Goal: Task Accomplishment & Management: Use online tool/utility

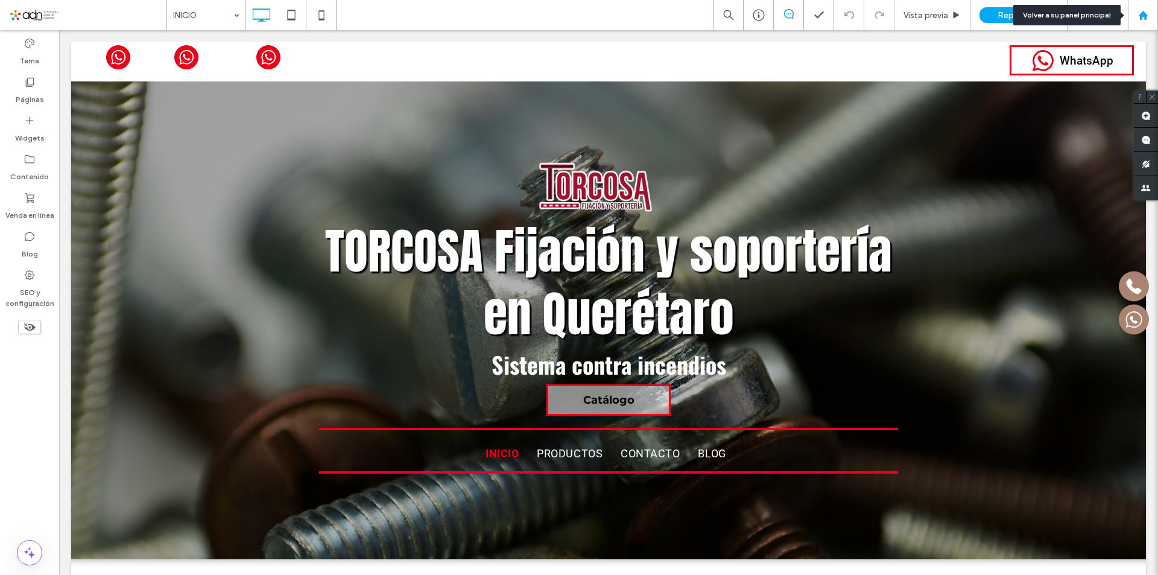
click at [1144, 9] on div at bounding box center [1142, 15] width 30 height 30
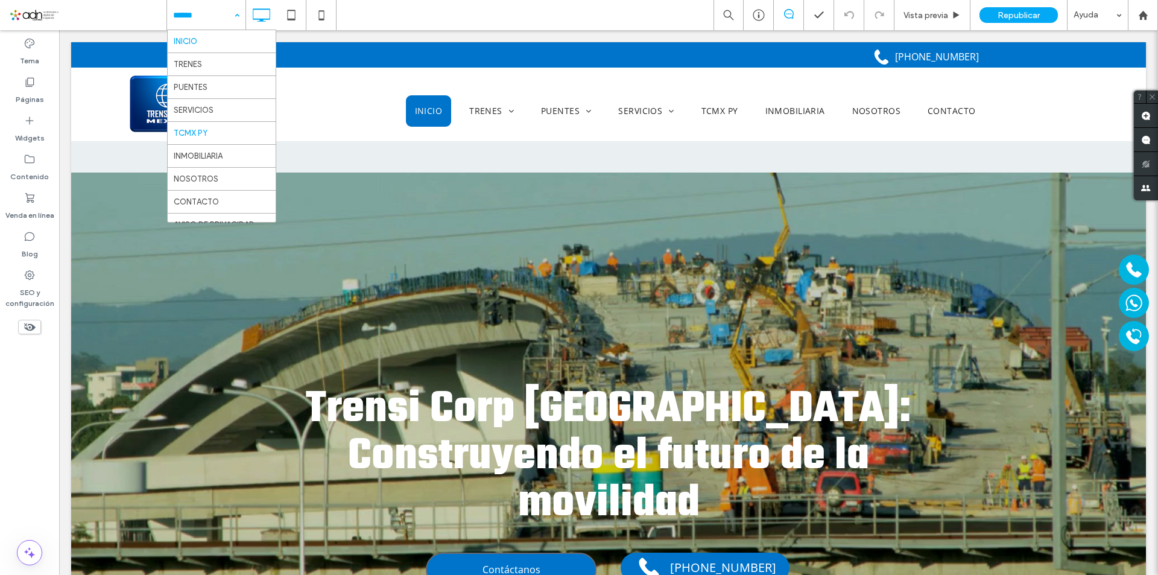
scroll to position [13, 0]
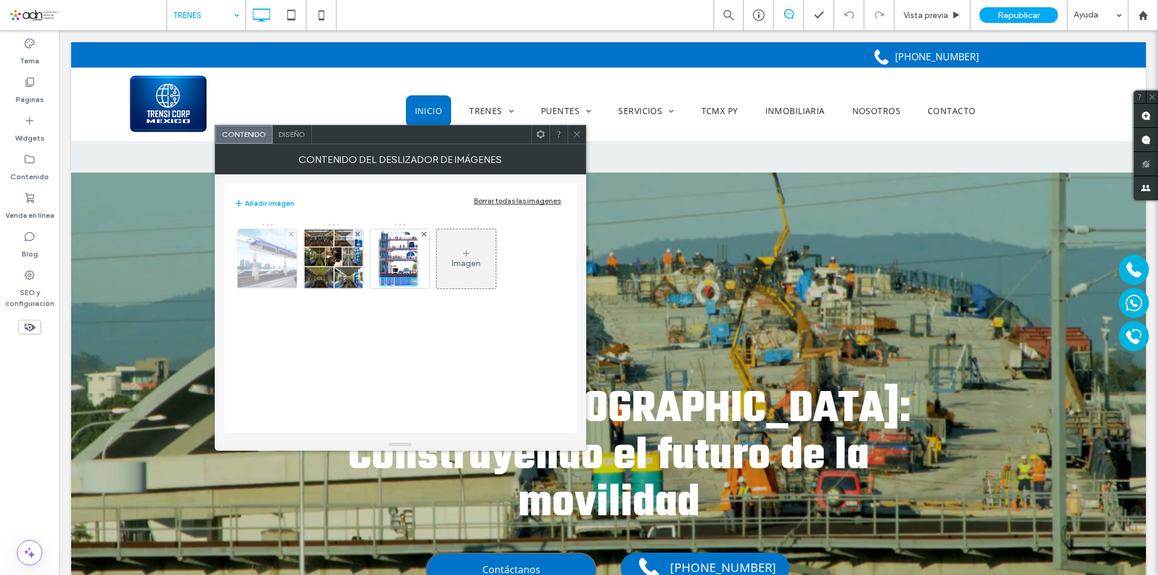
click at [258, 257] on img at bounding box center [266, 258] width 79 height 59
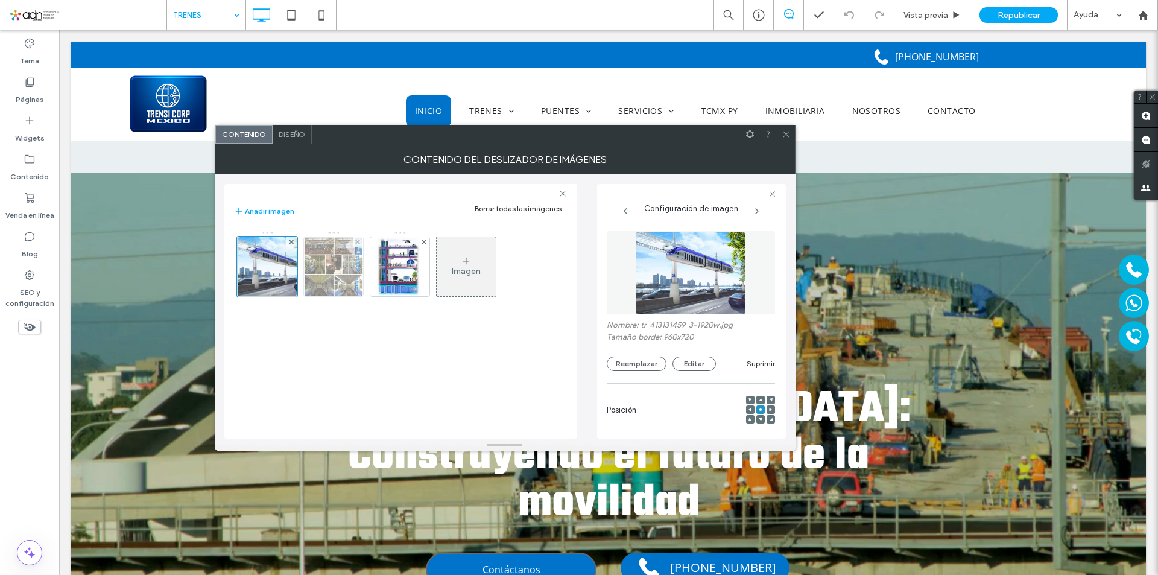
click at [349, 263] on img at bounding box center [333, 266] width 59 height 59
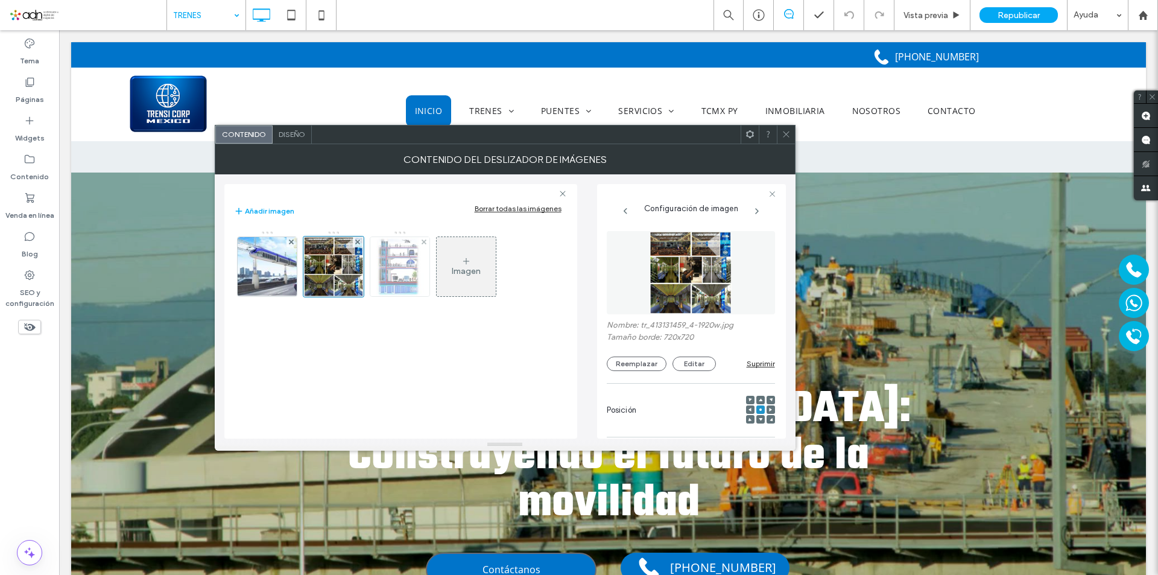
click at [392, 271] on img at bounding box center [399, 266] width 59 height 59
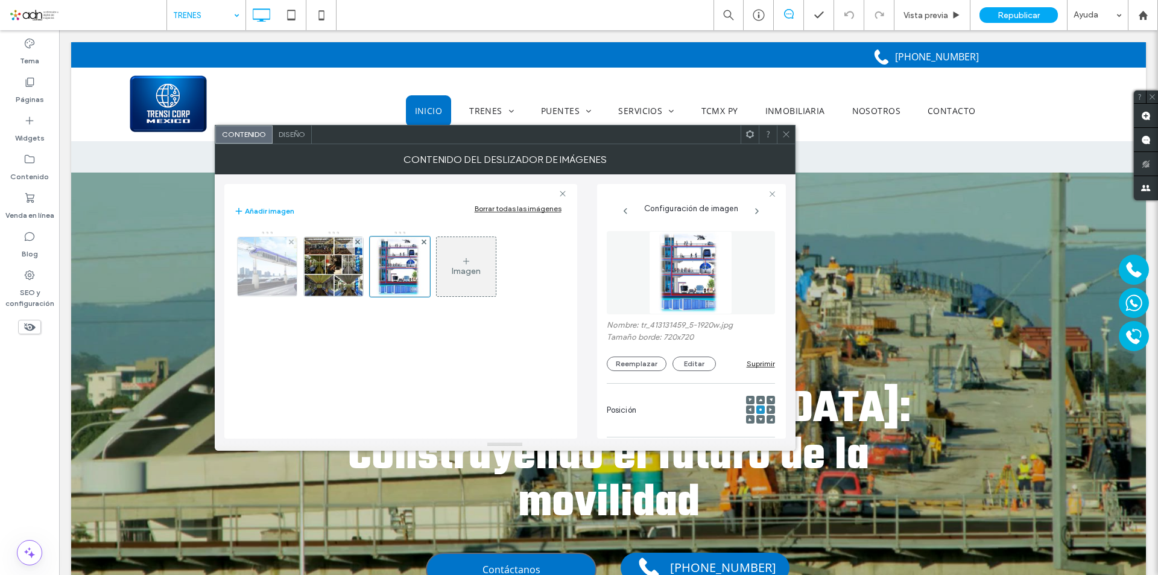
click at [254, 262] on img at bounding box center [266, 266] width 79 height 59
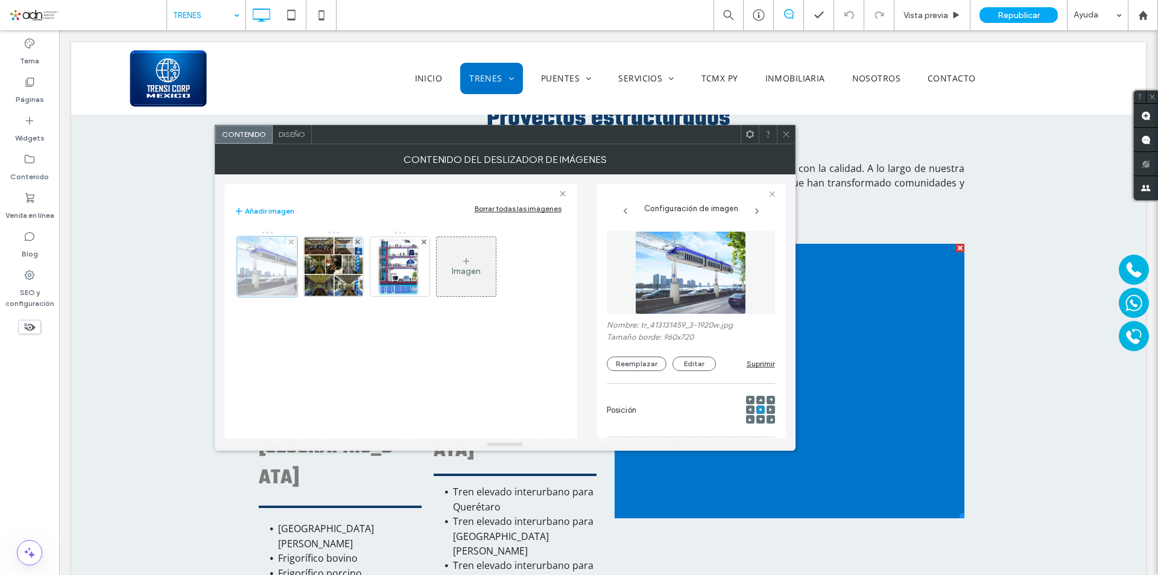
click at [272, 266] on div at bounding box center [267, 266] width 60 height 60
click at [326, 271] on img at bounding box center [333, 266] width 59 height 59
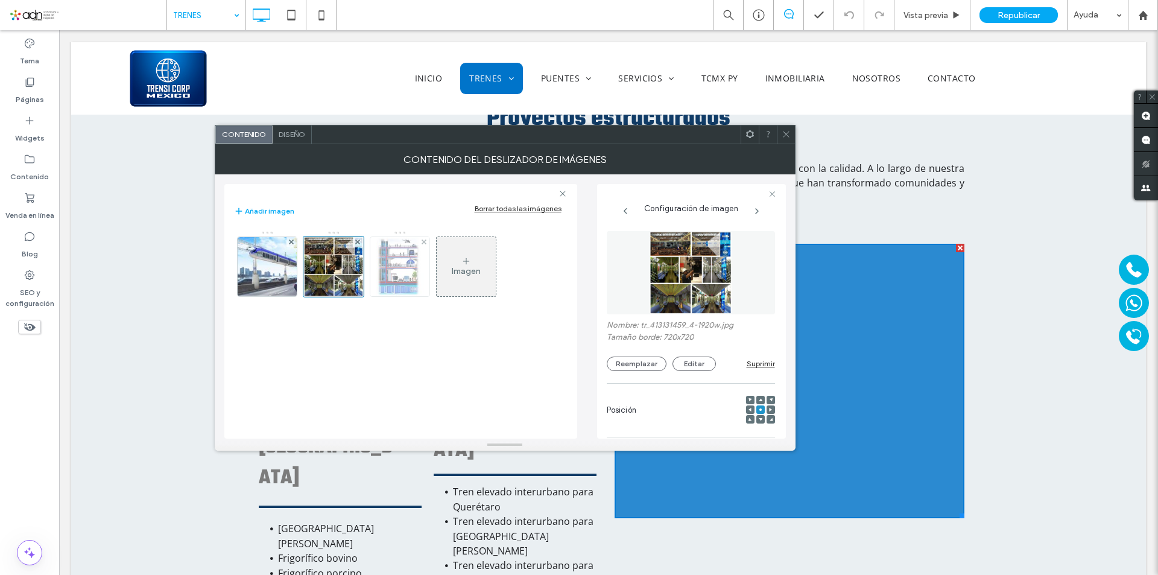
click at [417, 269] on img at bounding box center [399, 266] width 59 height 59
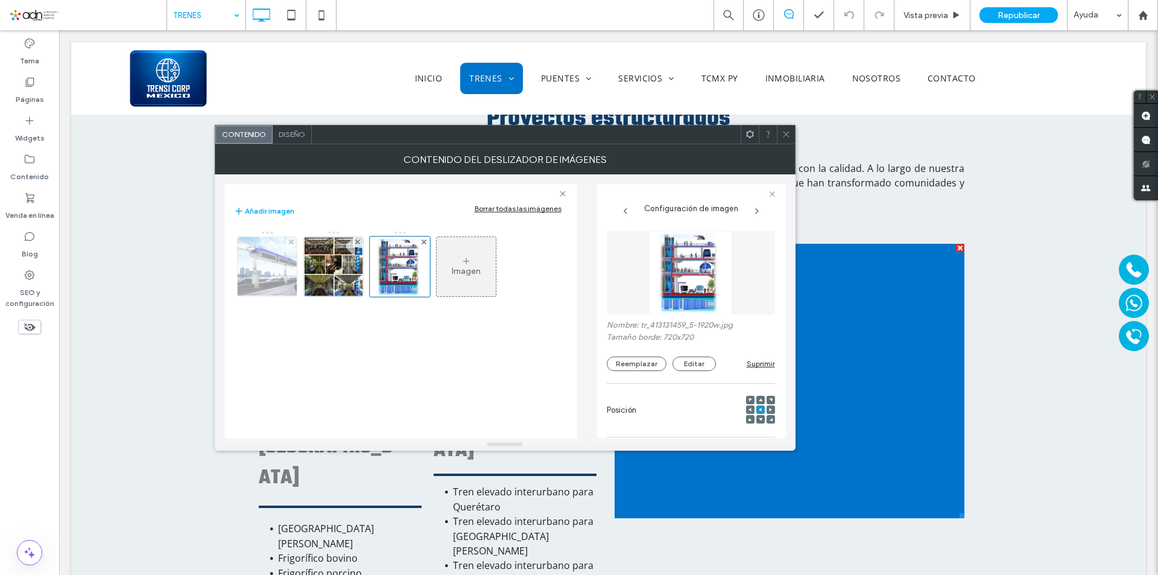
click at [271, 270] on img at bounding box center [266, 266] width 79 height 59
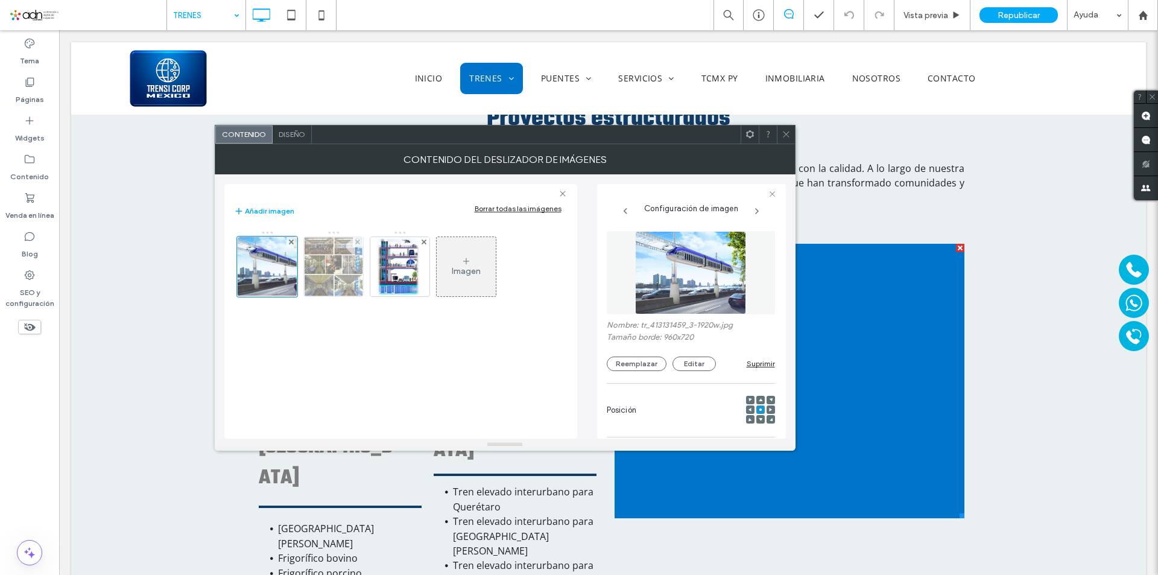
click at [333, 271] on img at bounding box center [333, 266] width 59 height 59
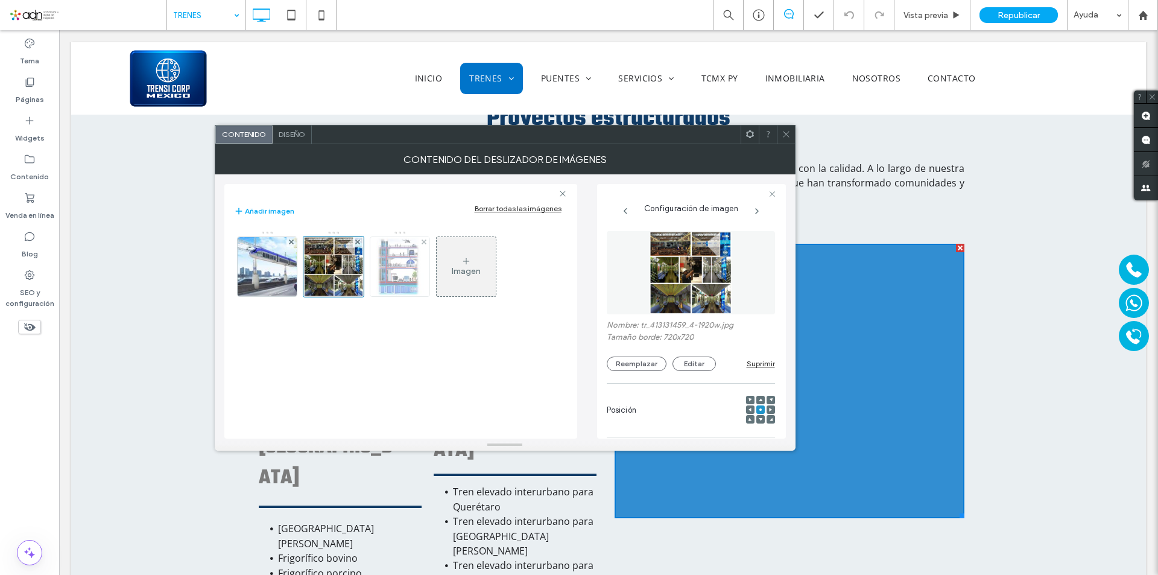
click at [403, 268] on img at bounding box center [399, 266] width 59 height 59
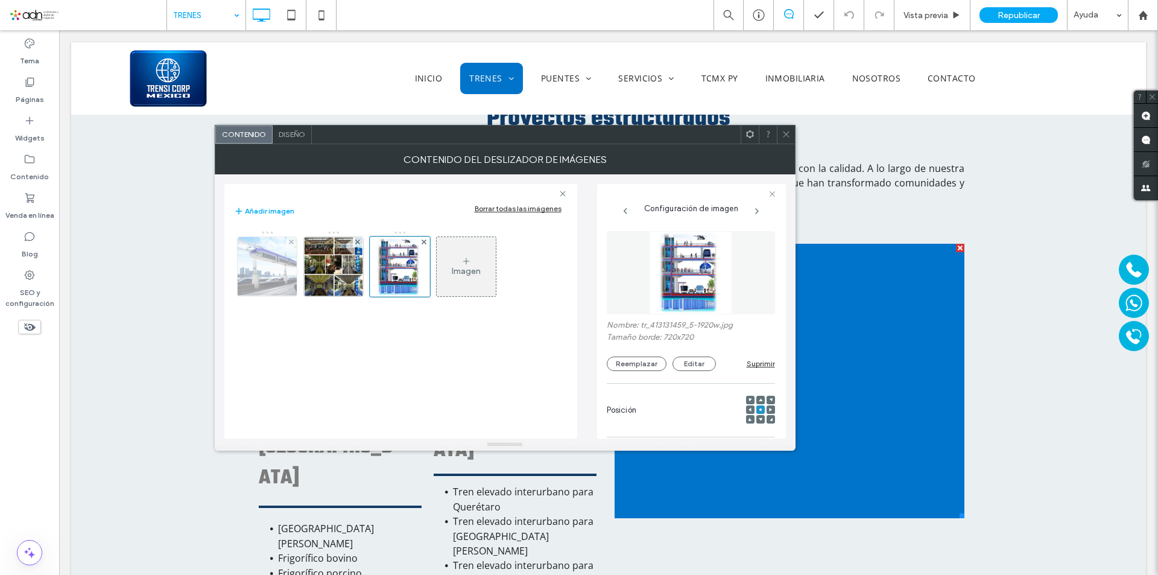
click at [259, 275] on img at bounding box center [266, 266] width 79 height 59
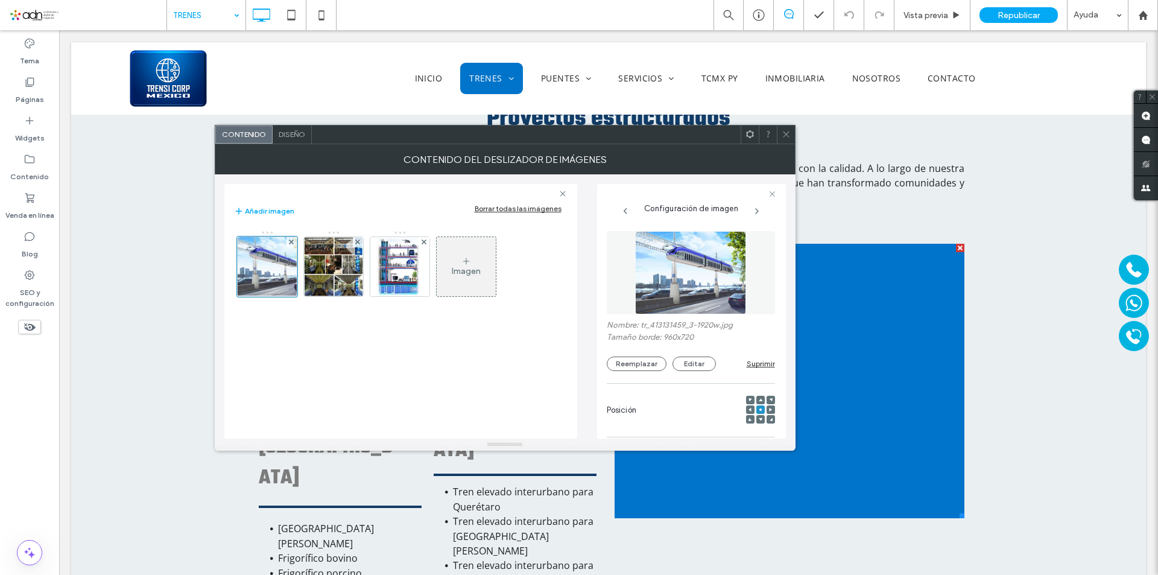
click at [736, 204] on span "Configuración de imagen" at bounding box center [691, 205] width 94 height 15
click at [767, 209] on span at bounding box center [757, 211] width 38 height 10
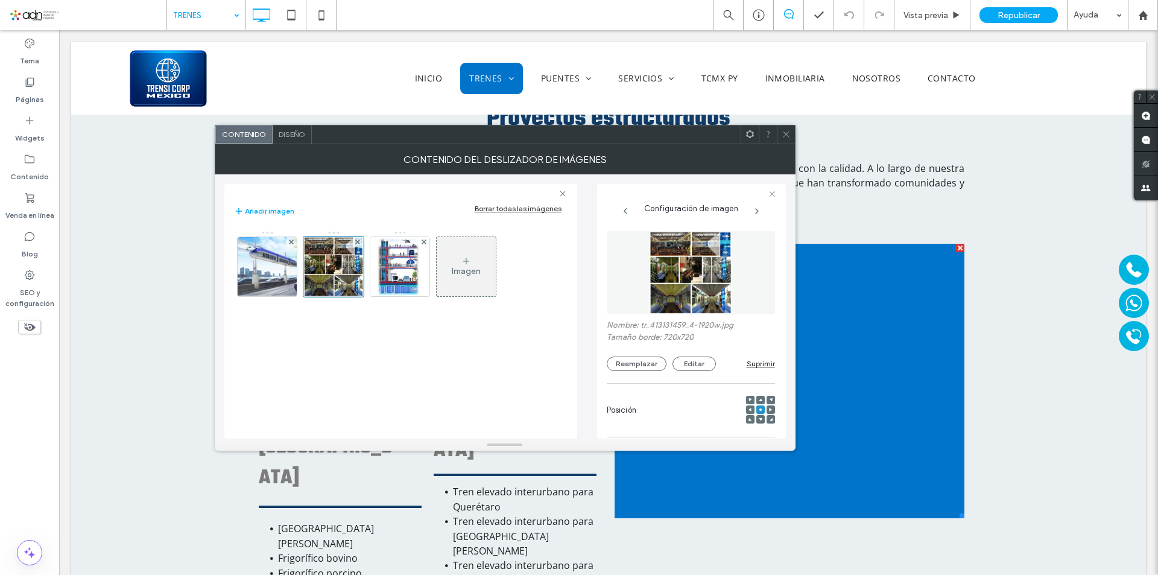
click at [760, 209] on icon at bounding box center [757, 211] width 10 height 10
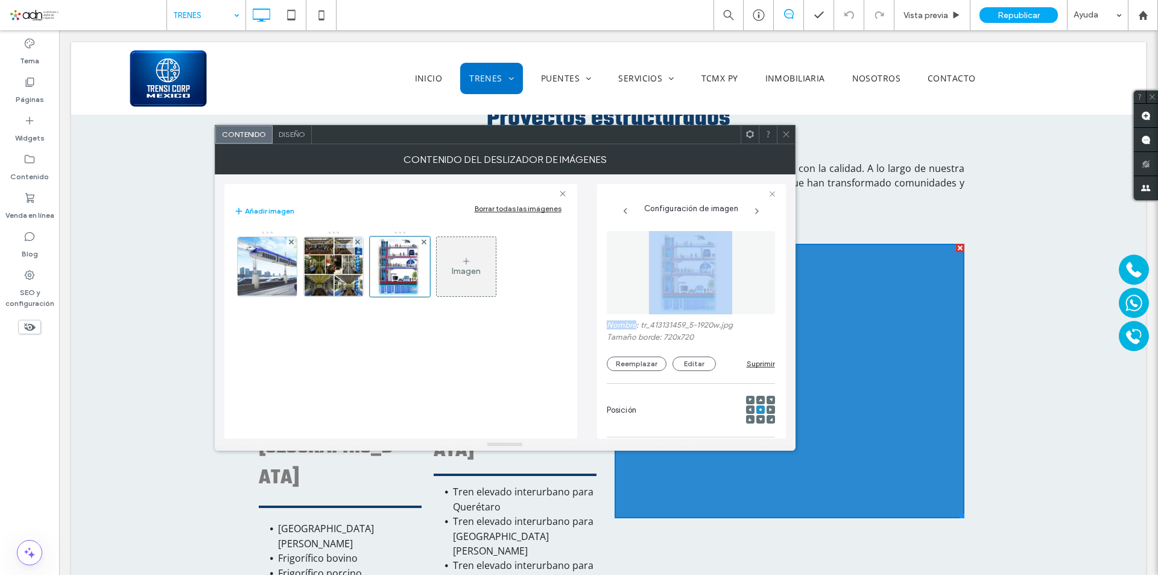
click at [760, 209] on icon at bounding box center [757, 211] width 10 height 10
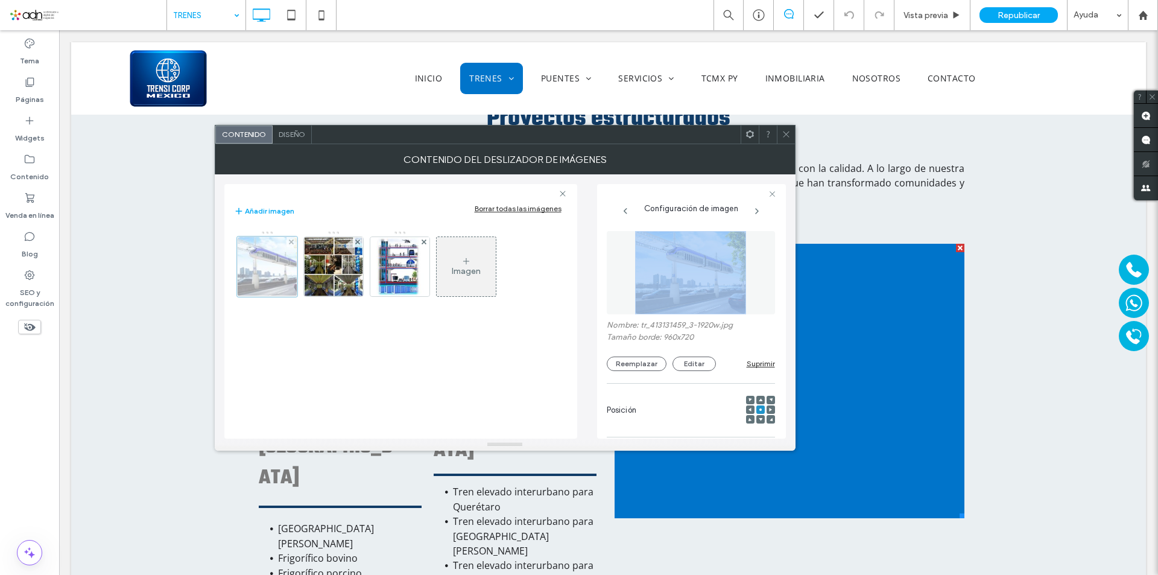
click at [263, 270] on div at bounding box center [267, 266] width 60 height 60
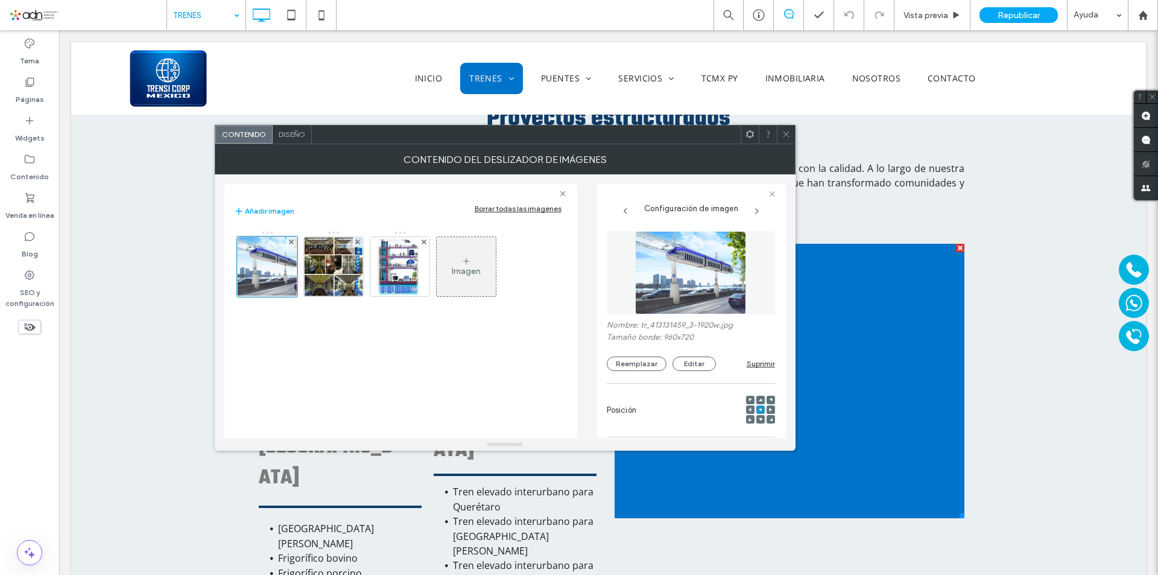
click at [748, 336] on label "Tamaño borde: 960x720" at bounding box center [691, 338] width 168 height 12
click at [625, 368] on button "Reemplazar" at bounding box center [637, 363] width 60 height 14
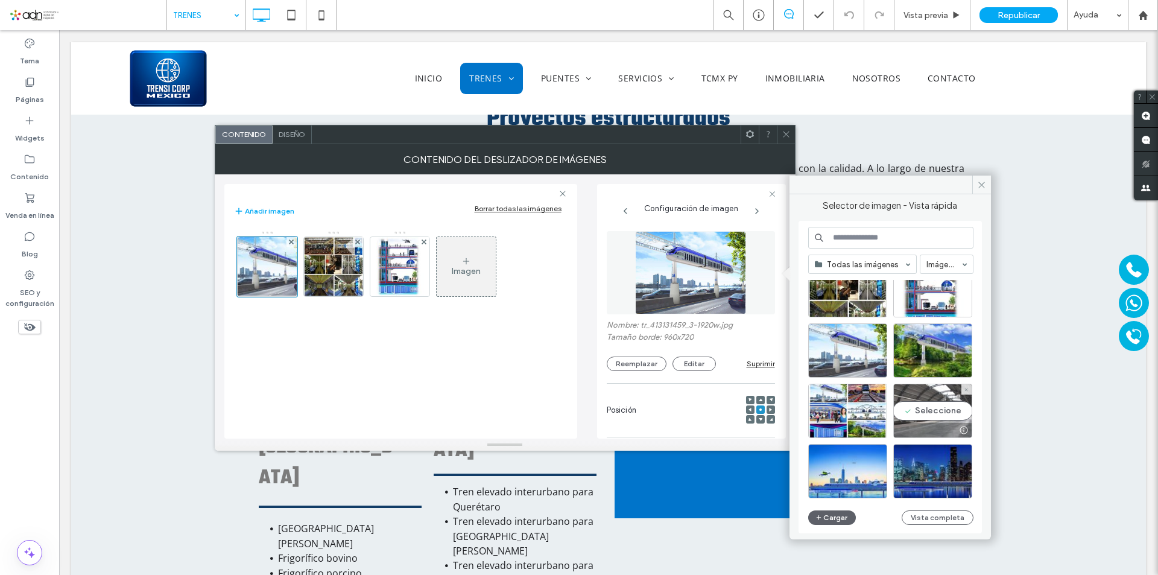
scroll to position [2869, 0]
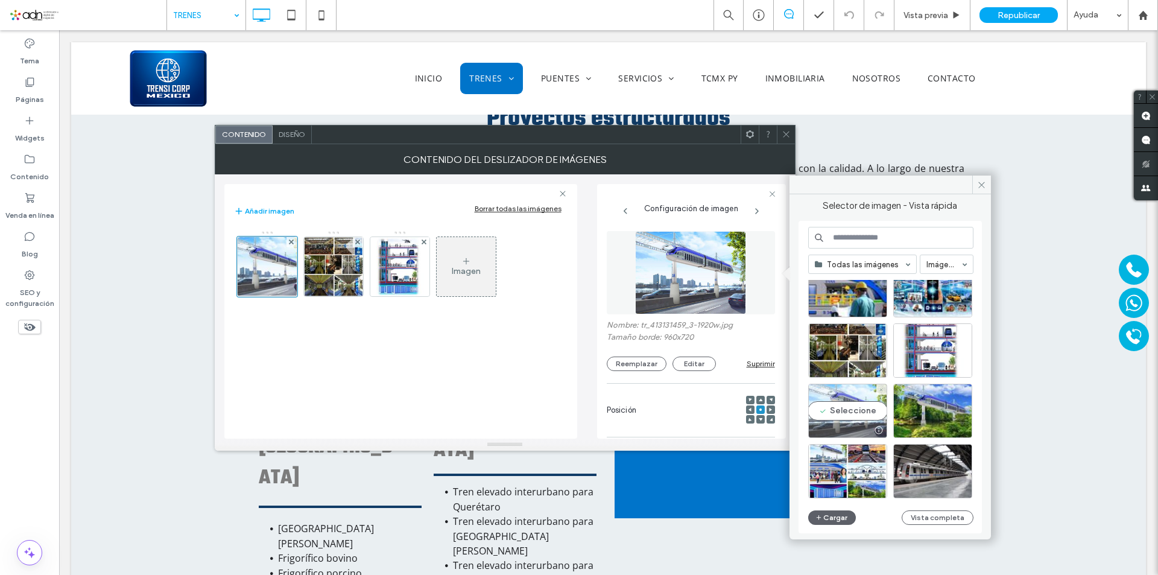
click at [848, 414] on div "Seleccione" at bounding box center [847, 410] width 79 height 54
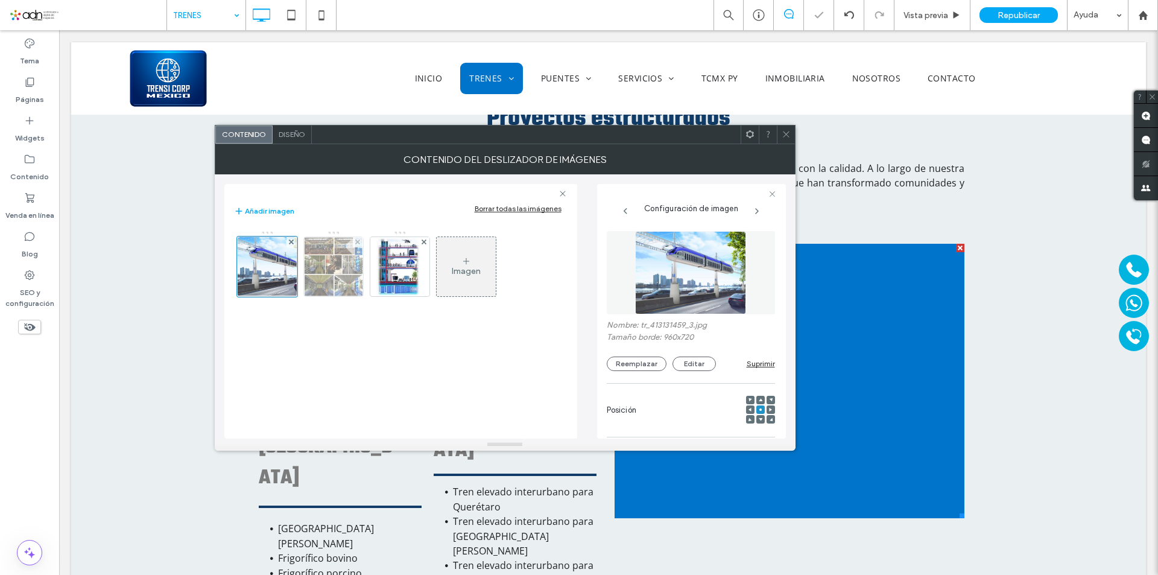
click at [327, 273] on img at bounding box center [333, 266] width 59 height 59
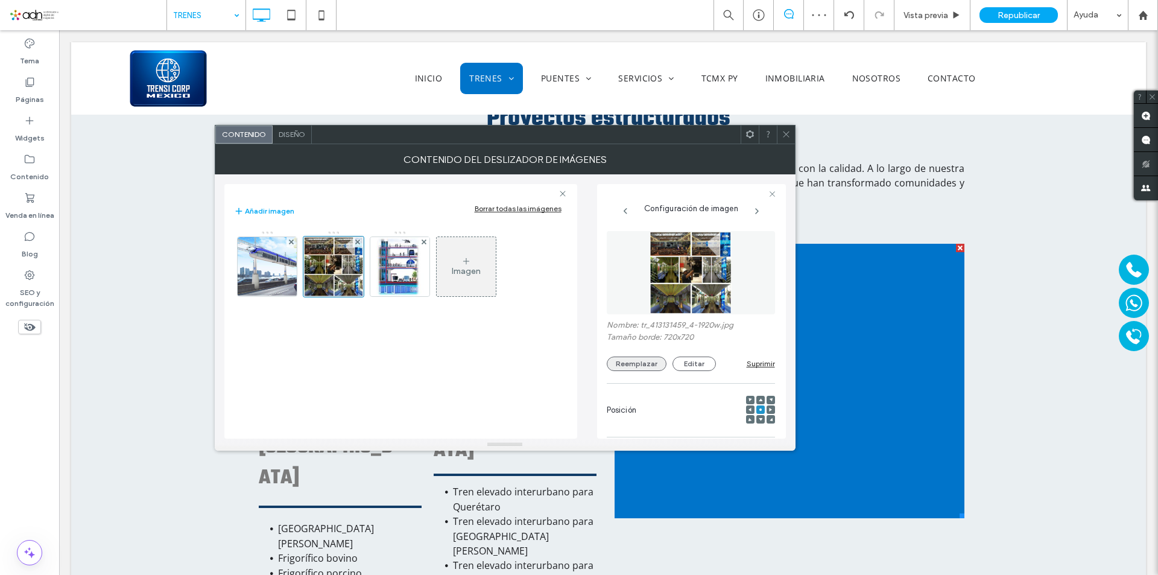
click at [645, 365] on button "Reemplazar" at bounding box center [637, 363] width 60 height 14
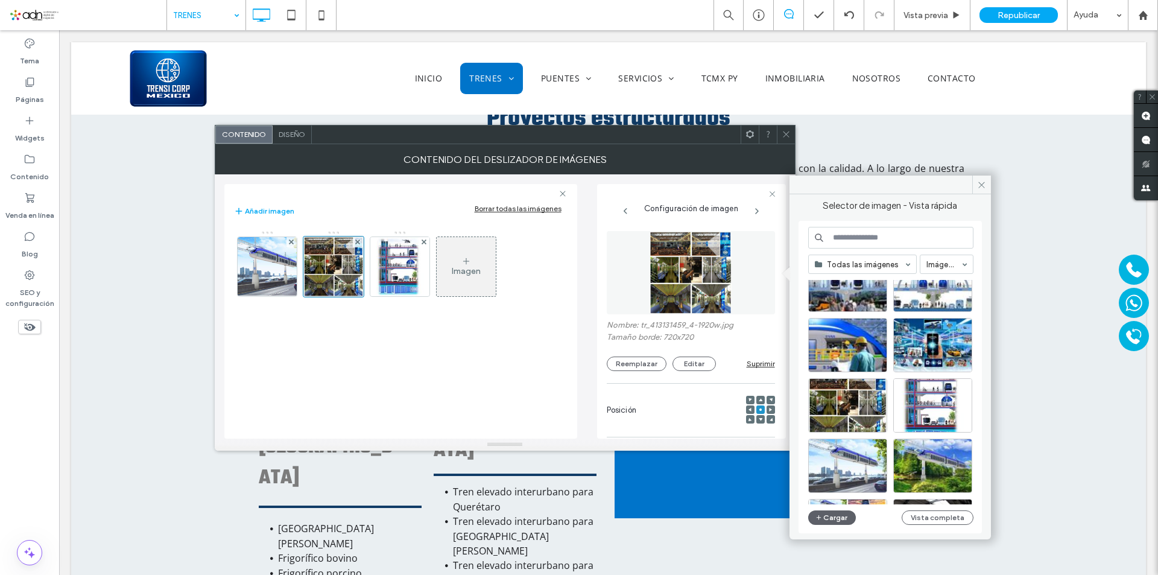
scroll to position [2808, 0]
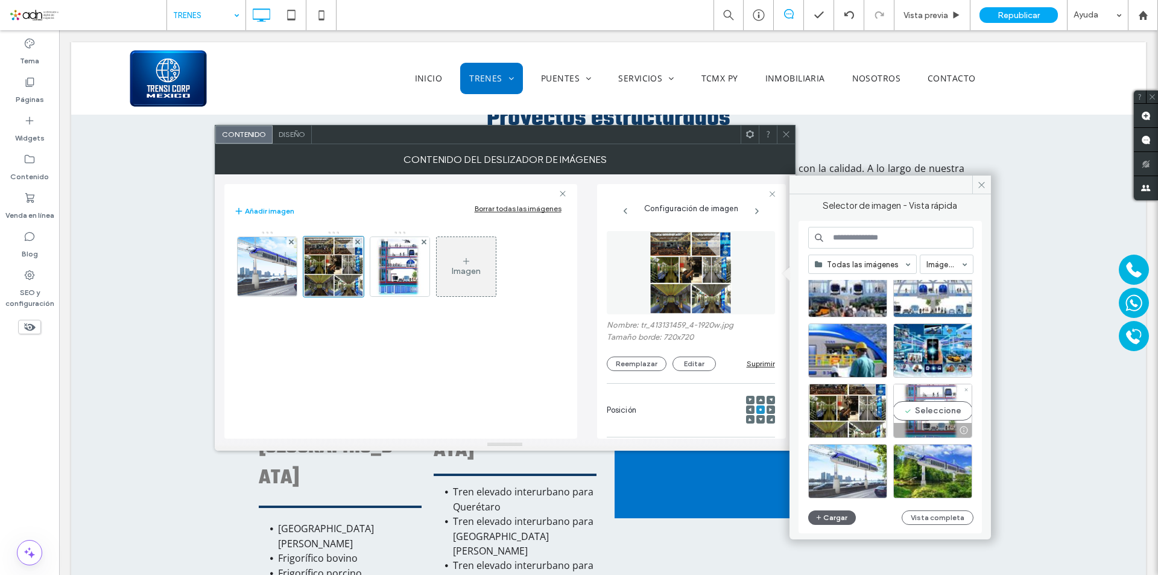
click at [927, 404] on div "Seleccione" at bounding box center [932, 410] width 79 height 54
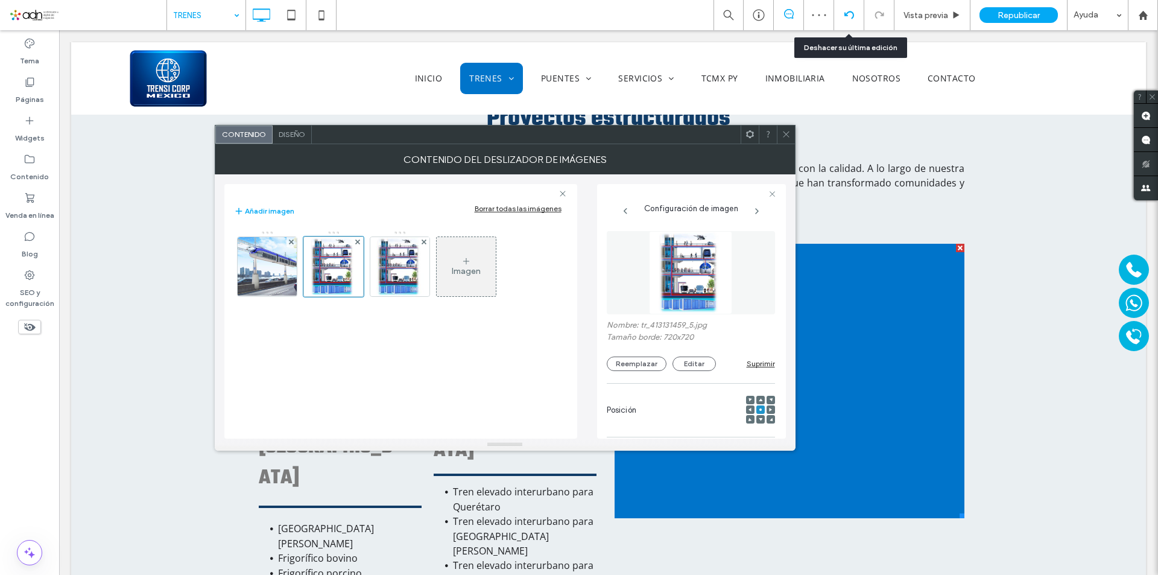
click at [850, 14] on icon at bounding box center [849, 15] width 10 height 10
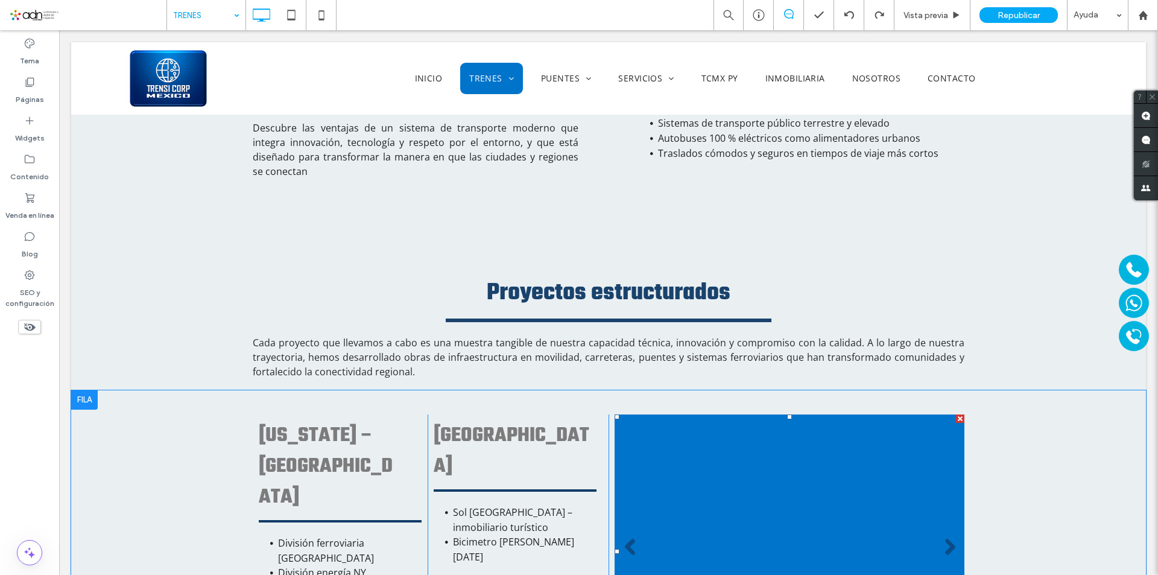
scroll to position [2834, 0]
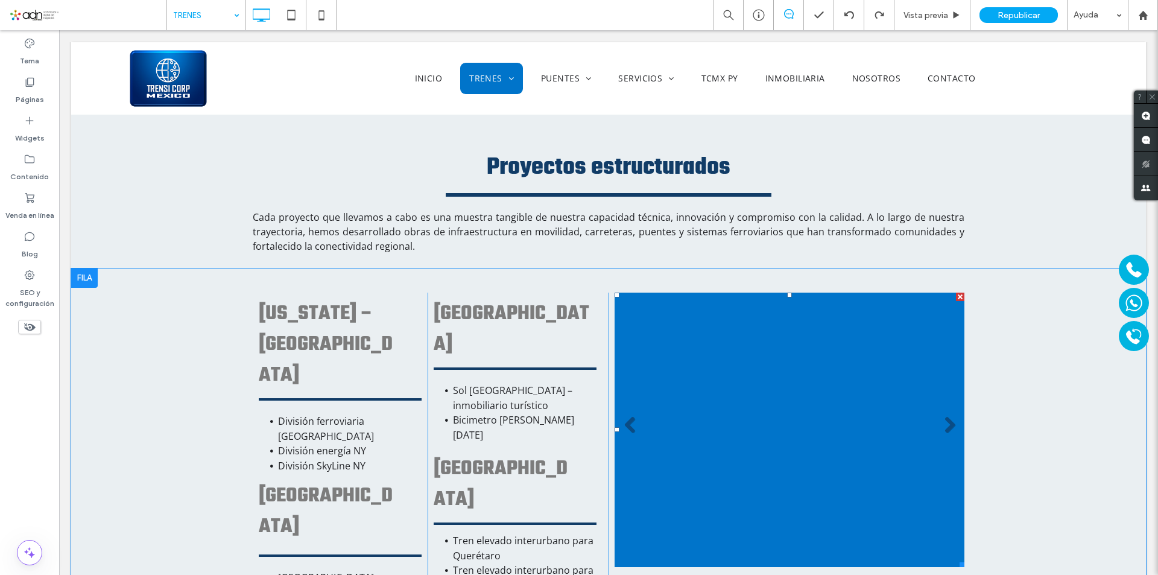
click at [705, 412] on li "Título de diapositiva Escriba el subtítulo aquí Botón" at bounding box center [789, 429] width 350 height 274
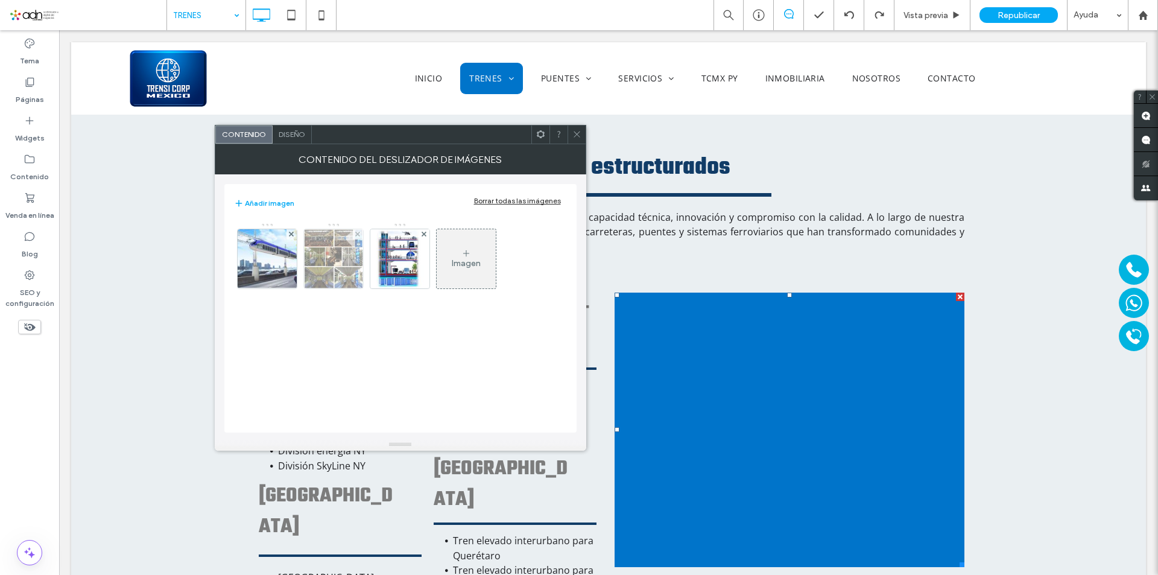
click at [346, 271] on img at bounding box center [333, 258] width 59 height 59
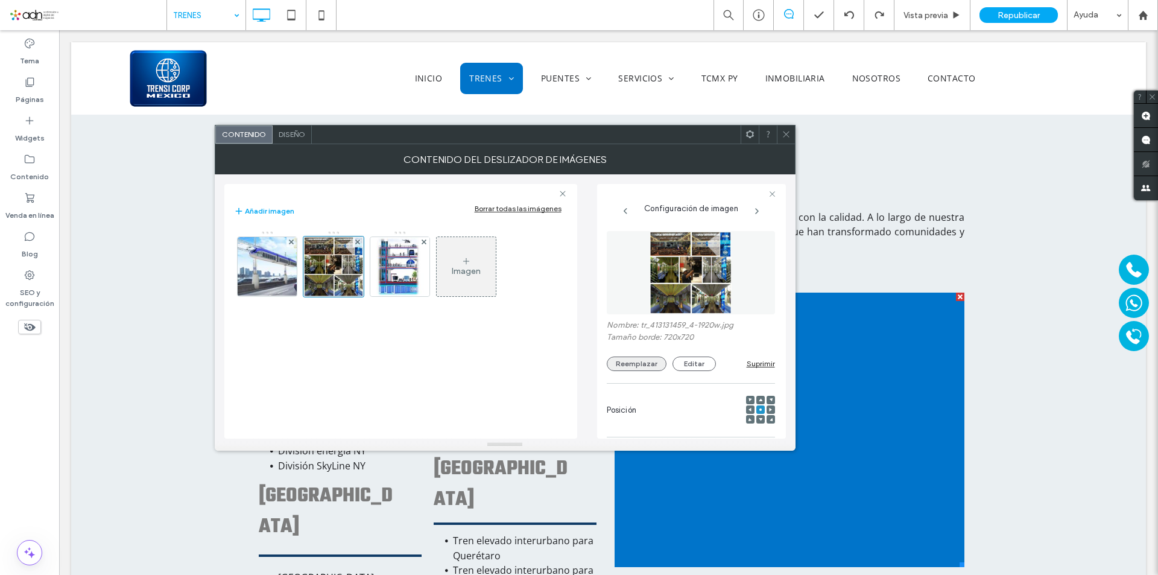
drag, startPoint x: 641, startPoint y: 365, endPoint x: 649, endPoint y: 365, distance: 7.8
click at [641, 365] on button "Reemplazar" at bounding box center [637, 363] width 60 height 14
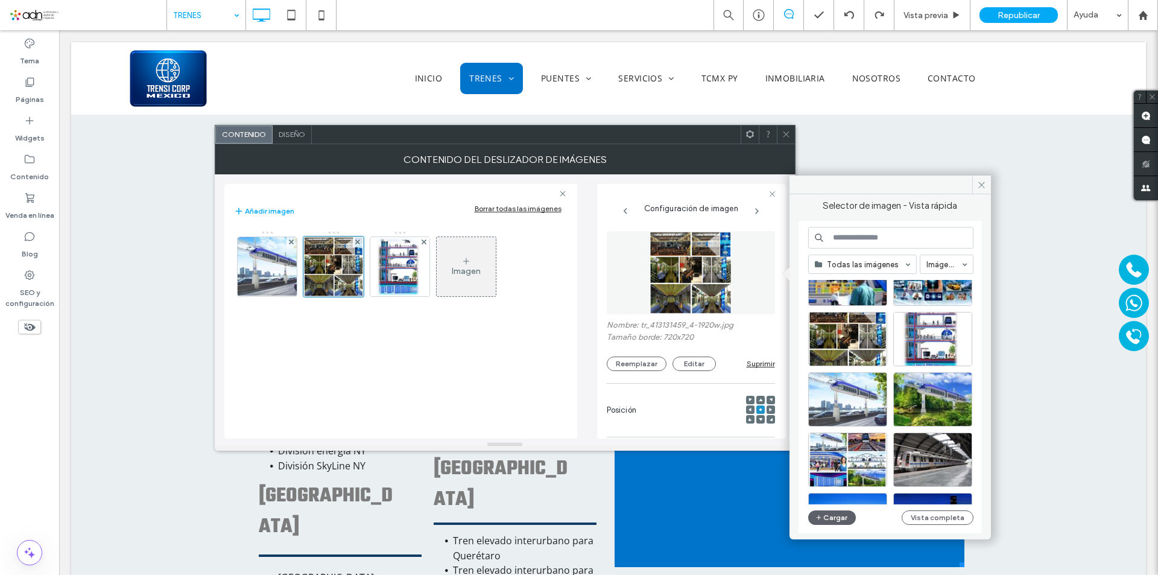
scroll to position [2820, 0]
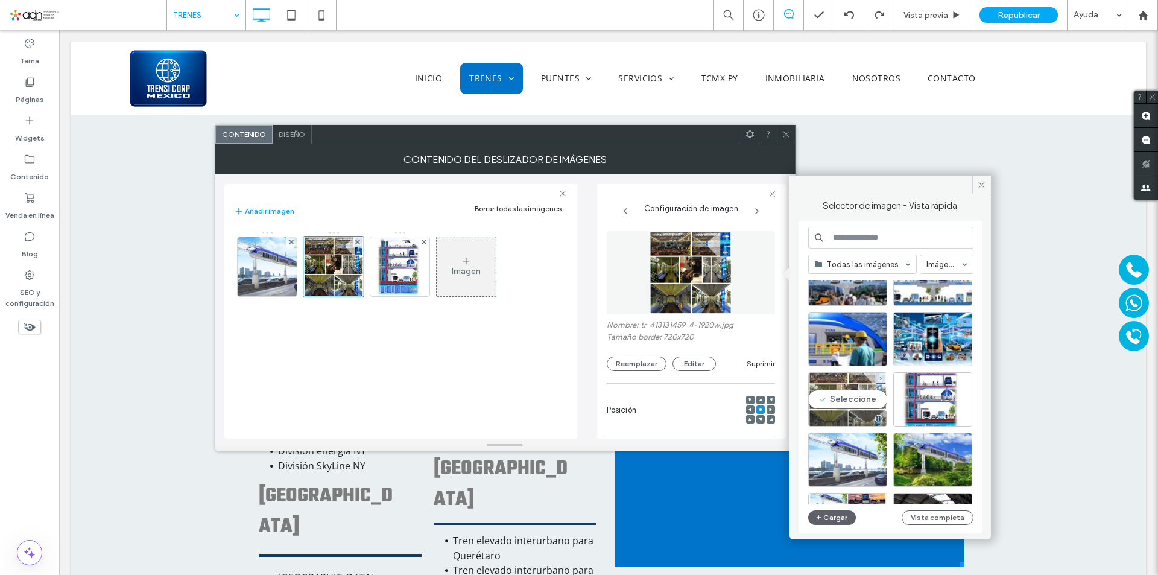
click at [851, 399] on div "Seleccione" at bounding box center [847, 399] width 79 height 54
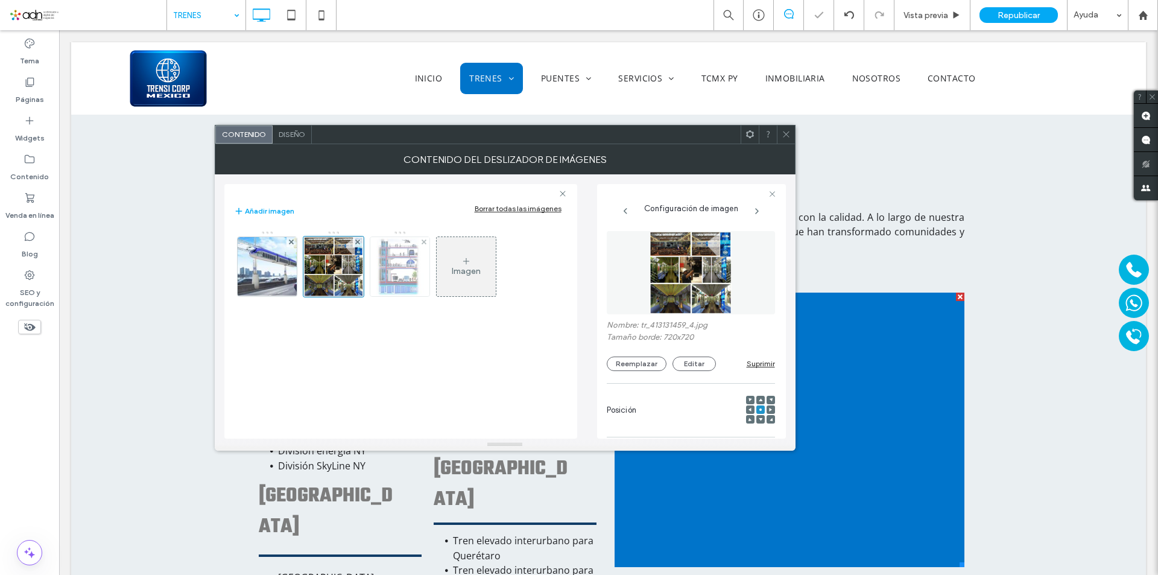
click at [400, 264] on img at bounding box center [399, 266] width 59 height 59
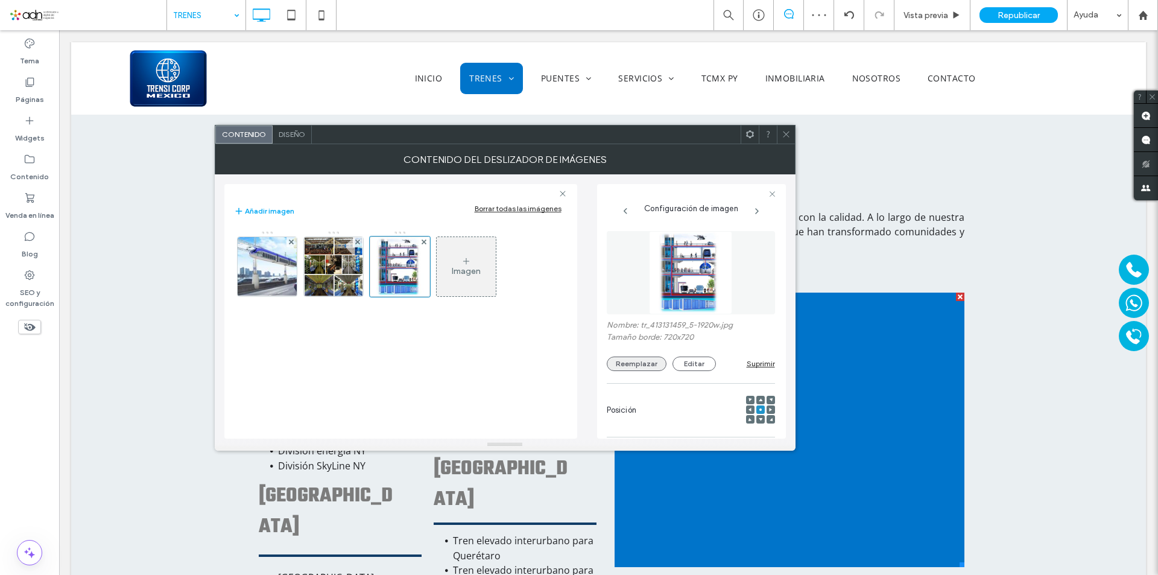
click at [632, 367] on button "Reemplazar" at bounding box center [637, 363] width 60 height 14
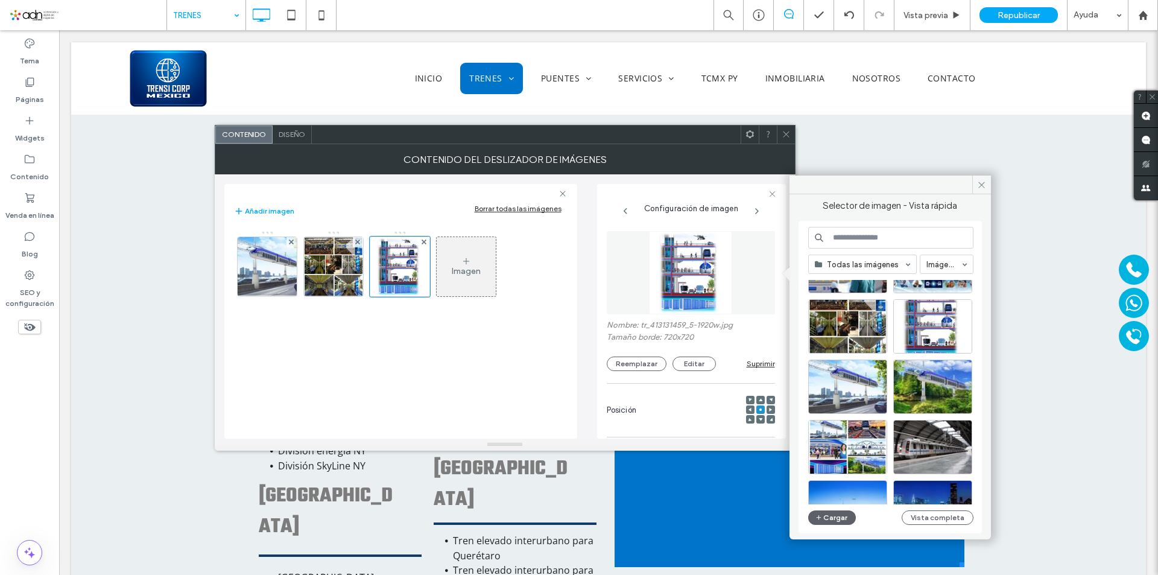
scroll to position [2880, 0]
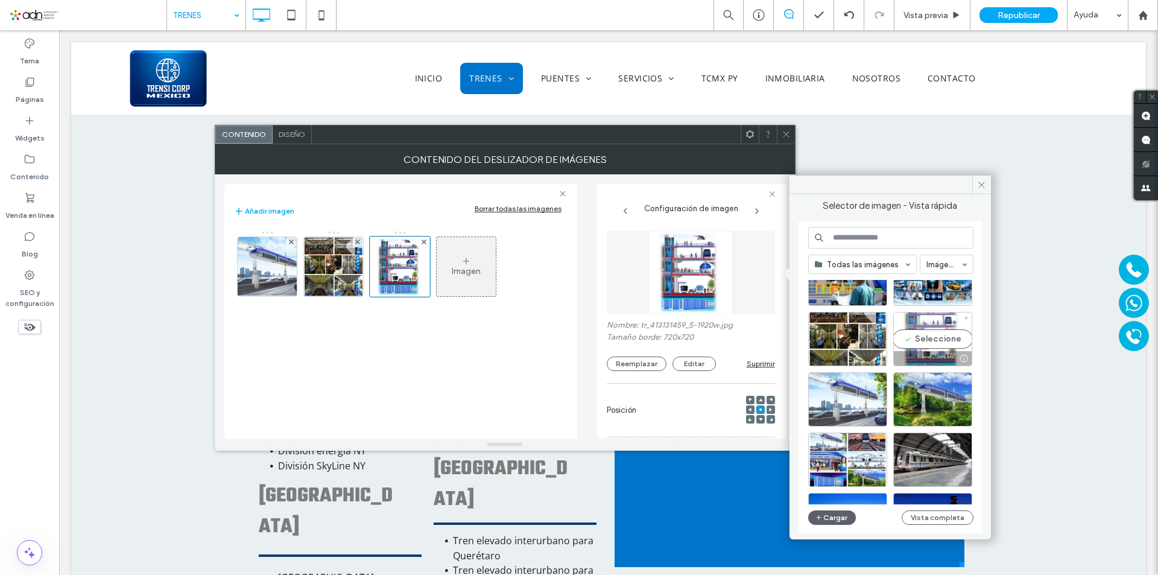
click at [942, 337] on div "Seleccione" at bounding box center [932, 339] width 79 height 54
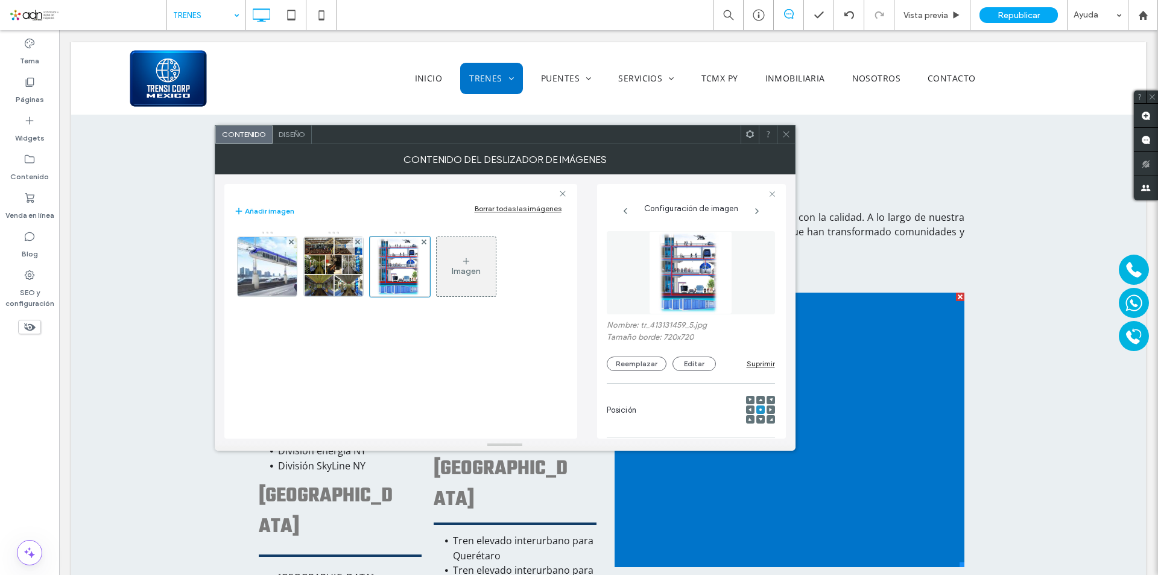
click at [787, 140] on span at bounding box center [785, 134] width 9 height 18
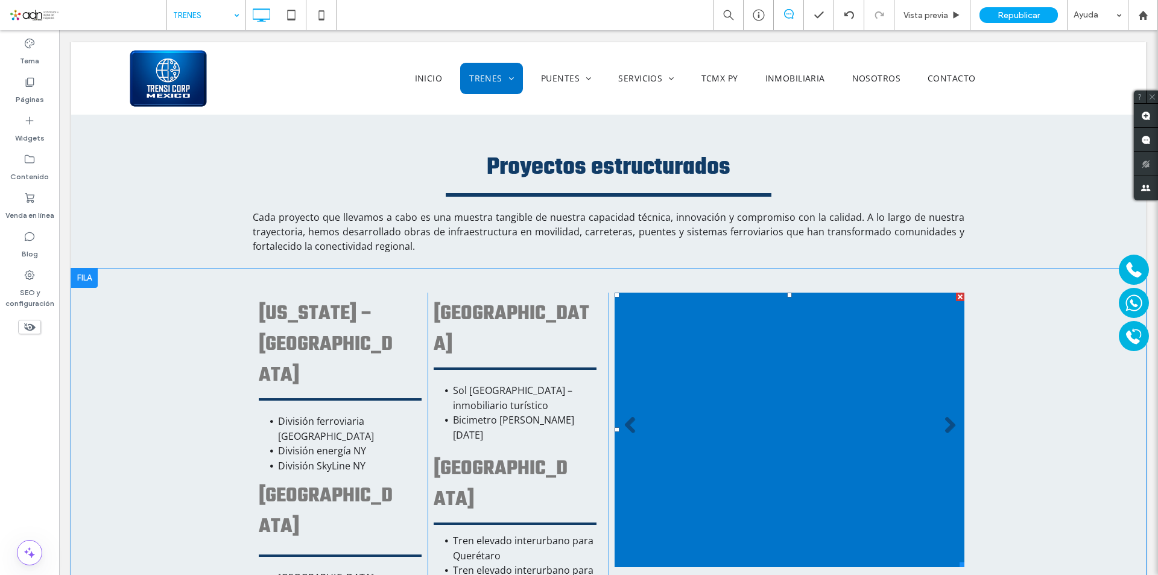
click at [710, 365] on li "Título de diapositiva Escriba el subtítulo aquí Botón" at bounding box center [789, 429] width 350 height 274
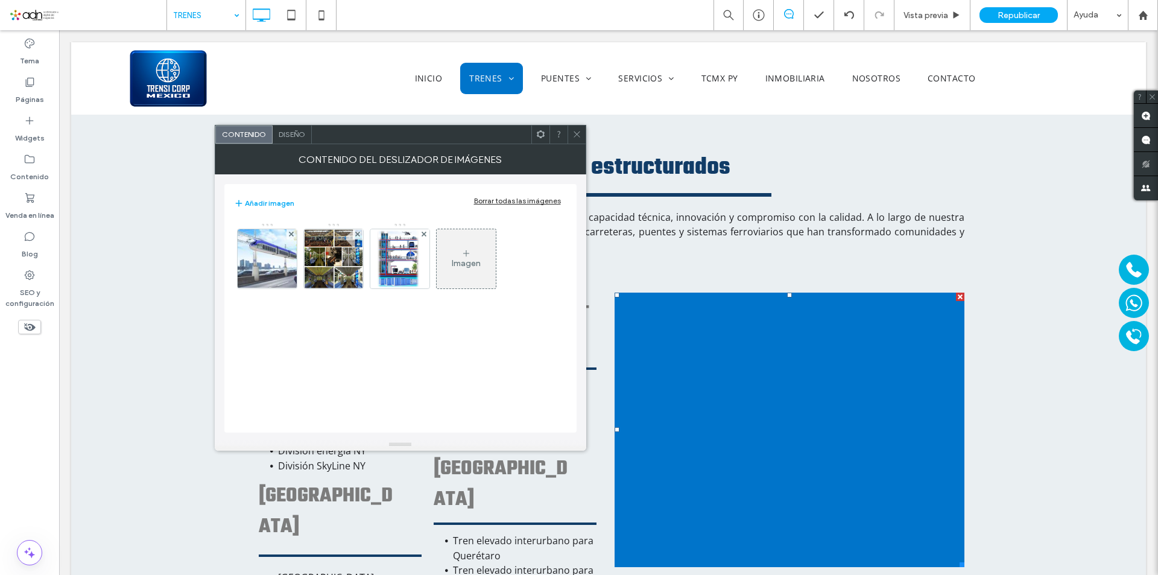
click at [295, 131] on span "Diseño" at bounding box center [292, 134] width 27 height 9
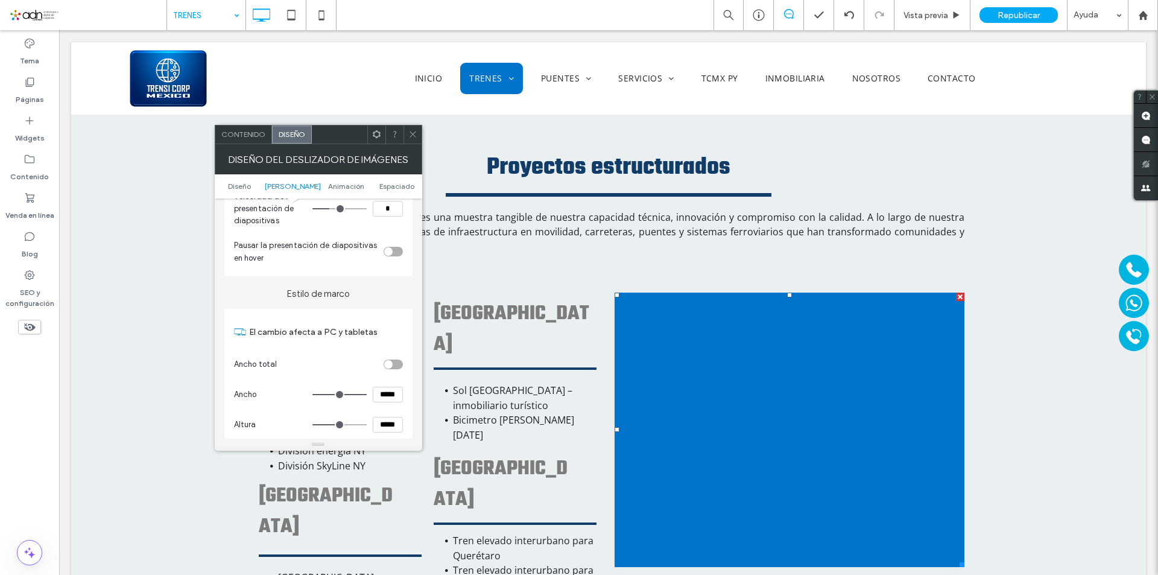
scroll to position [121, 0]
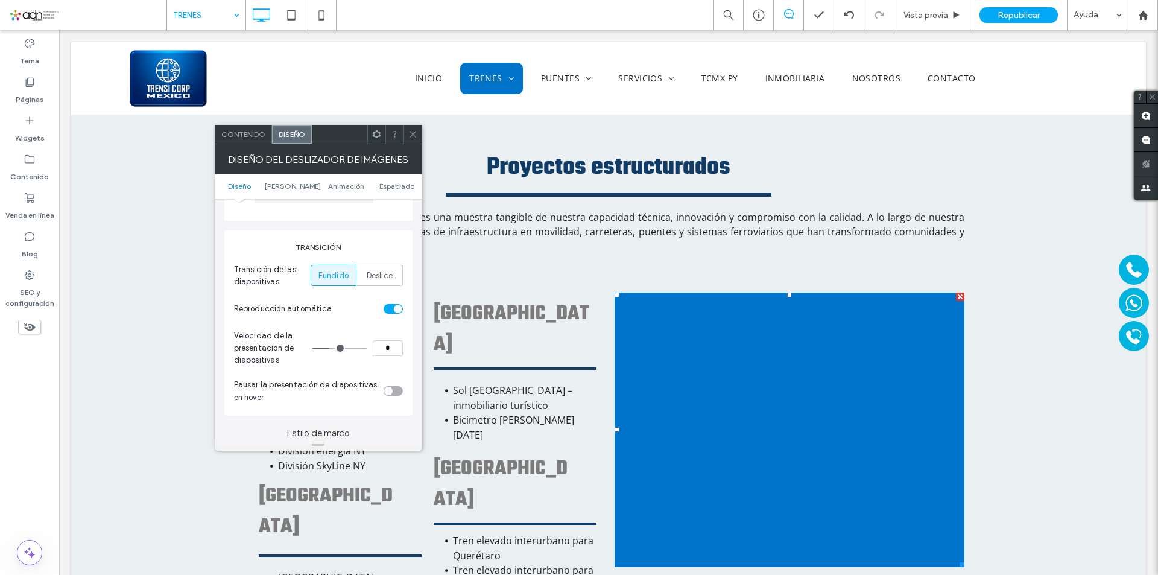
click at [243, 133] on span "Contenido" at bounding box center [243, 134] width 44 height 9
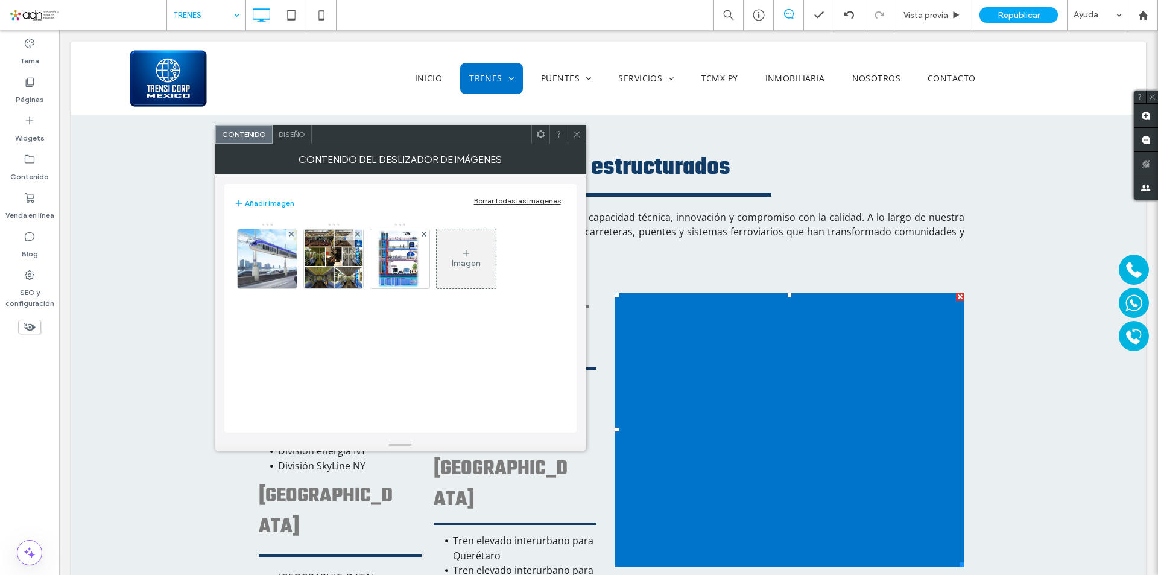
click at [576, 136] on icon at bounding box center [576, 134] width 9 height 9
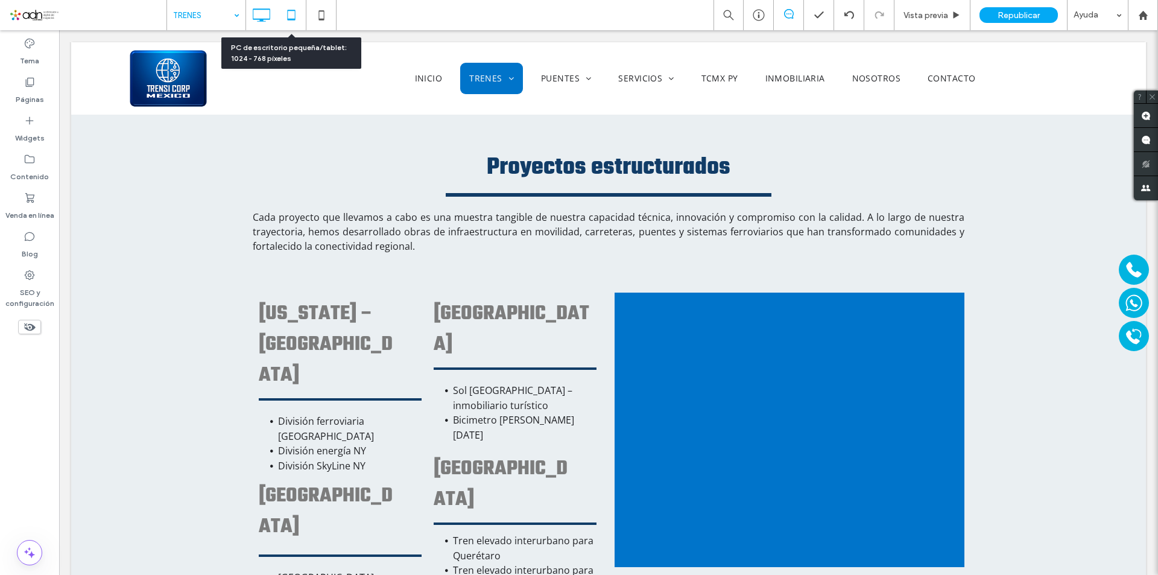
click at [300, 13] on icon at bounding box center [291, 15] width 24 height 24
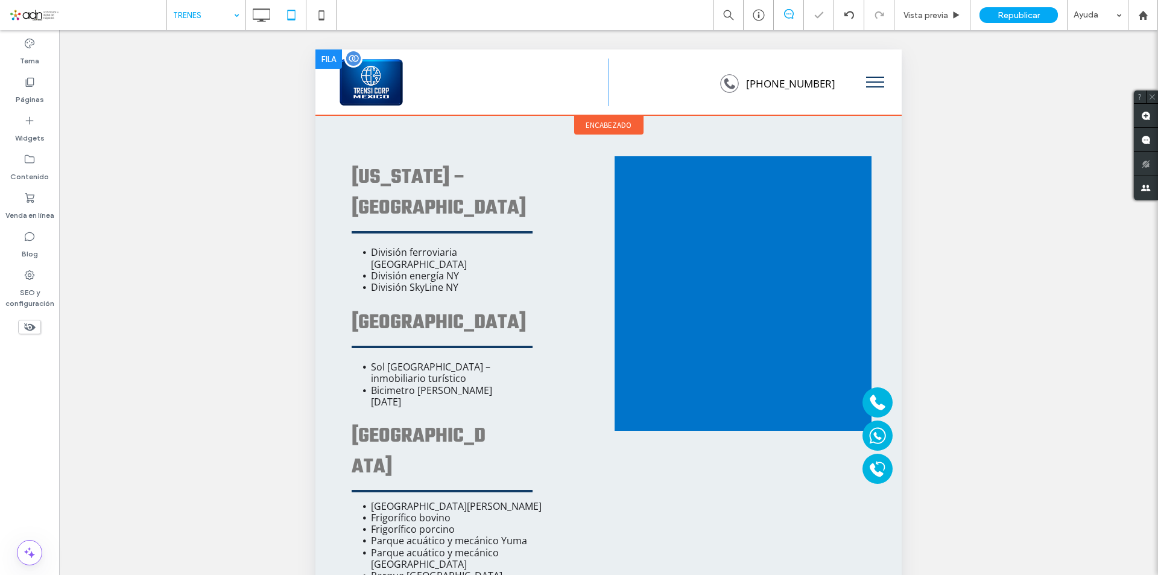
scroll to position [3195, 0]
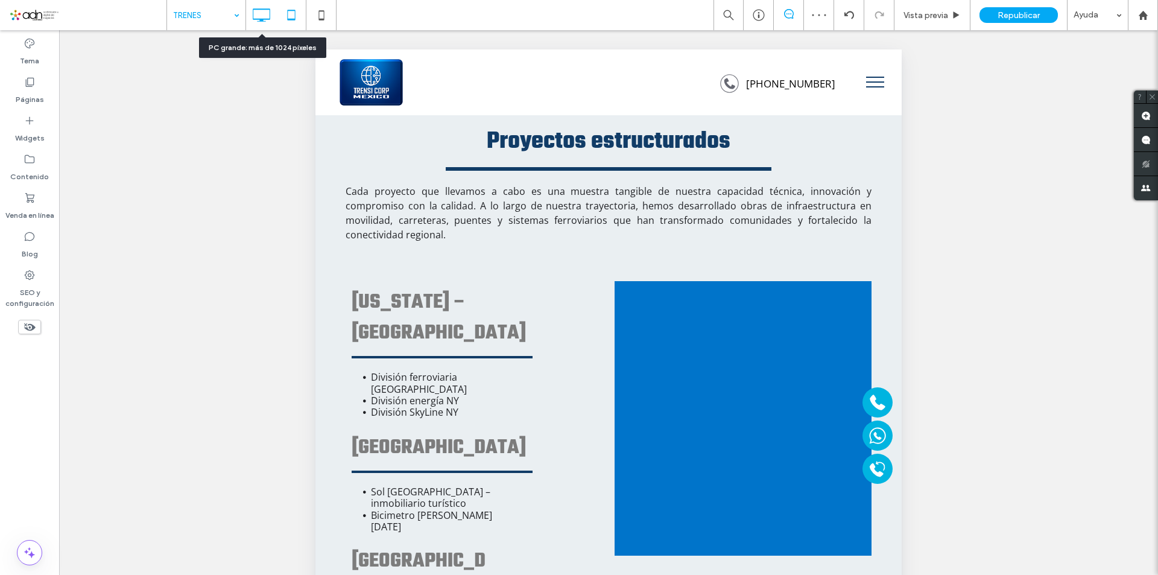
click at [256, 12] on icon at bounding box center [261, 15] width 24 height 24
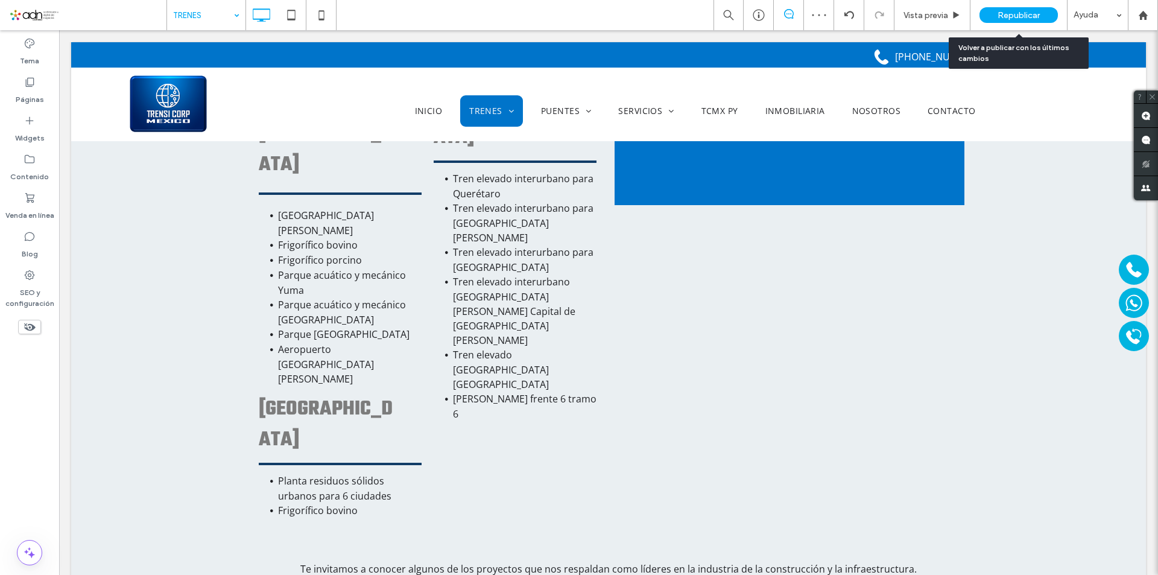
click at [1032, 13] on span "Republicar" at bounding box center [1018, 15] width 42 height 10
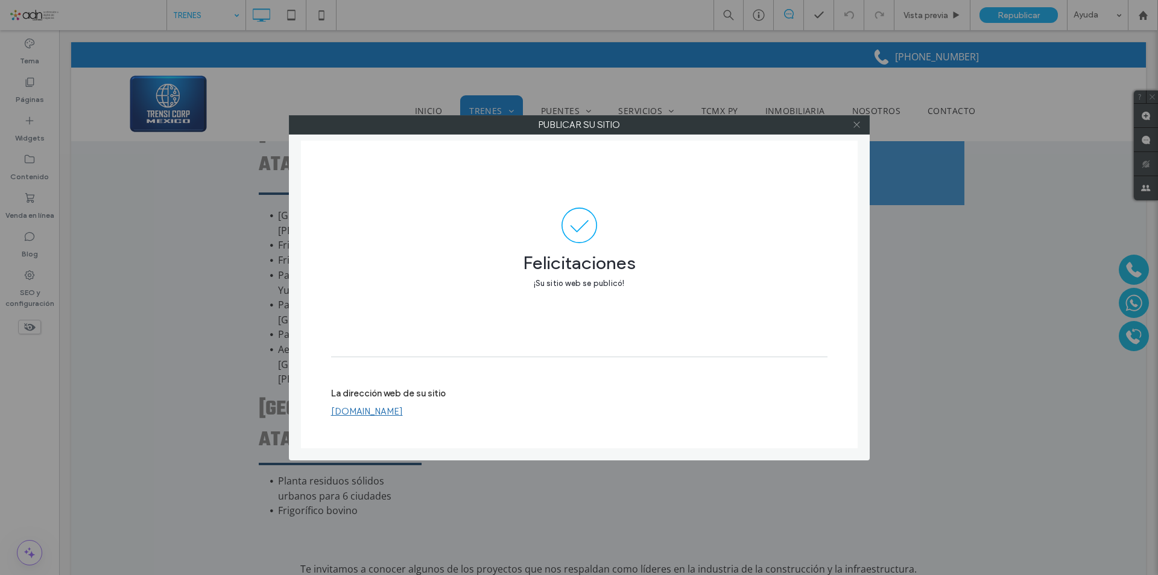
click at [853, 124] on icon at bounding box center [856, 124] width 9 height 9
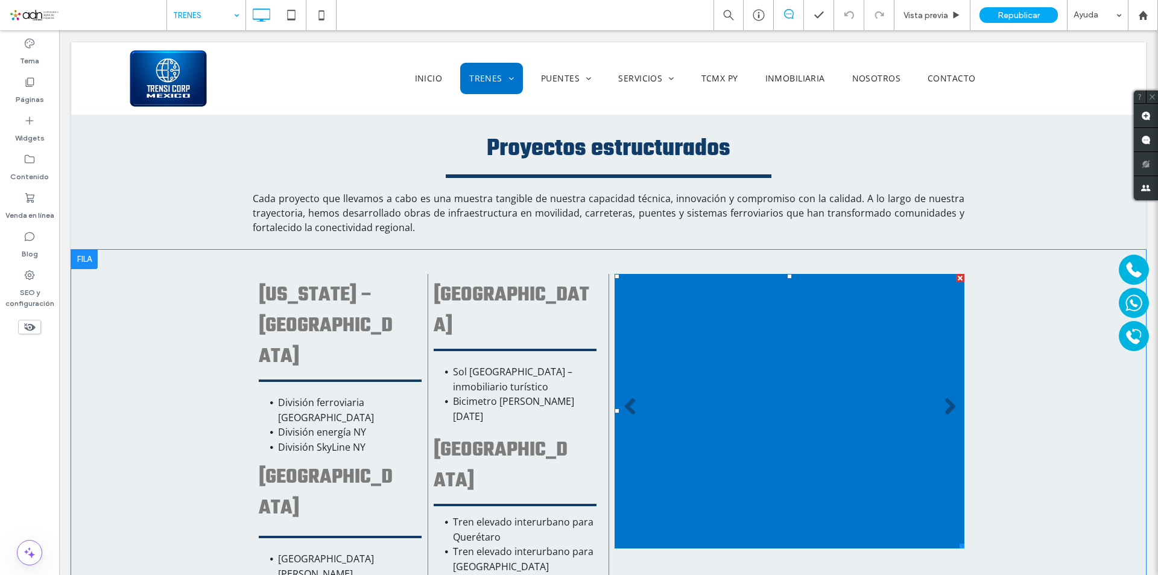
scroll to position [2834, 0]
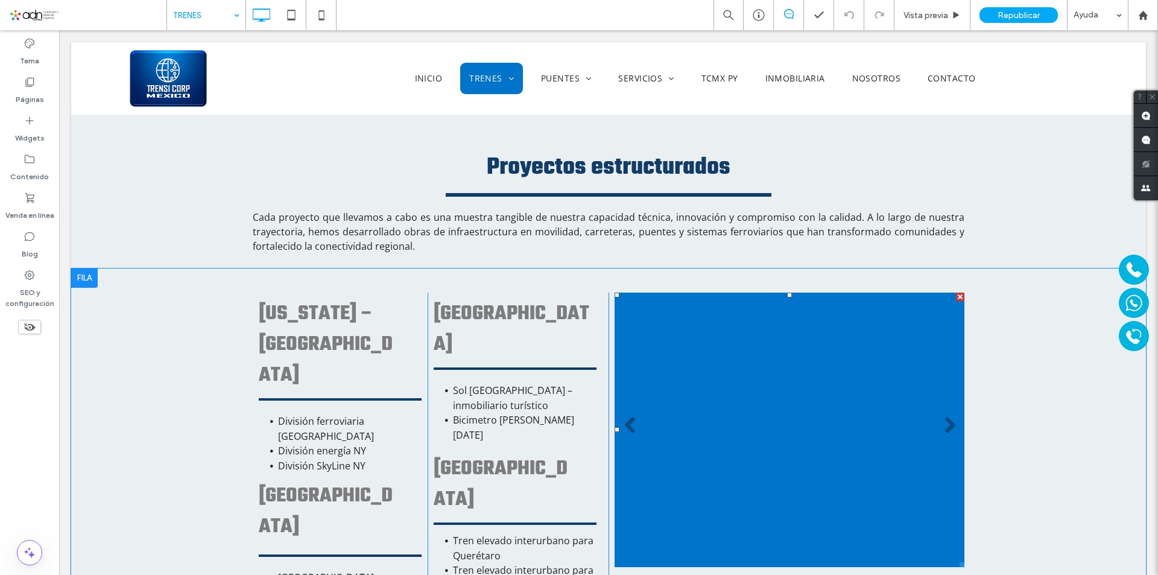
click at [794, 396] on li "Título de diapositiva Escriba el subtítulo aquí Botón" at bounding box center [789, 429] width 350 height 274
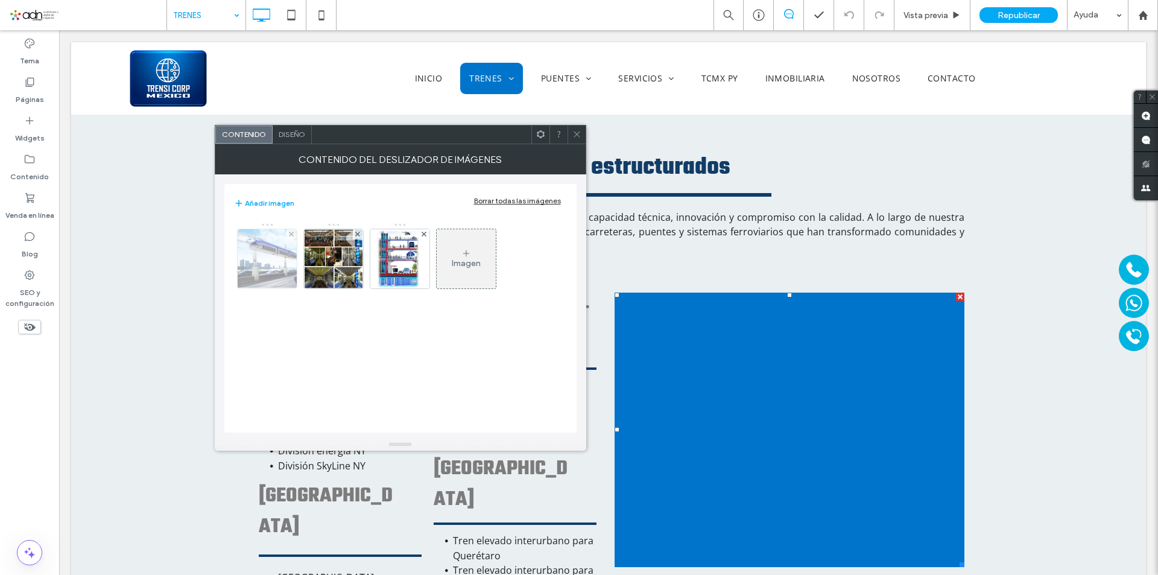
click at [252, 274] on img at bounding box center [266, 258] width 79 height 59
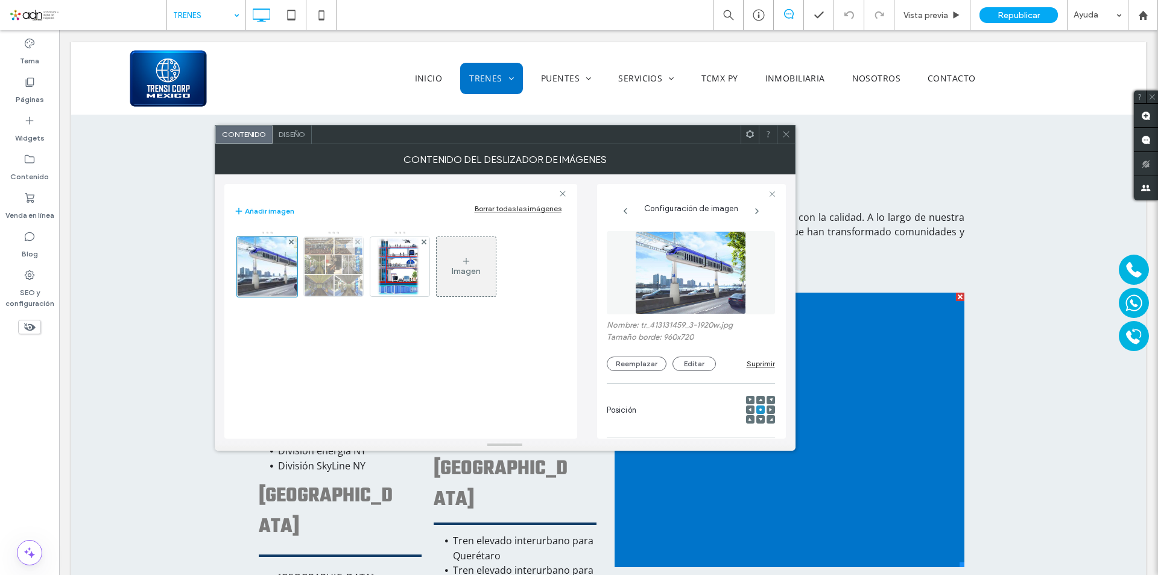
click at [331, 272] on img at bounding box center [333, 266] width 59 height 59
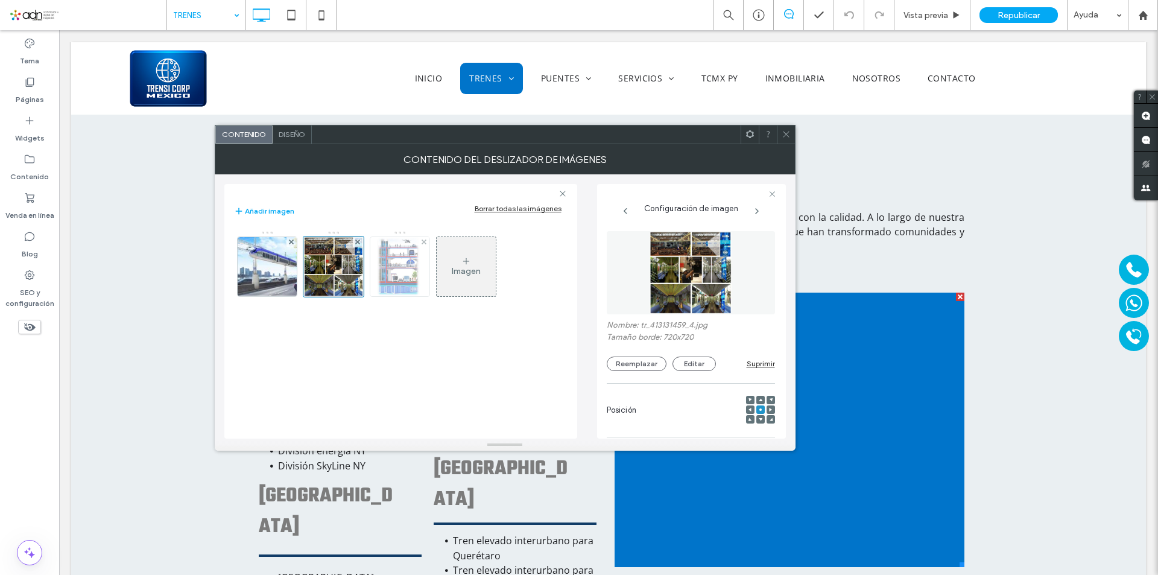
click at [407, 279] on img at bounding box center [399, 266] width 59 height 59
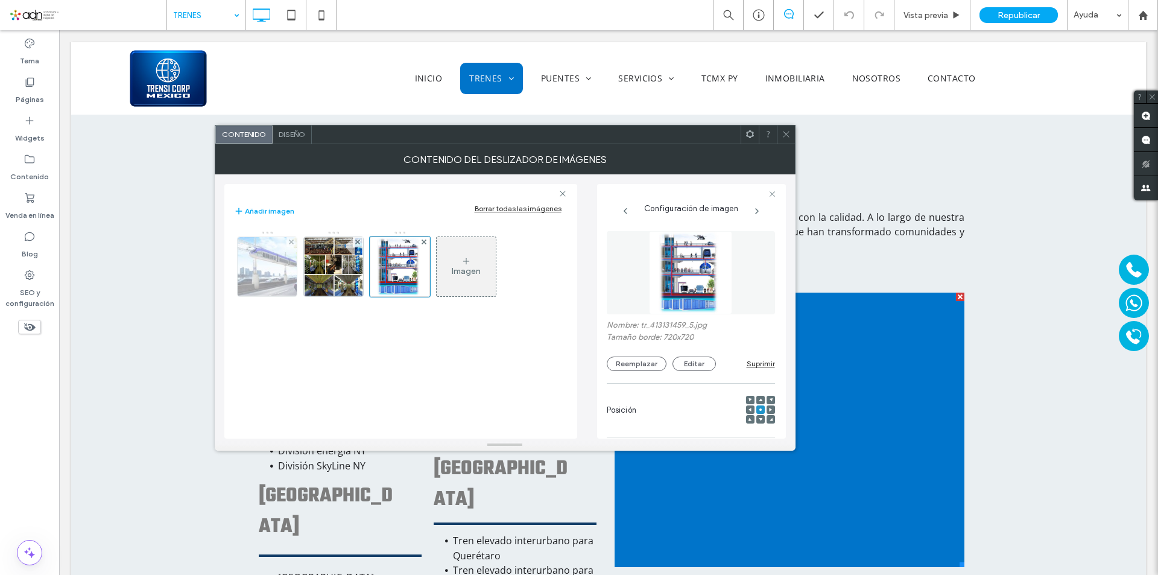
click at [251, 277] on img at bounding box center [266, 266] width 79 height 59
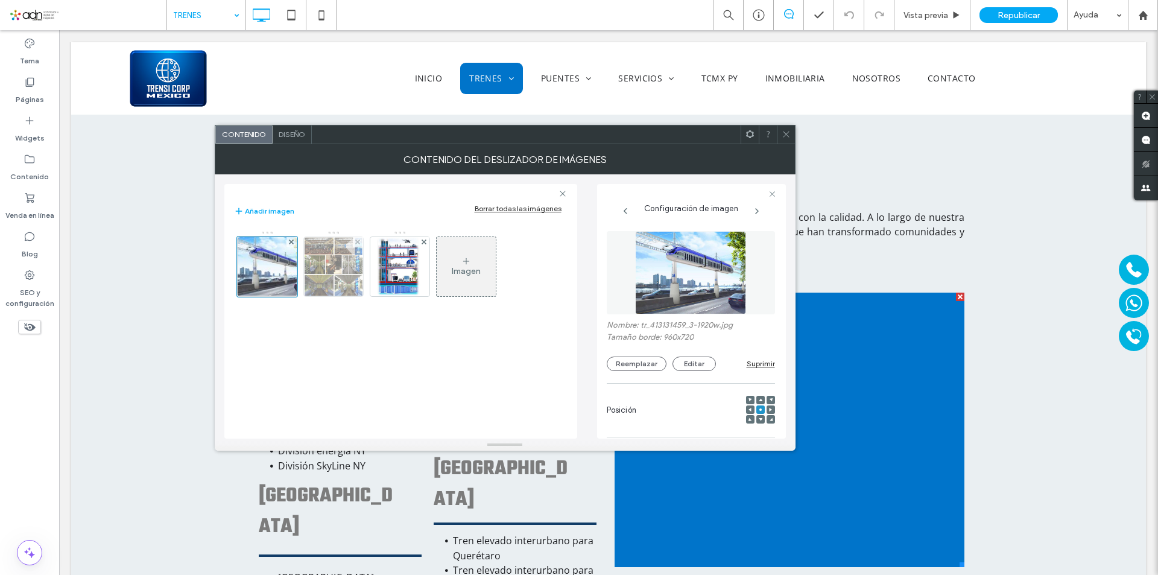
click at [337, 268] on img at bounding box center [333, 266] width 59 height 59
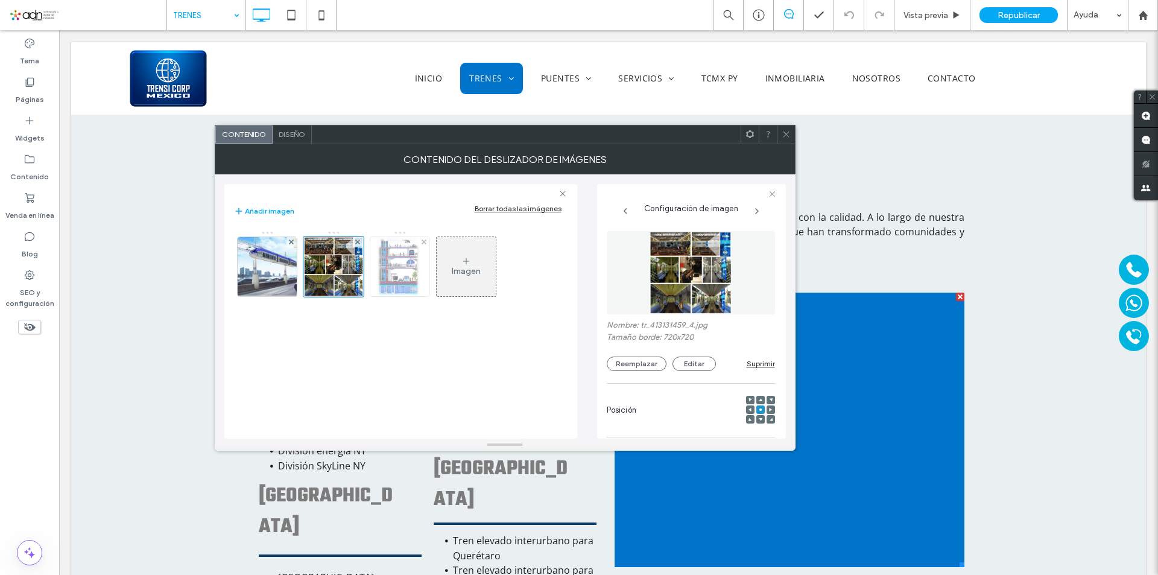
click at [414, 271] on img at bounding box center [399, 266] width 59 height 59
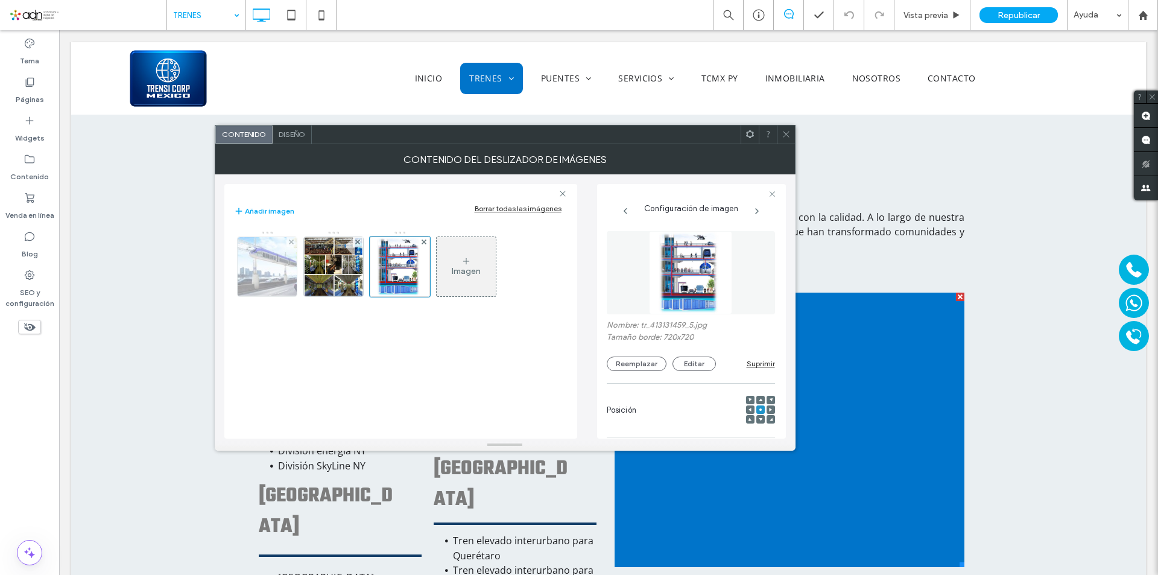
click at [282, 282] on img at bounding box center [266, 266] width 79 height 59
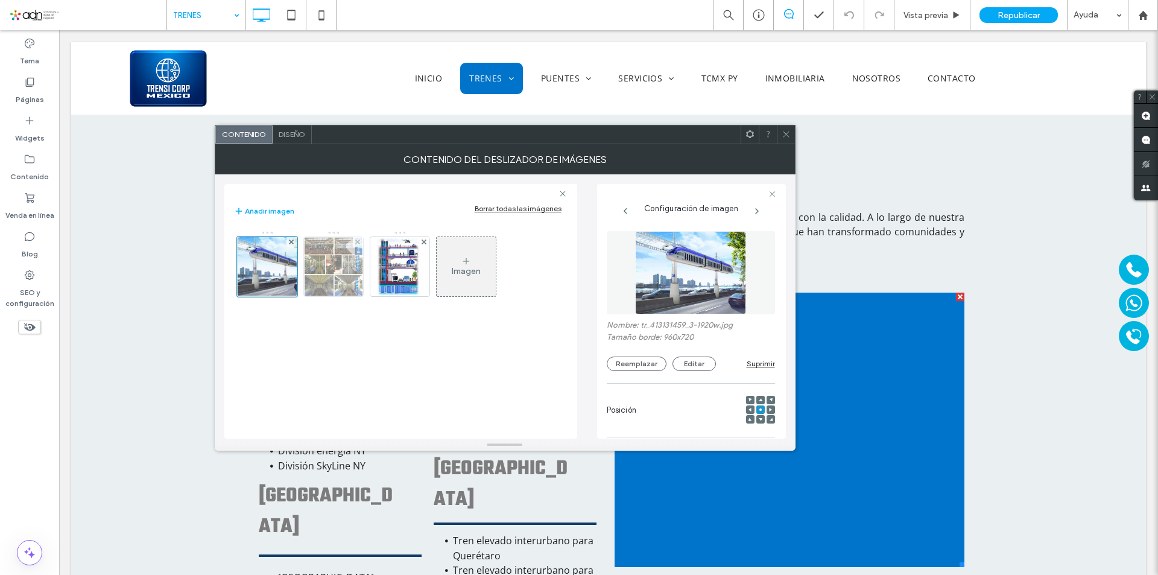
click at [324, 279] on img at bounding box center [333, 266] width 59 height 59
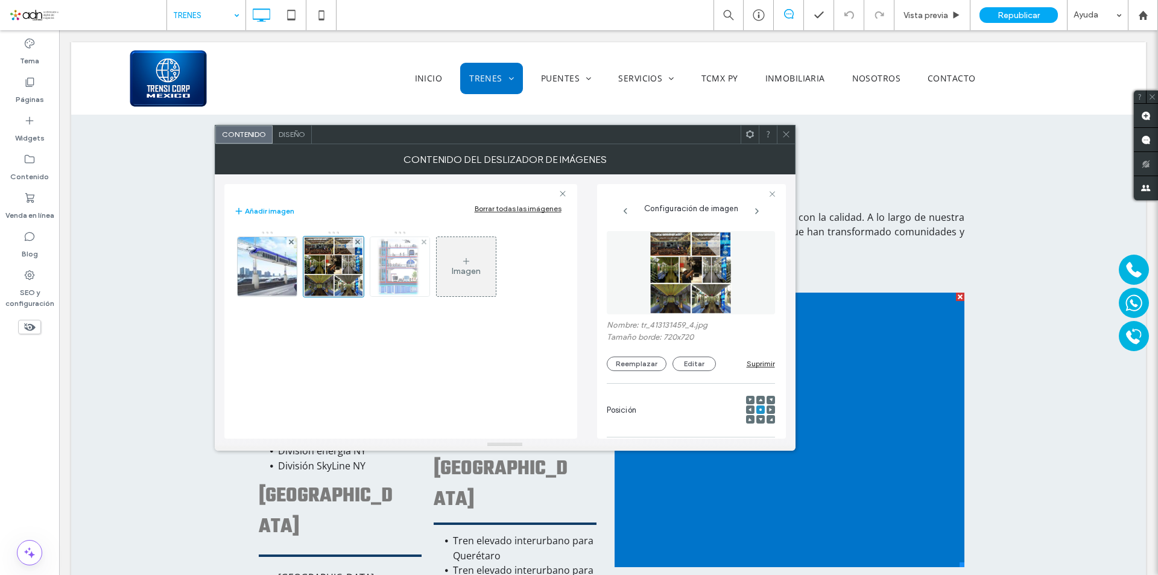
click at [397, 280] on img at bounding box center [399, 266] width 59 height 59
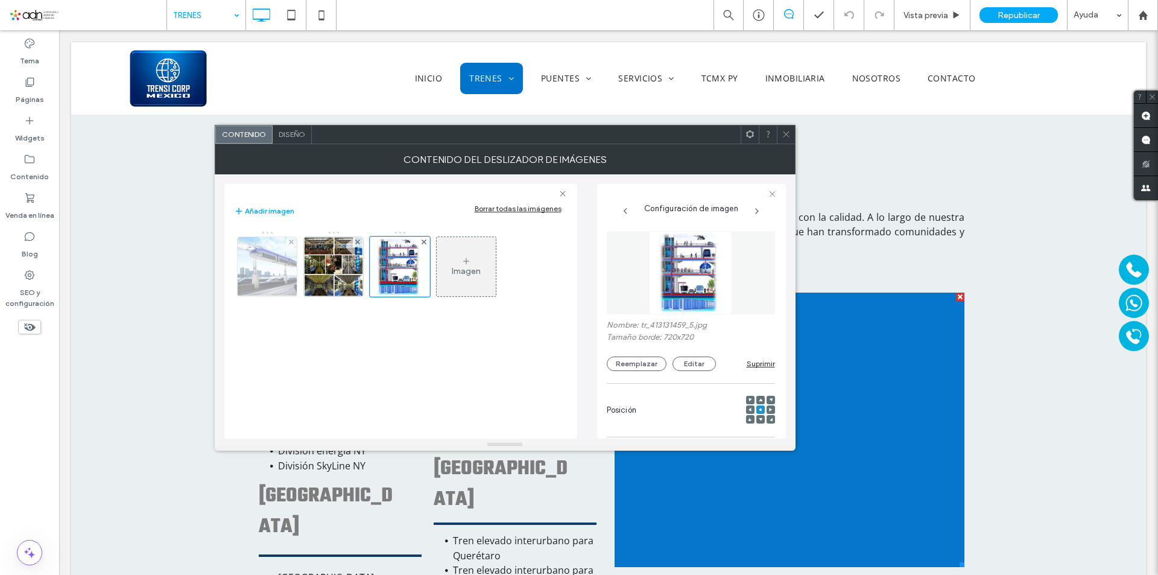
click at [286, 277] on img at bounding box center [266, 266] width 79 height 59
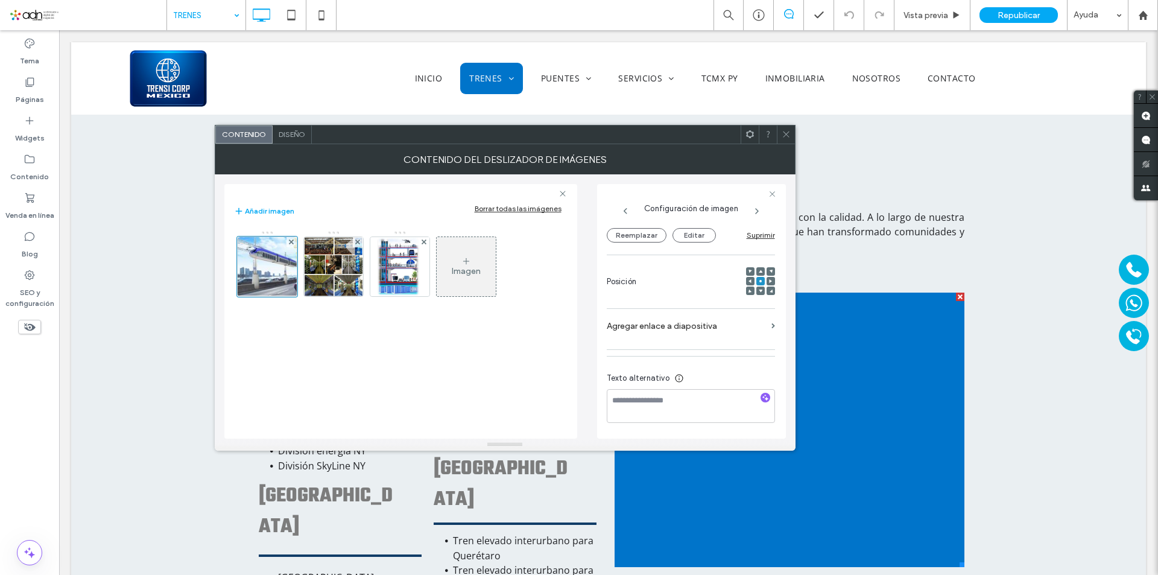
scroll to position [0, 0]
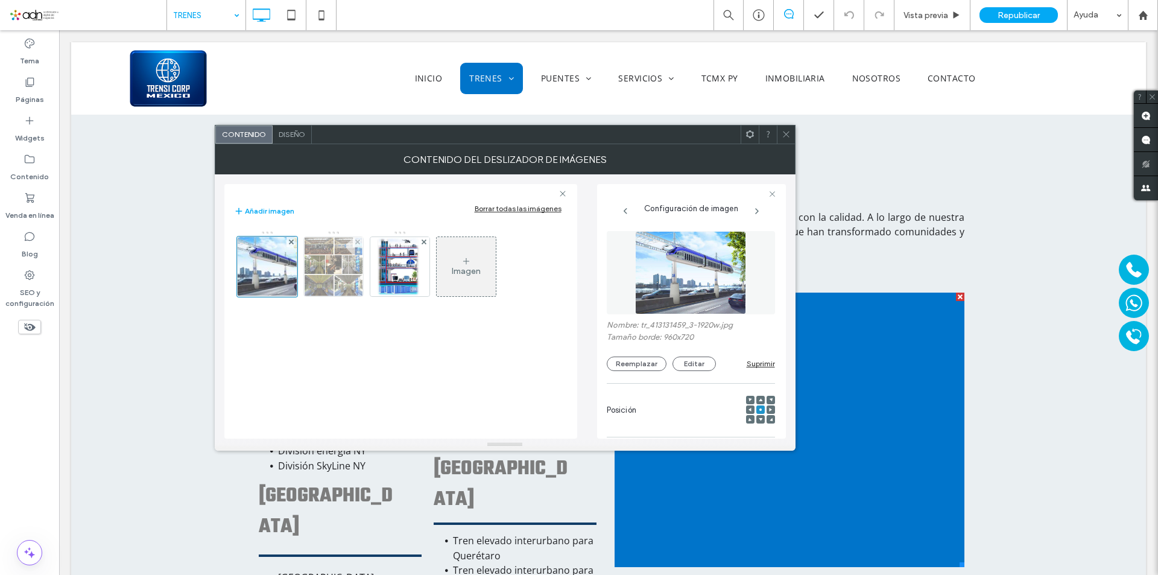
click at [353, 289] on img at bounding box center [333, 266] width 59 height 59
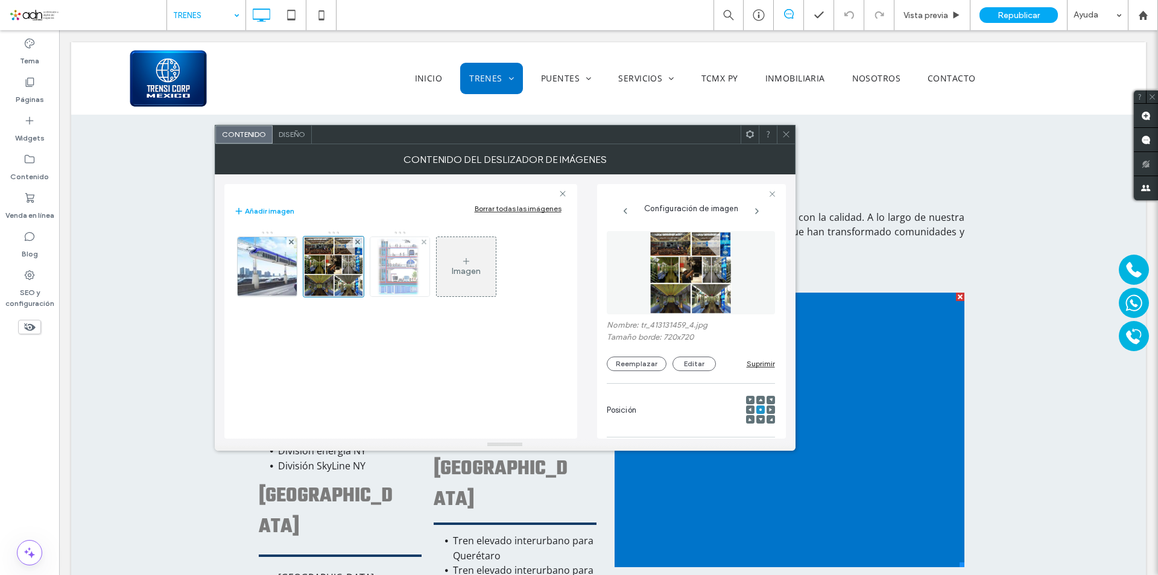
click at [394, 270] on img at bounding box center [399, 266] width 59 height 59
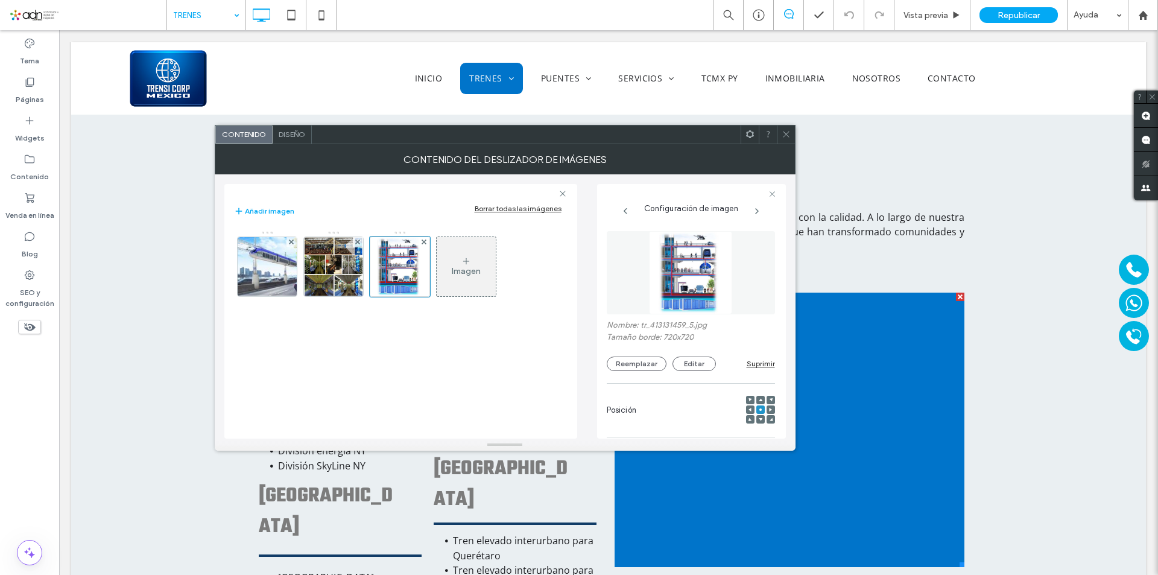
click at [467, 253] on div "Imagen" at bounding box center [466, 266] width 59 height 57
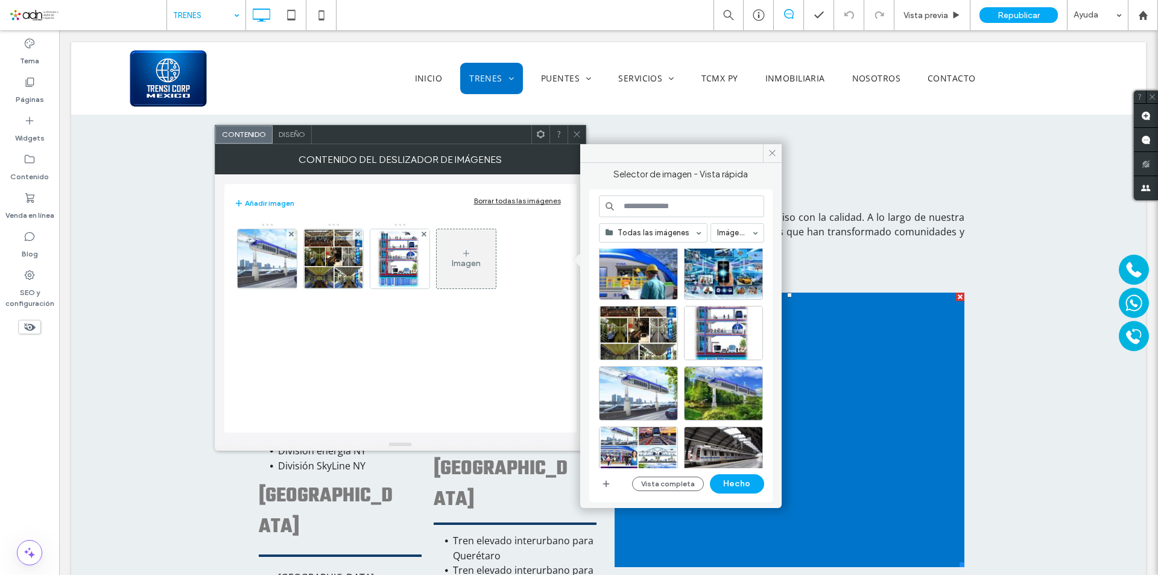
scroll to position [2874, 0]
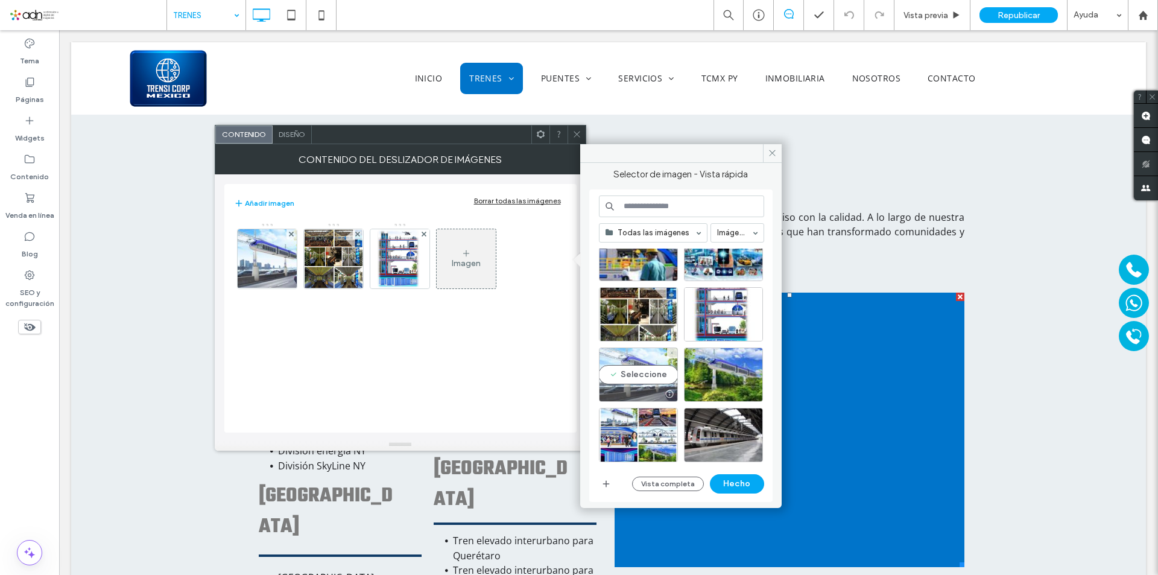
click at [634, 372] on div "Seleccione" at bounding box center [638, 374] width 79 height 54
click at [743, 485] on button "Hecho" at bounding box center [737, 483] width 54 height 19
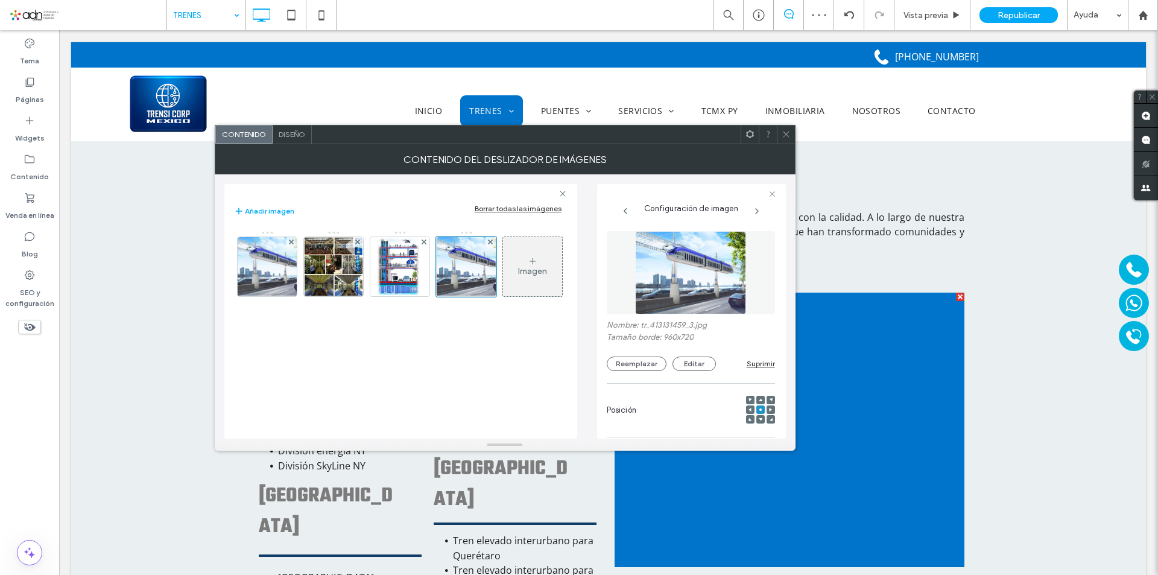
click at [532, 263] on use at bounding box center [532, 261] width 6 height 6
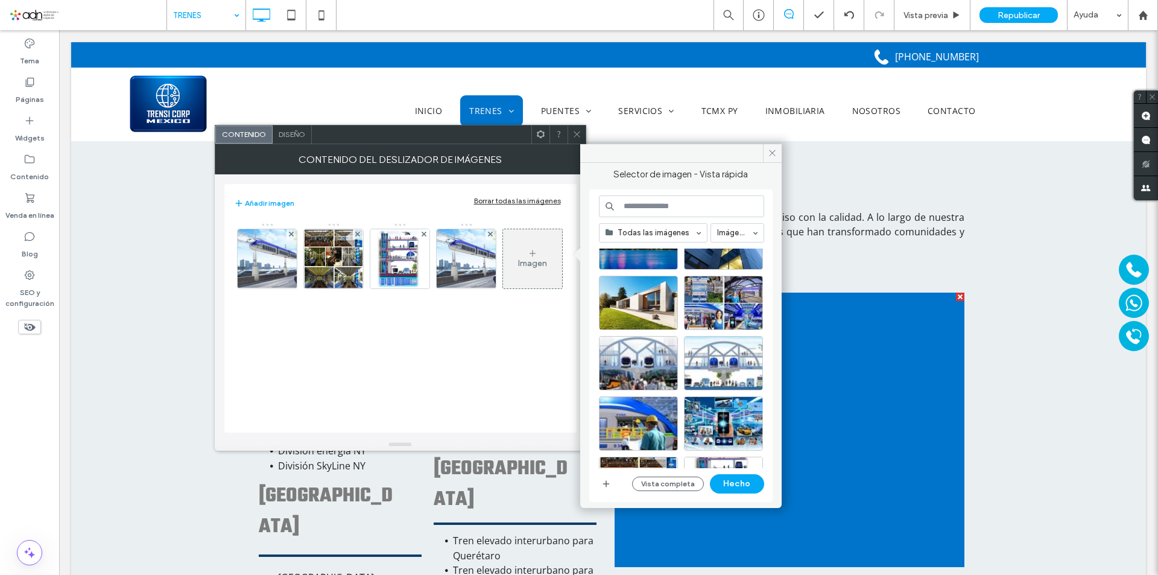
scroll to position [2885, 0]
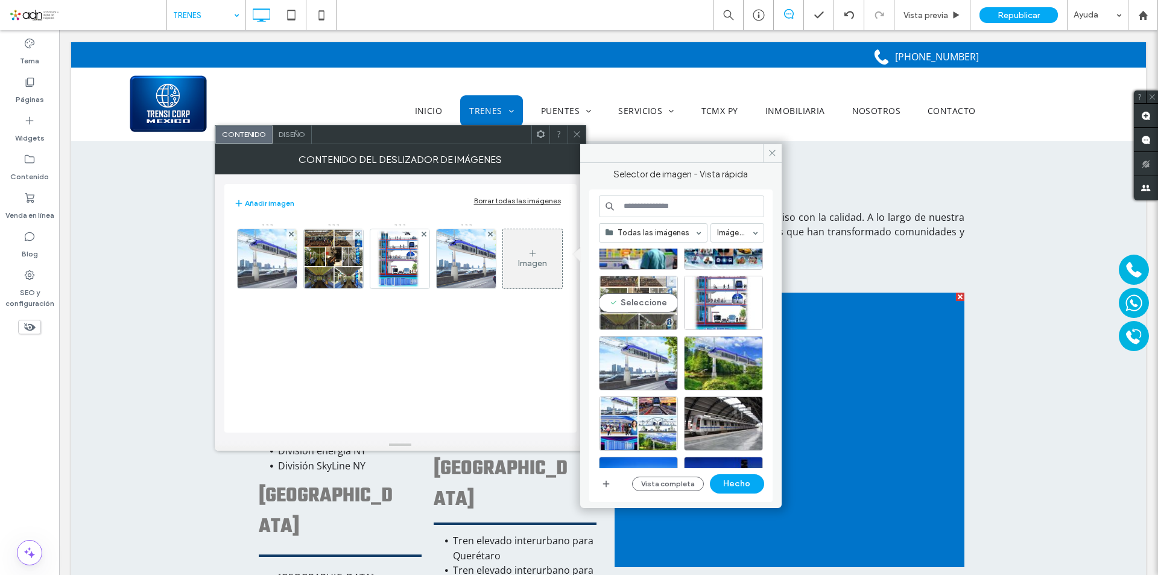
click at [622, 296] on div "Seleccione" at bounding box center [638, 303] width 79 height 54
click at [748, 479] on button "Hecho" at bounding box center [737, 483] width 54 height 19
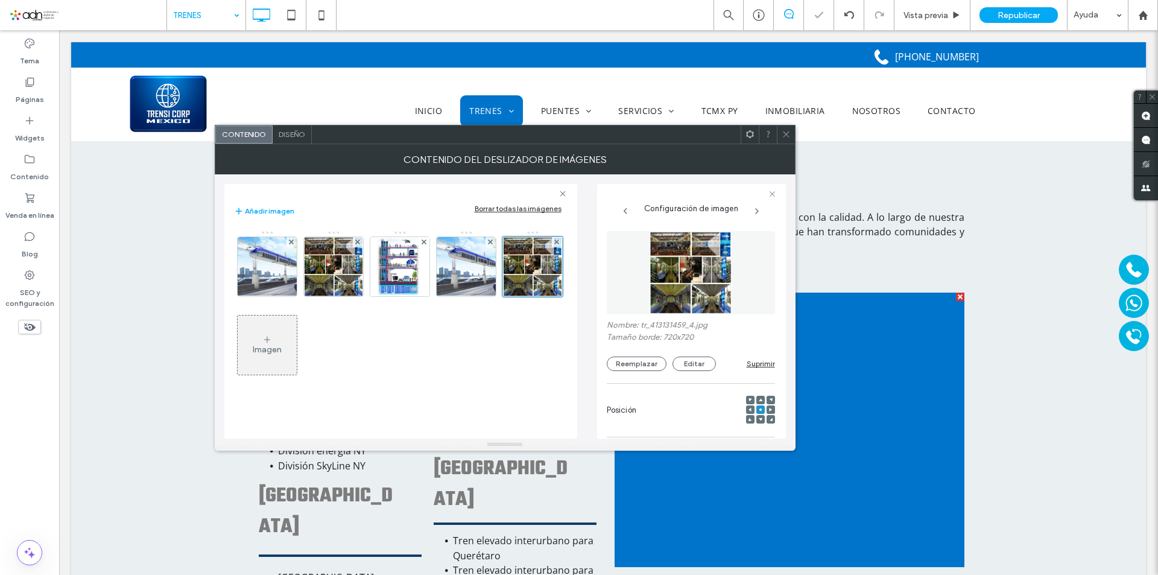
click at [252, 366] on div "Imagen" at bounding box center [267, 345] width 59 height 57
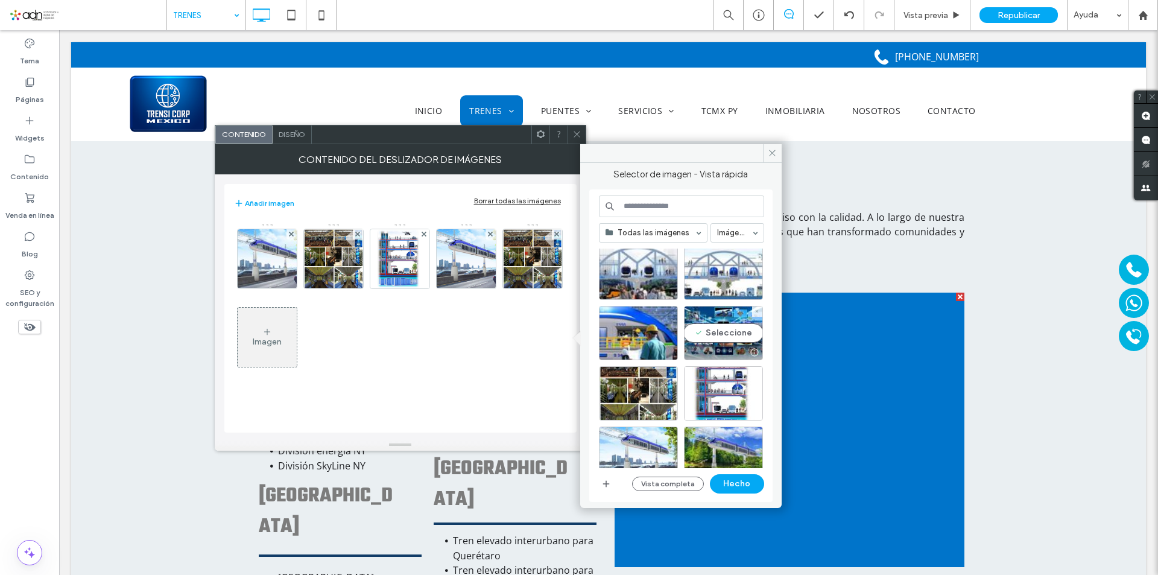
scroll to position [2813, 0]
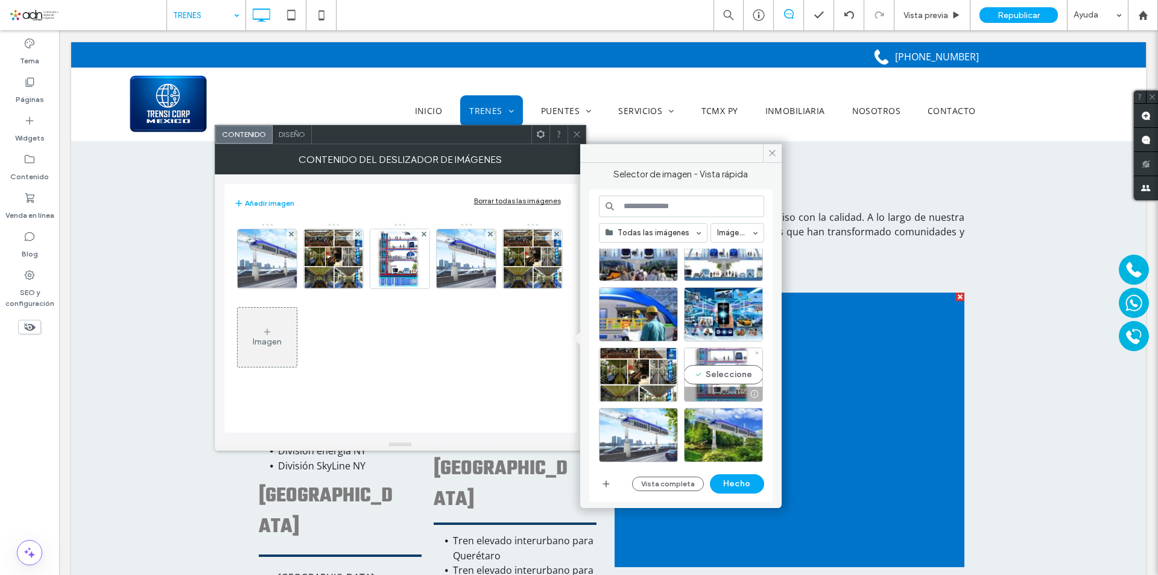
click at [722, 371] on div "Seleccione" at bounding box center [723, 374] width 79 height 54
click at [747, 486] on button "Hecho" at bounding box center [737, 483] width 54 height 19
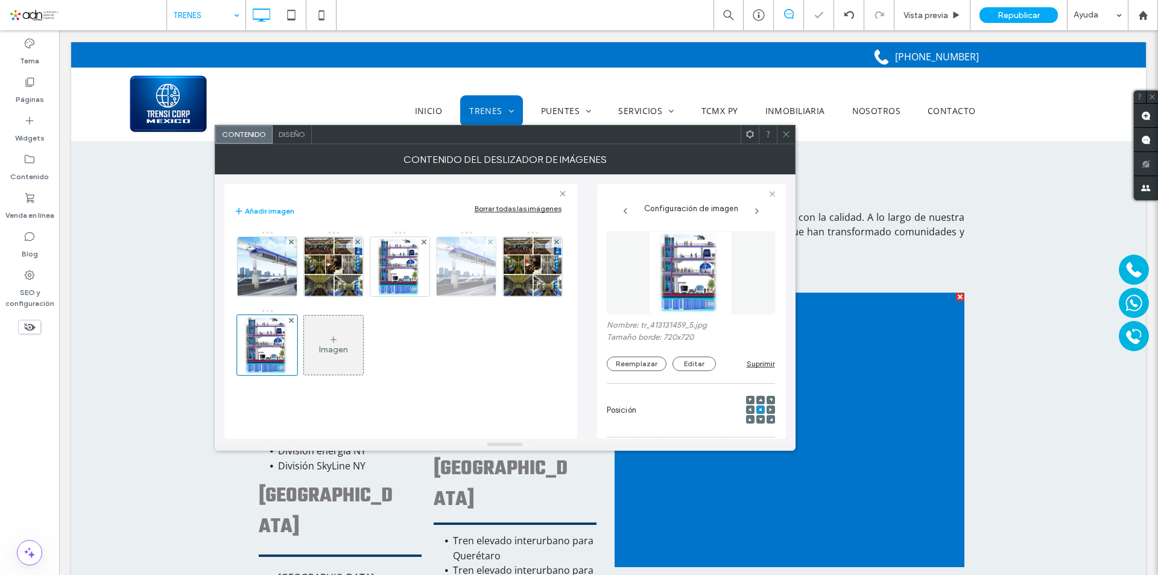
click at [470, 280] on img at bounding box center [465, 266] width 79 height 59
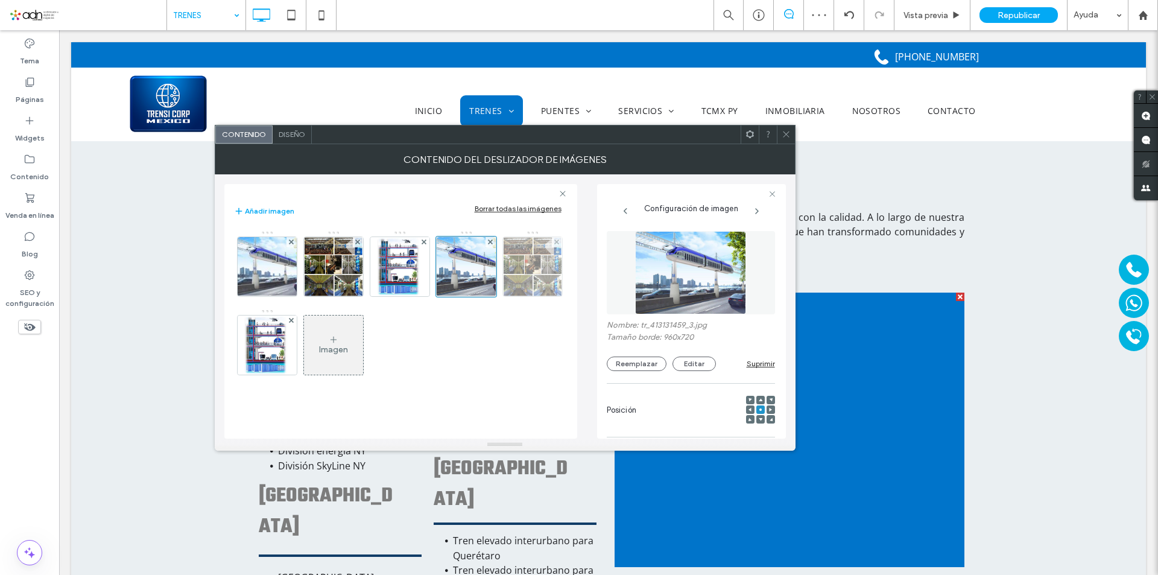
click at [555, 275] on img at bounding box center [532, 266] width 59 height 59
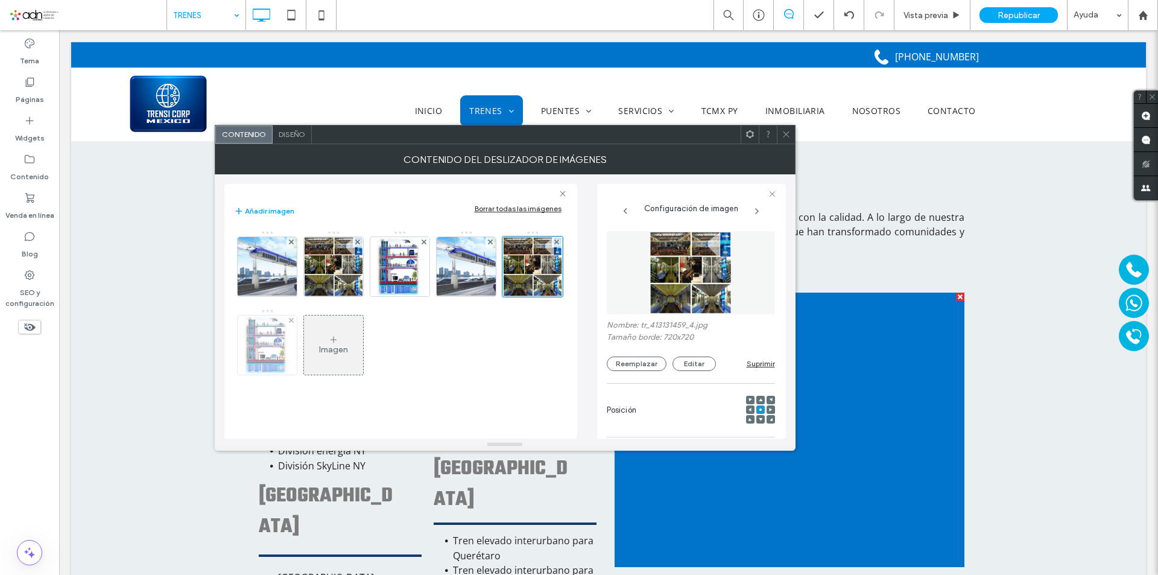
click at [267, 354] on img at bounding box center [267, 344] width 59 height 59
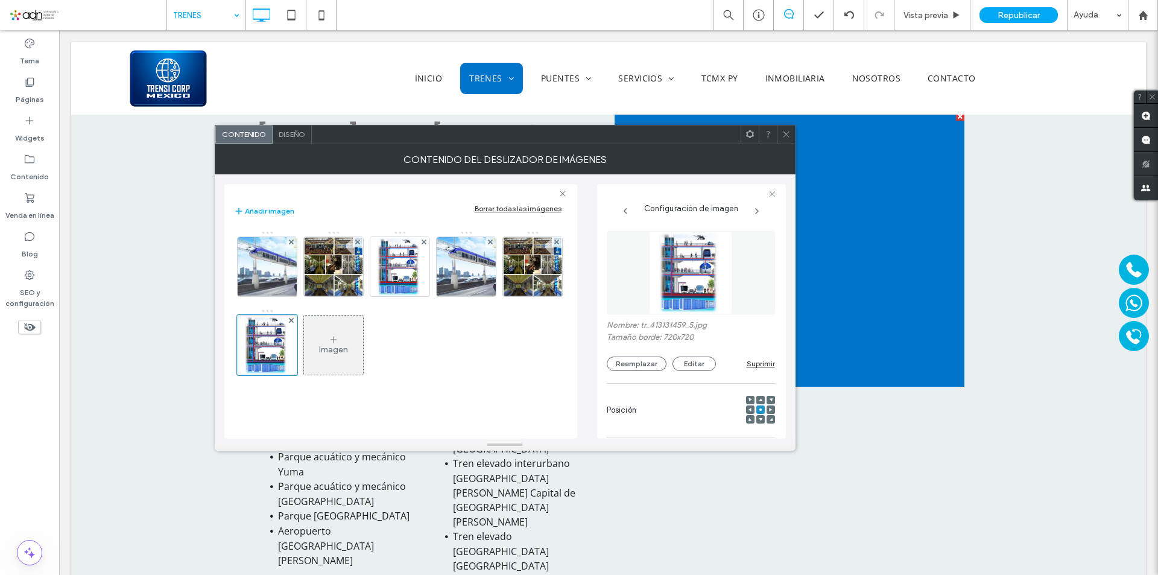
scroll to position [3015, 0]
click at [288, 130] on span "Diseño" at bounding box center [292, 134] width 27 height 9
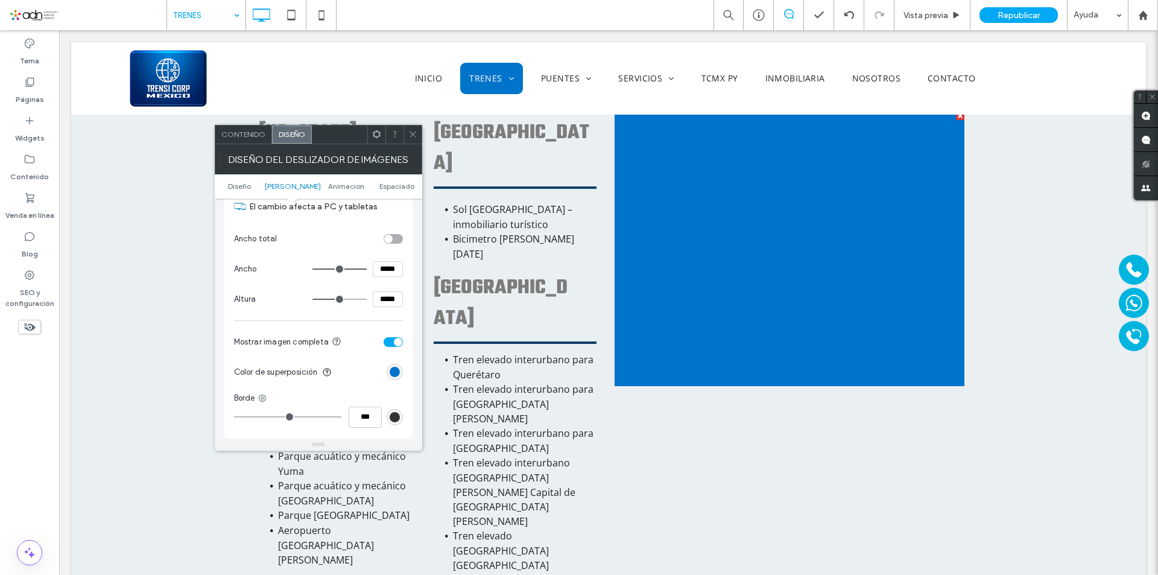
scroll to position [422, 0]
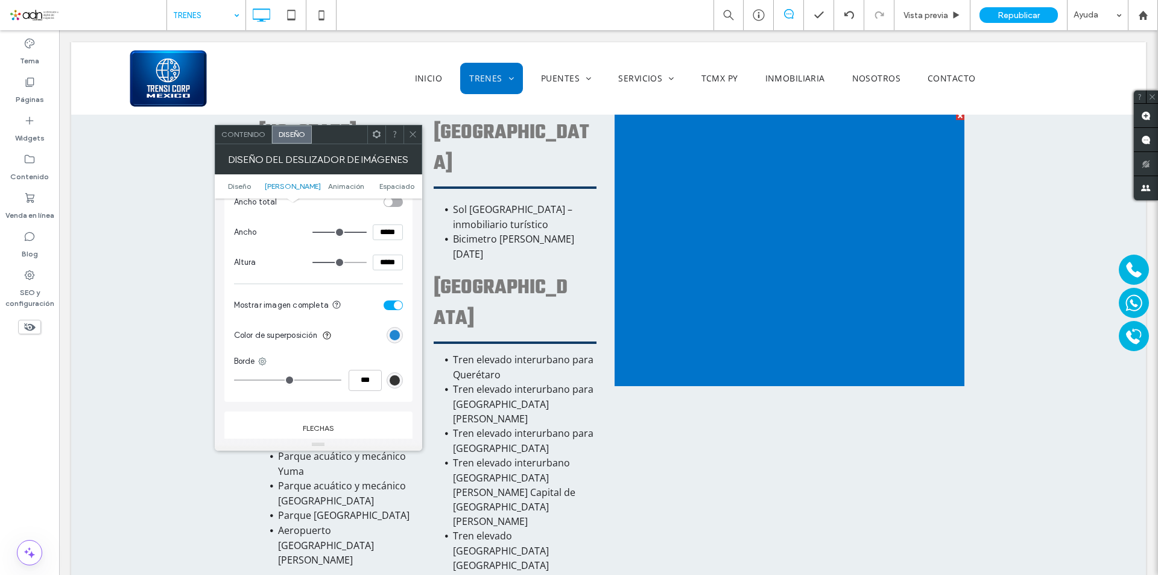
click at [395, 337] on div "rgb(0, 116, 202)" at bounding box center [394, 335] width 10 height 10
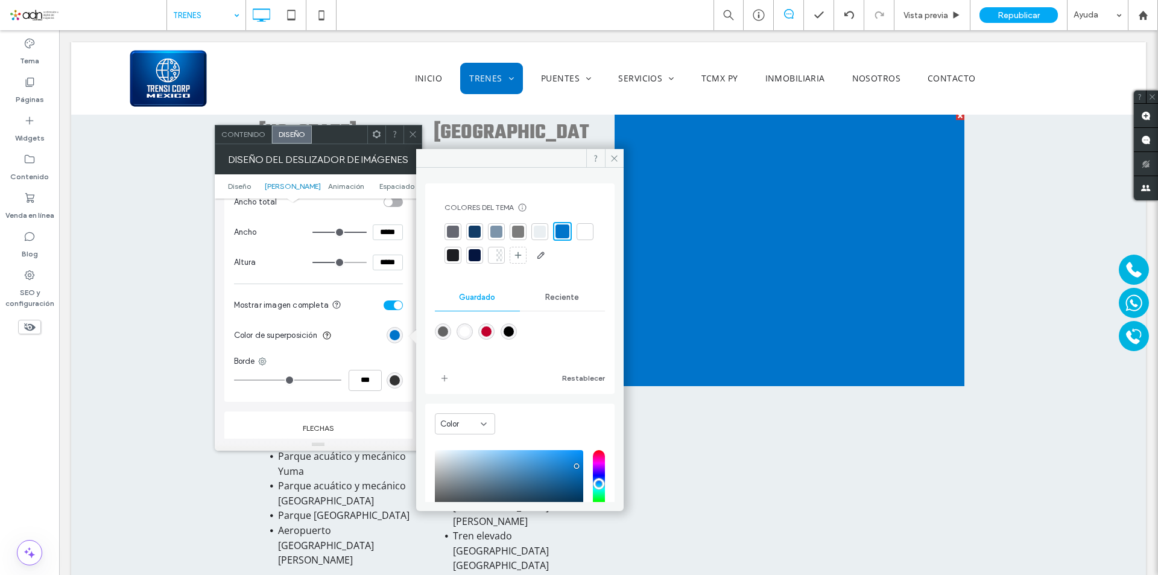
click at [560, 298] on span "Reciente" at bounding box center [562, 297] width 34 height 10
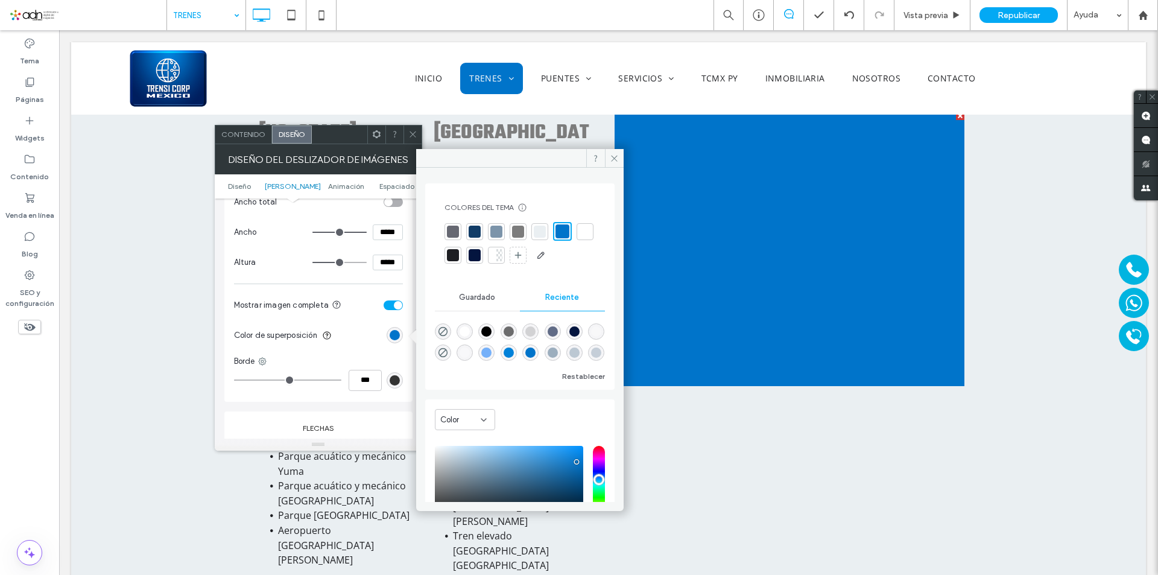
click at [449, 328] on div "rgba(0, 0, 0, 0)" at bounding box center [443, 331] width 16 height 16
type input "*******"
type input "*"
type input "**"
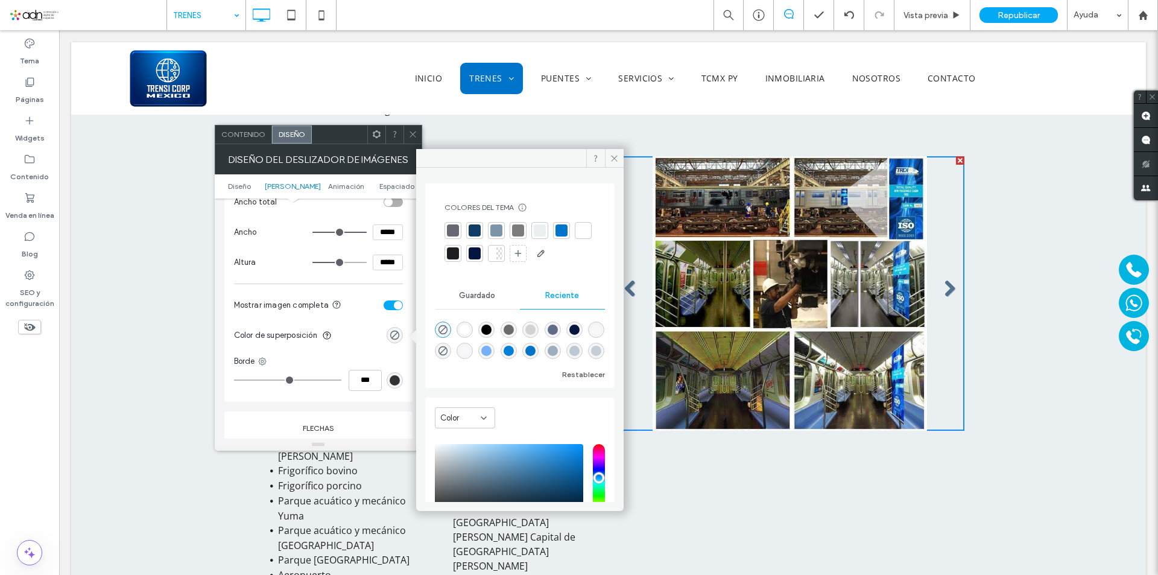
scroll to position [2894, 0]
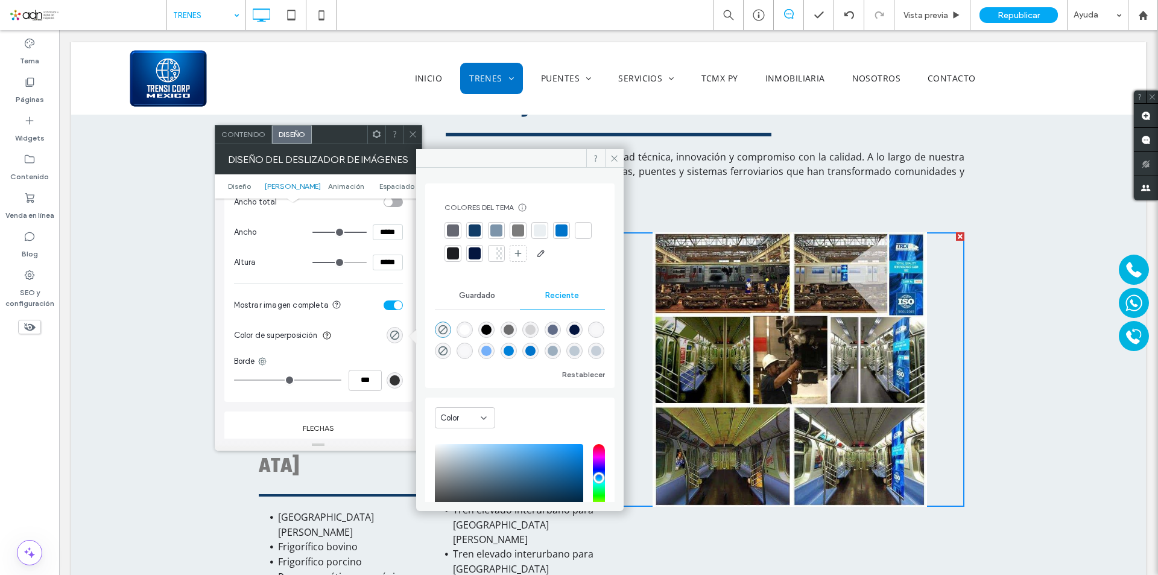
click at [251, 138] on span "Contenido" at bounding box center [243, 134] width 44 height 9
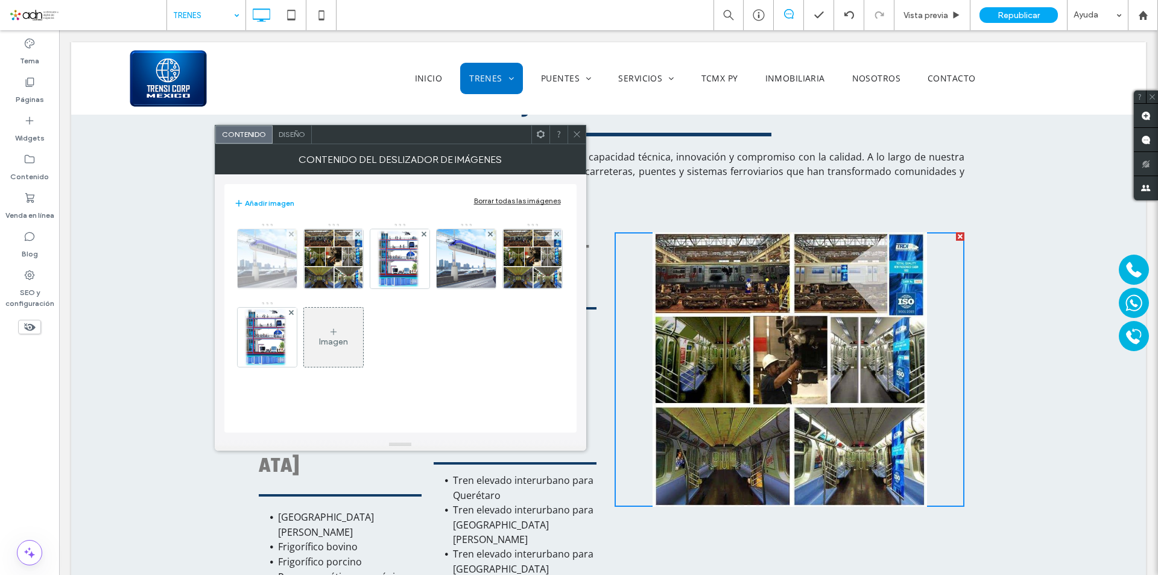
click at [259, 262] on img at bounding box center [266, 258] width 79 height 59
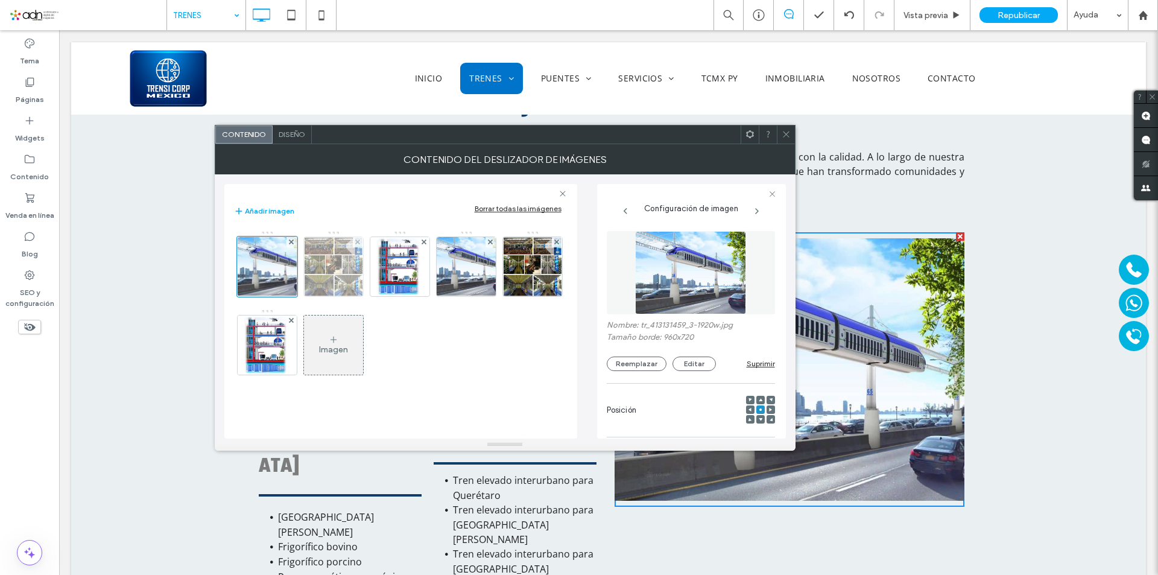
click at [335, 263] on img at bounding box center [333, 266] width 59 height 59
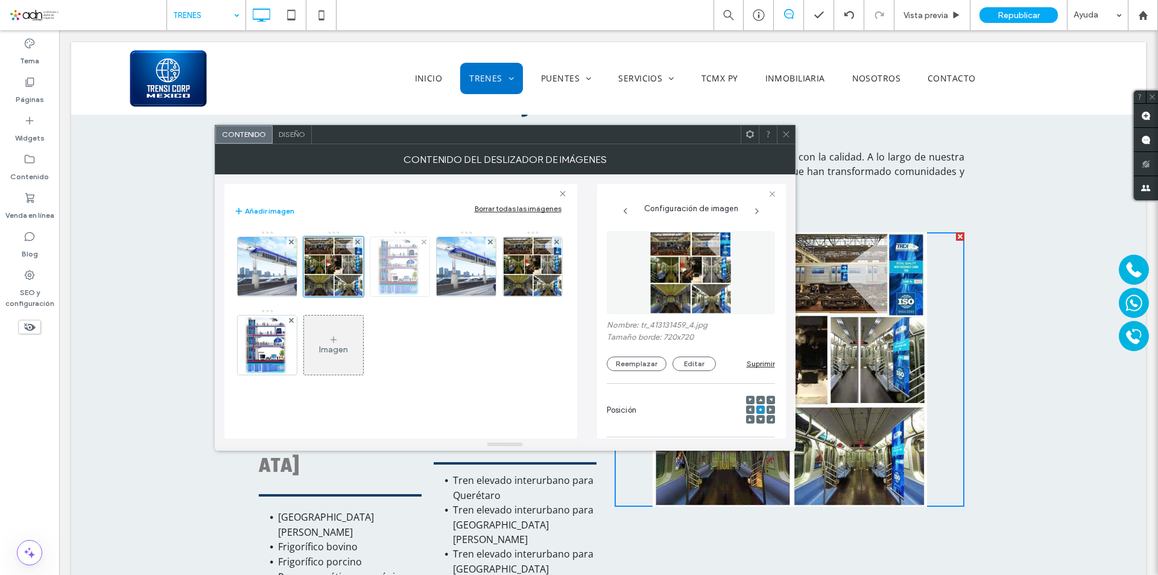
click at [403, 267] on img at bounding box center [399, 266] width 59 height 59
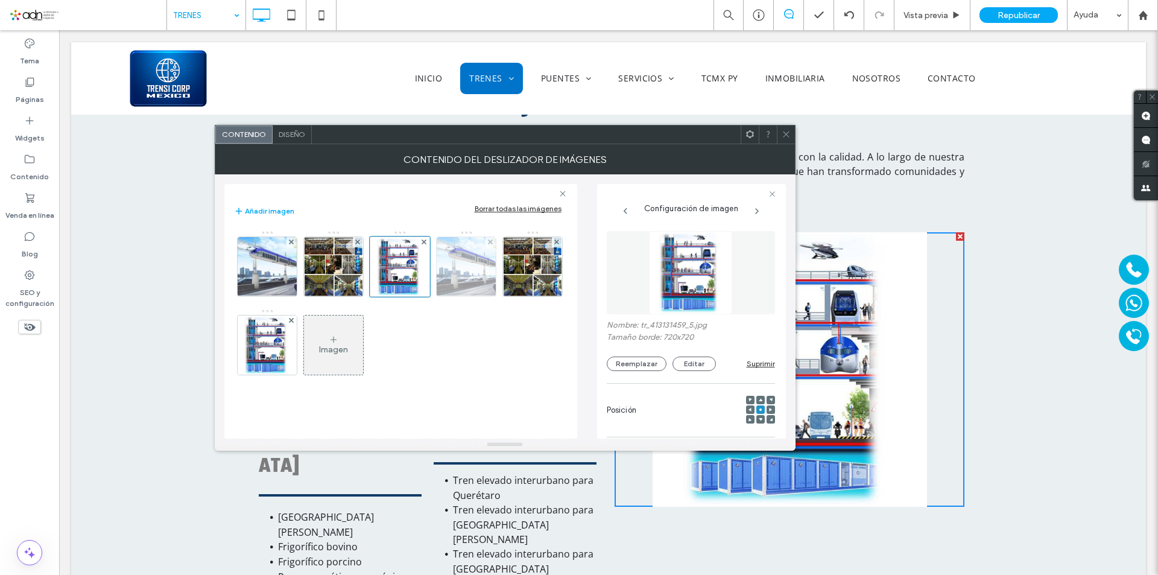
click at [462, 270] on img at bounding box center [465, 266] width 79 height 59
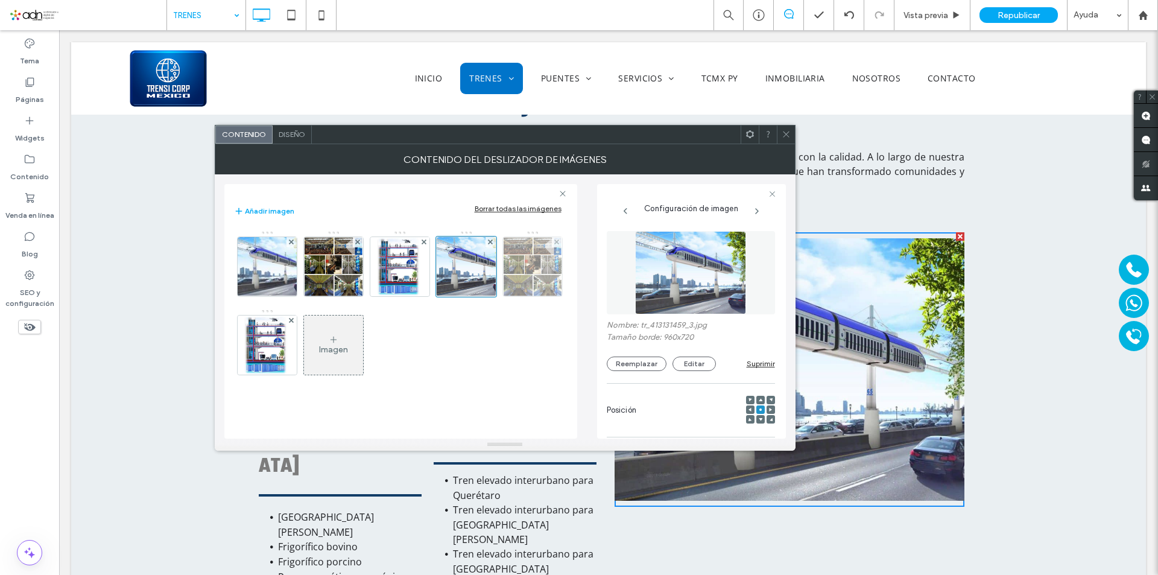
click at [529, 276] on img at bounding box center [532, 266] width 59 height 59
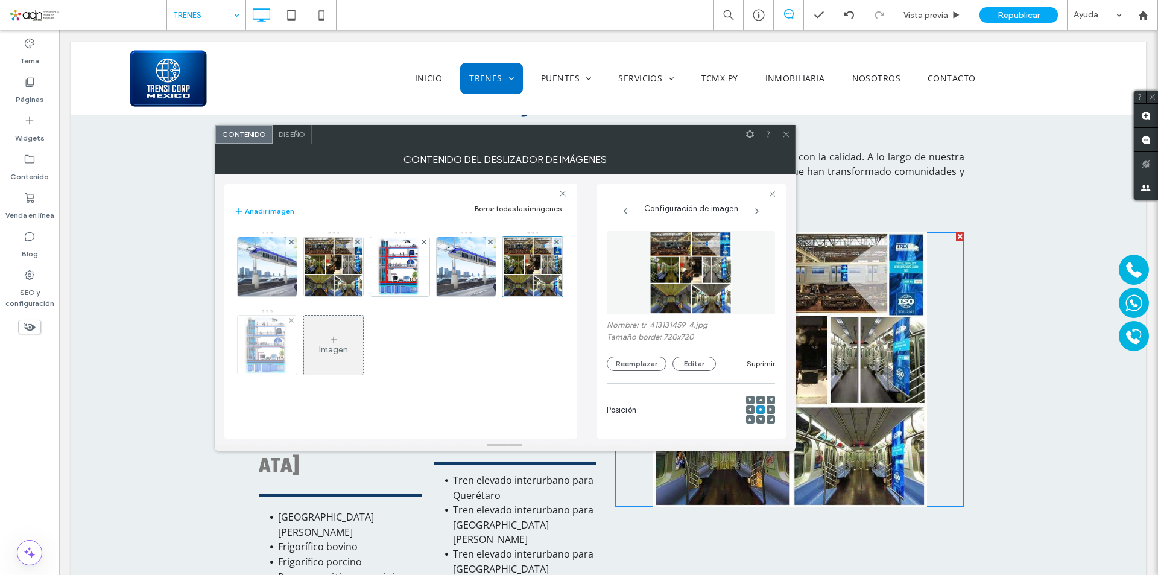
click at [270, 335] on img at bounding box center [267, 344] width 59 height 59
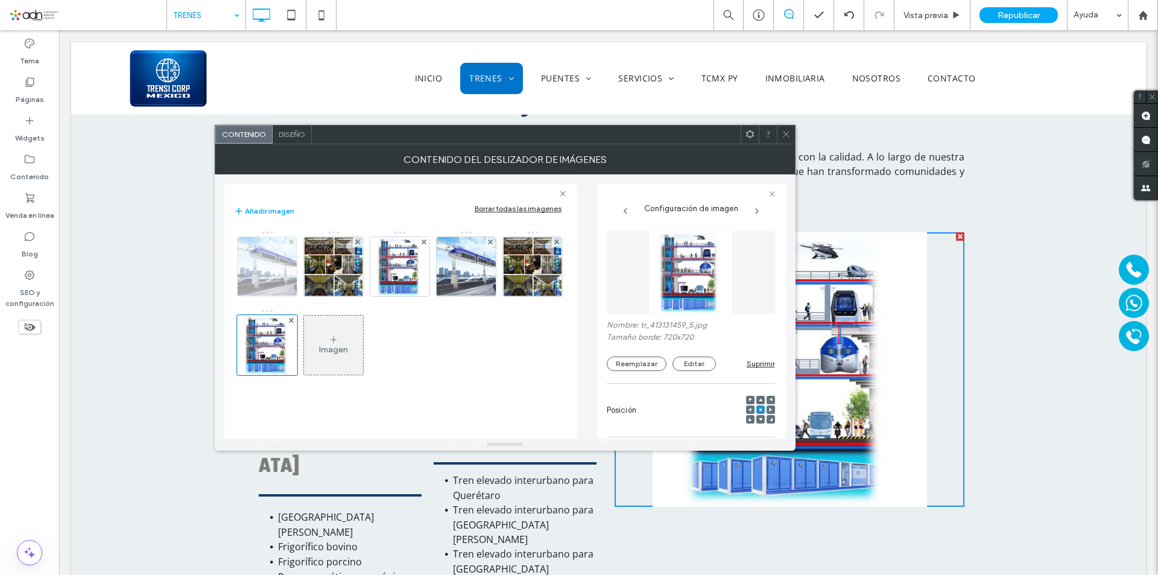
click at [271, 267] on img at bounding box center [266, 266] width 79 height 59
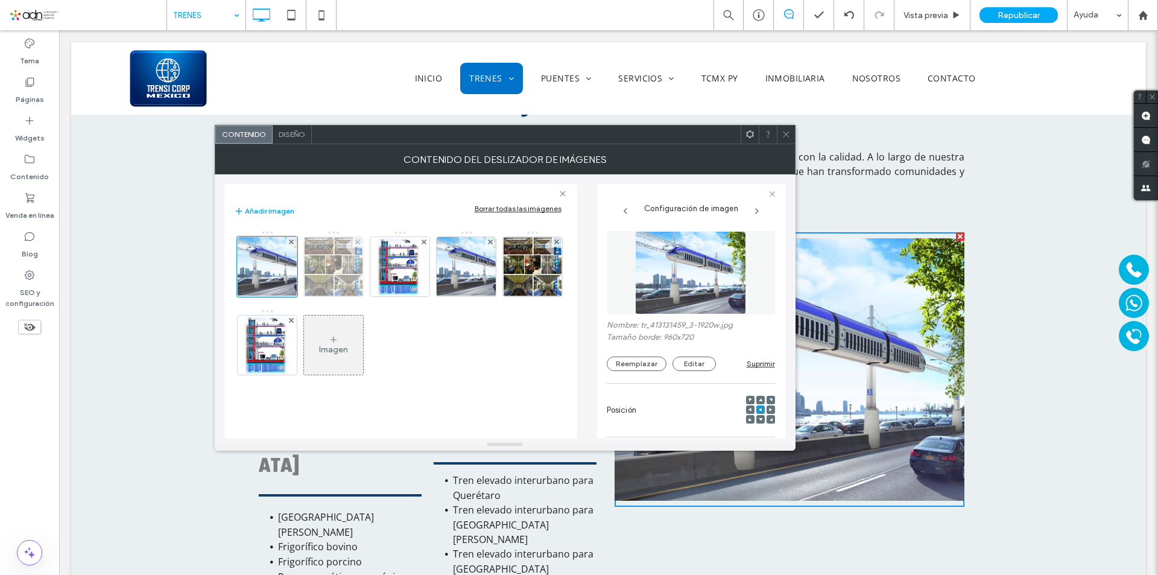
click at [323, 264] on img at bounding box center [333, 266] width 59 height 59
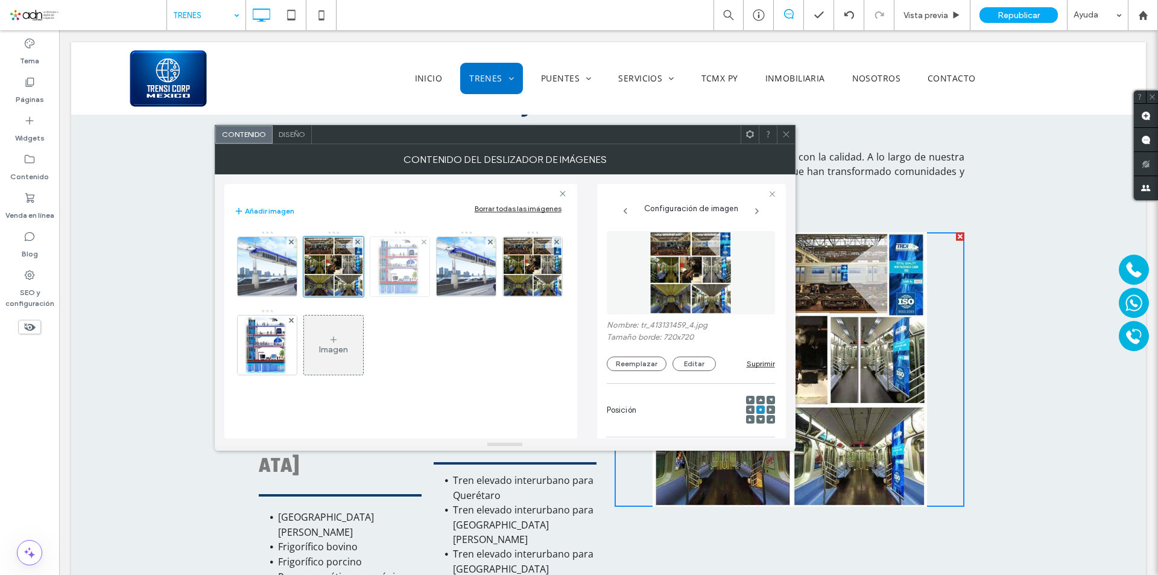
click at [387, 266] on img at bounding box center [399, 266] width 59 height 59
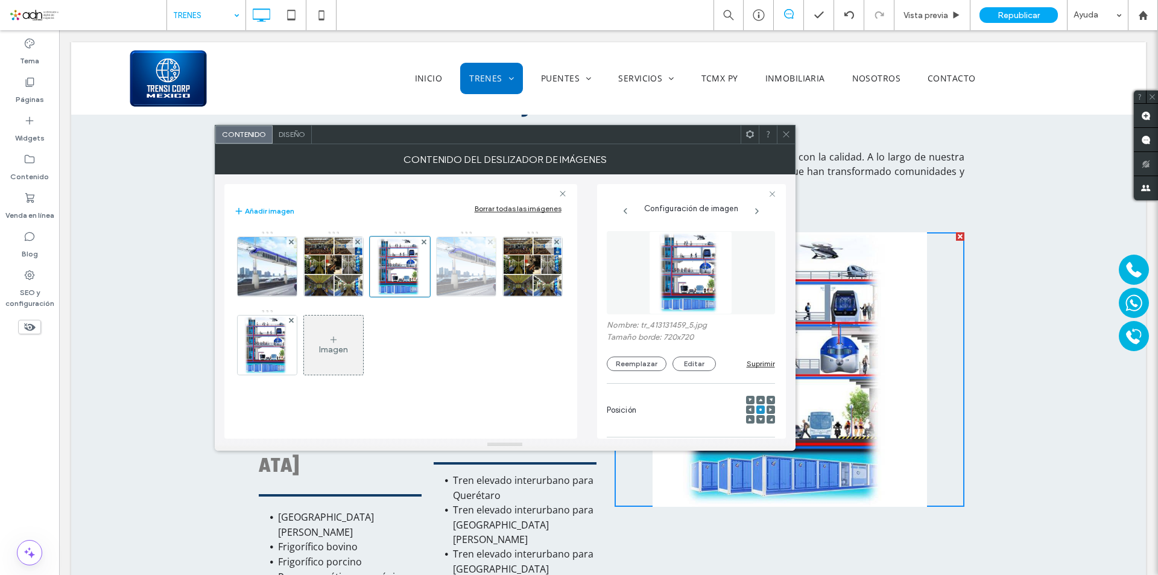
click at [489, 241] on use at bounding box center [490, 241] width 5 height 5
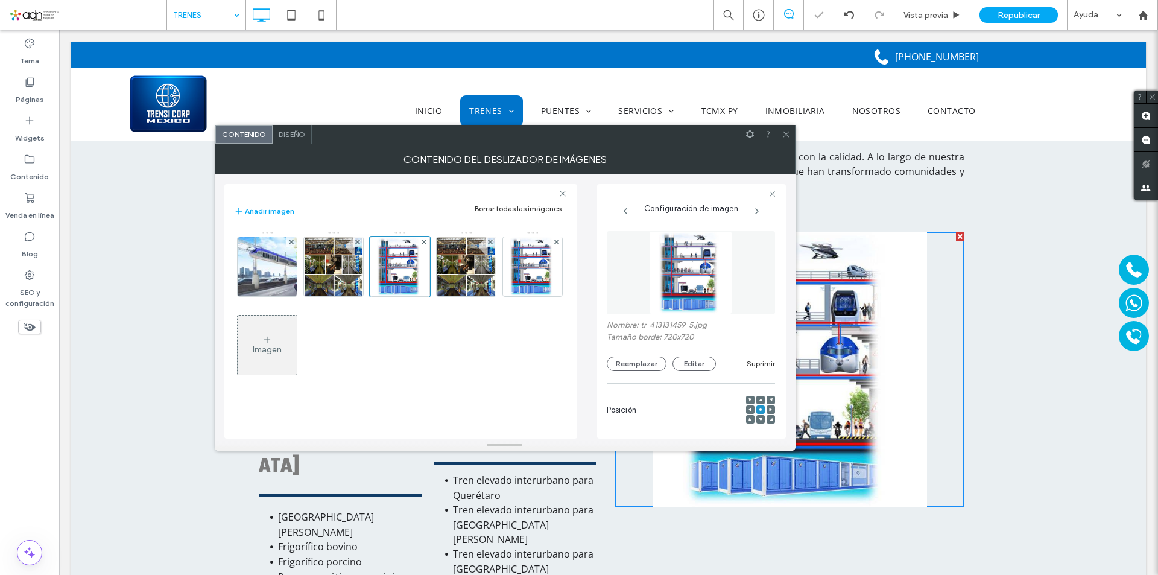
click at [489, 241] on use at bounding box center [490, 241] width 5 height 5
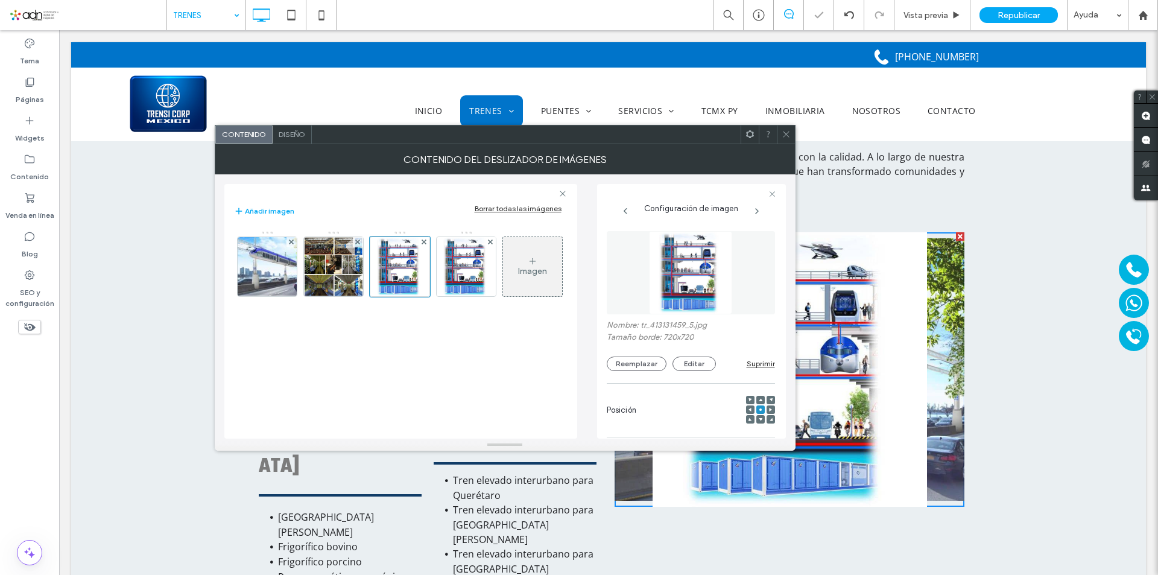
click at [489, 241] on use at bounding box center [490, 241] width 5 height 5
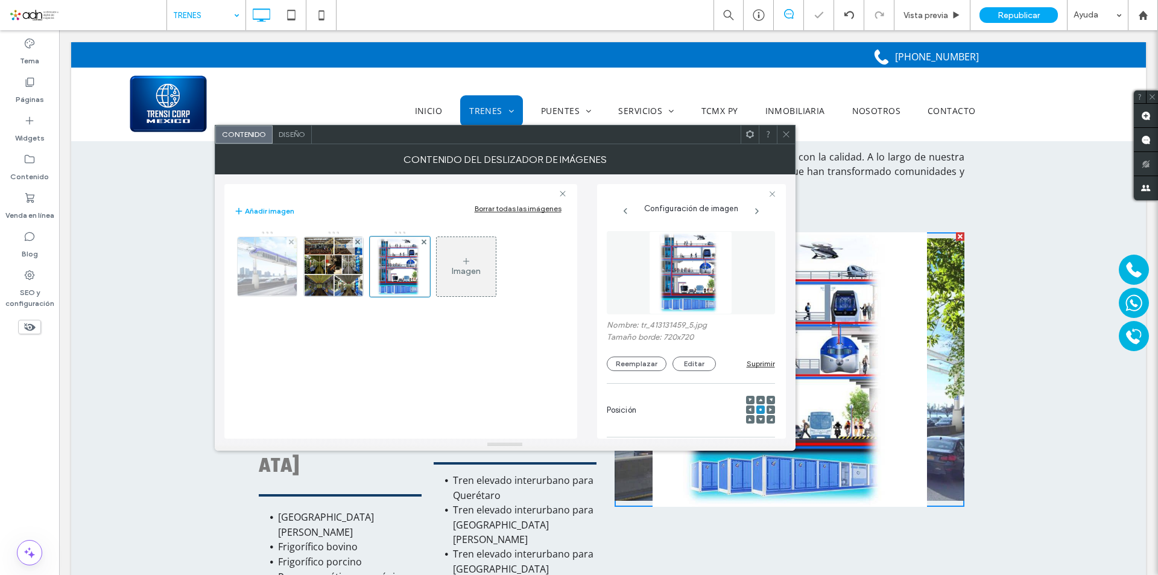
click at [277, 274] on img at bounding box center [266, 266] width 79 height 59
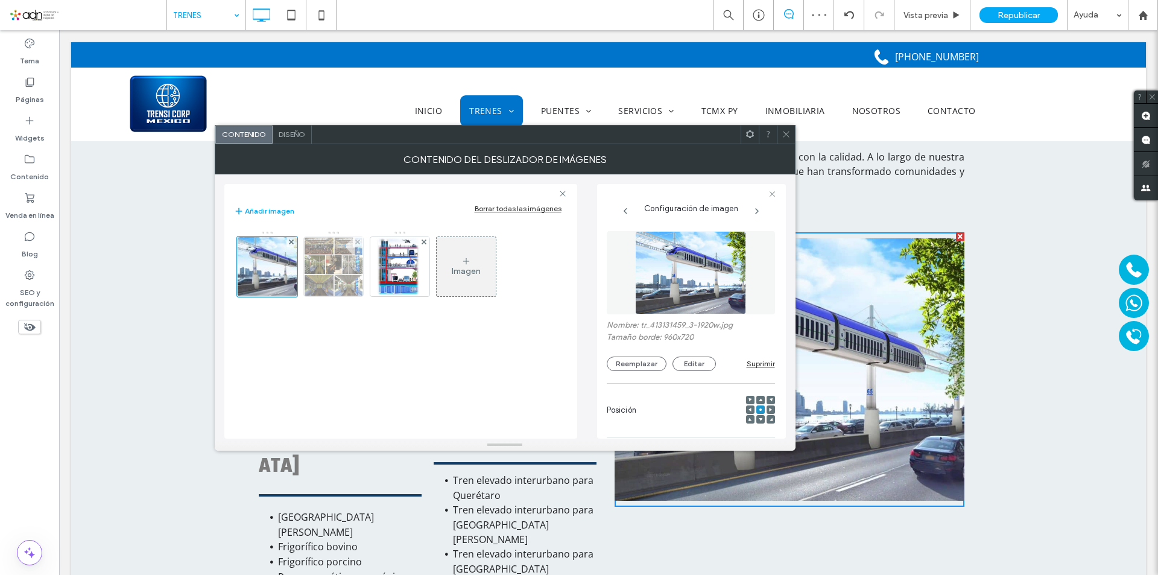
click at [327, 276] on img at bounding box center [333, 266] width 59 height 59
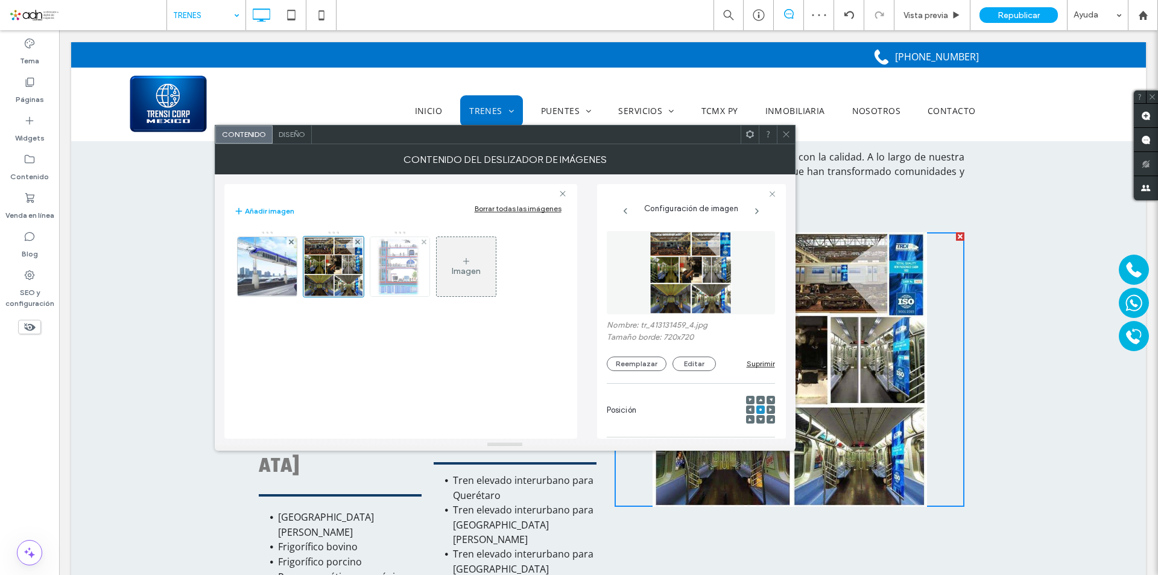
click at [402, 278] on img at bounding box center [399, 266] width 59 height 59
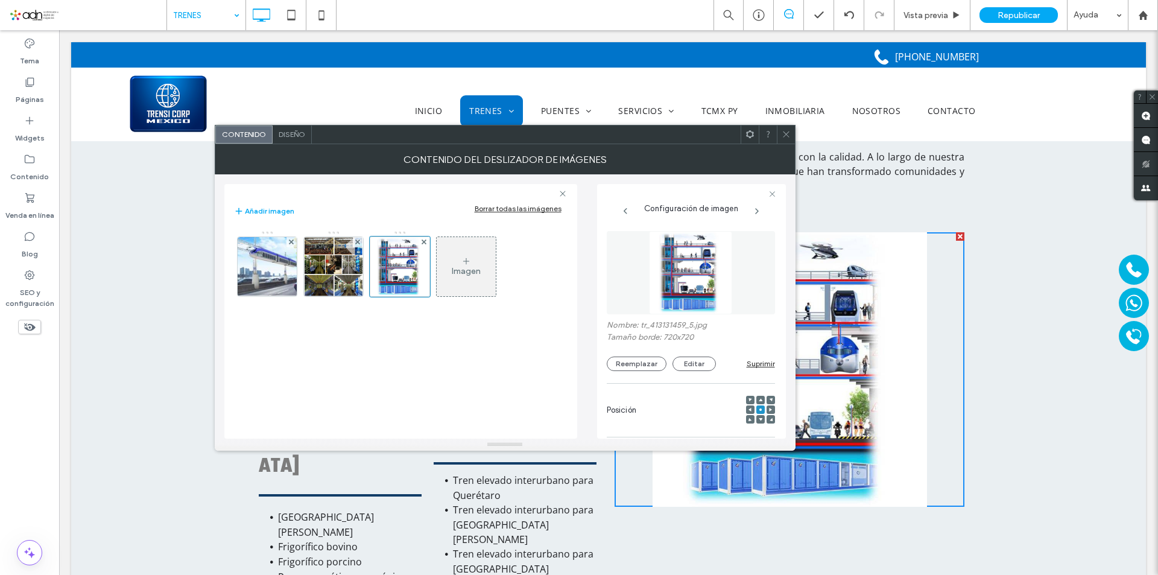
click at [784, 131] on icon at bounding box center [785, 134] width 9 height 9
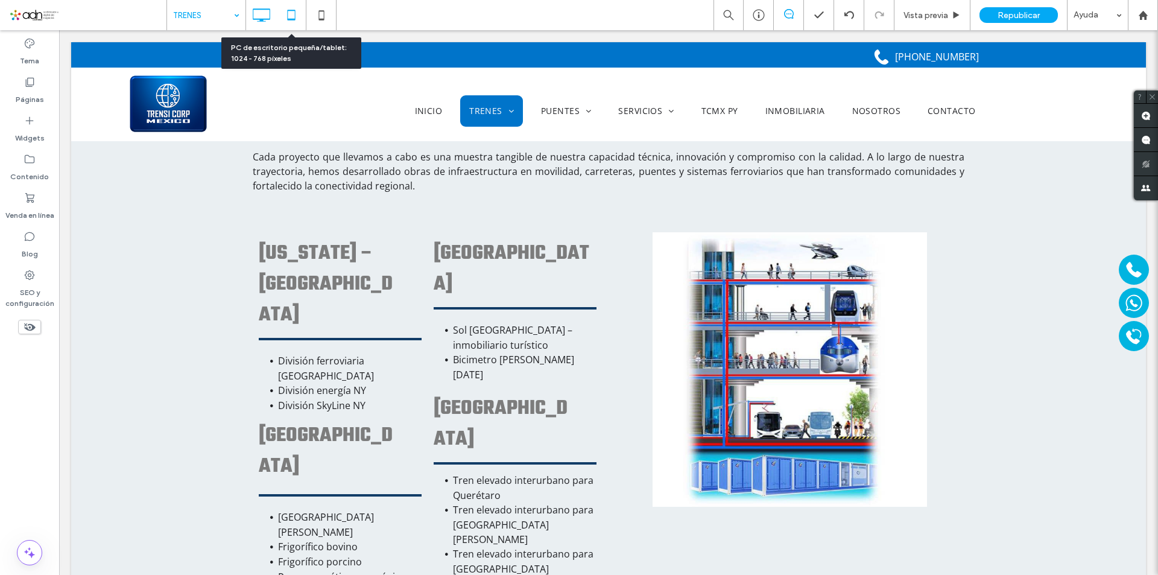
click at [294, 15] on icon at bounding box center [291, 15] width 24 height 24
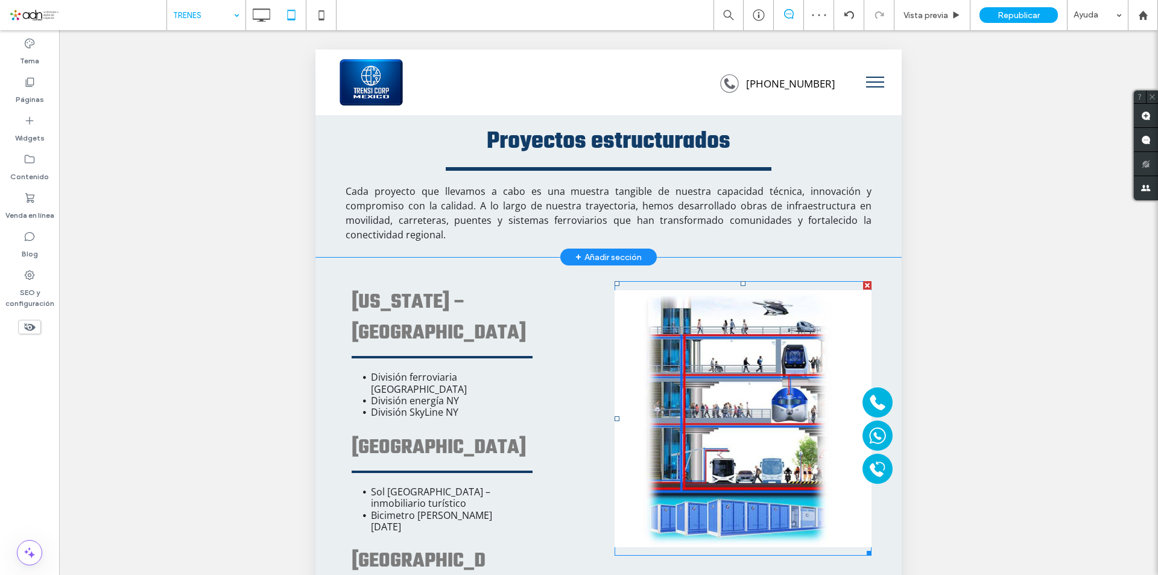
scroll to position [3376, 0]
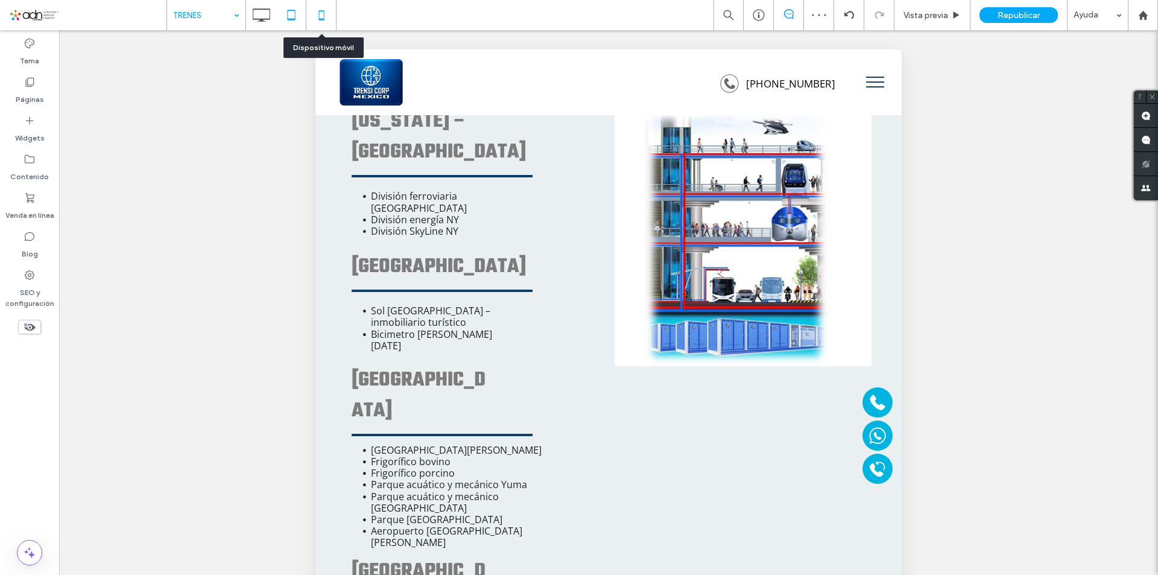
click at [319, 13] on use at bounding box center [320, 15] width 5 height 10
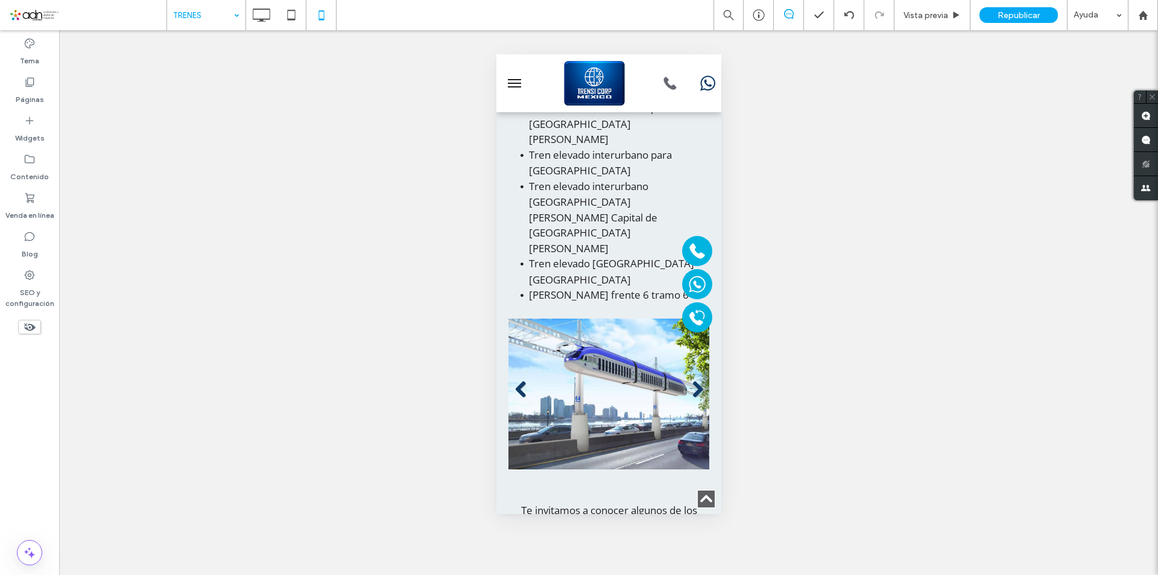
scroll to position [5306, 0]
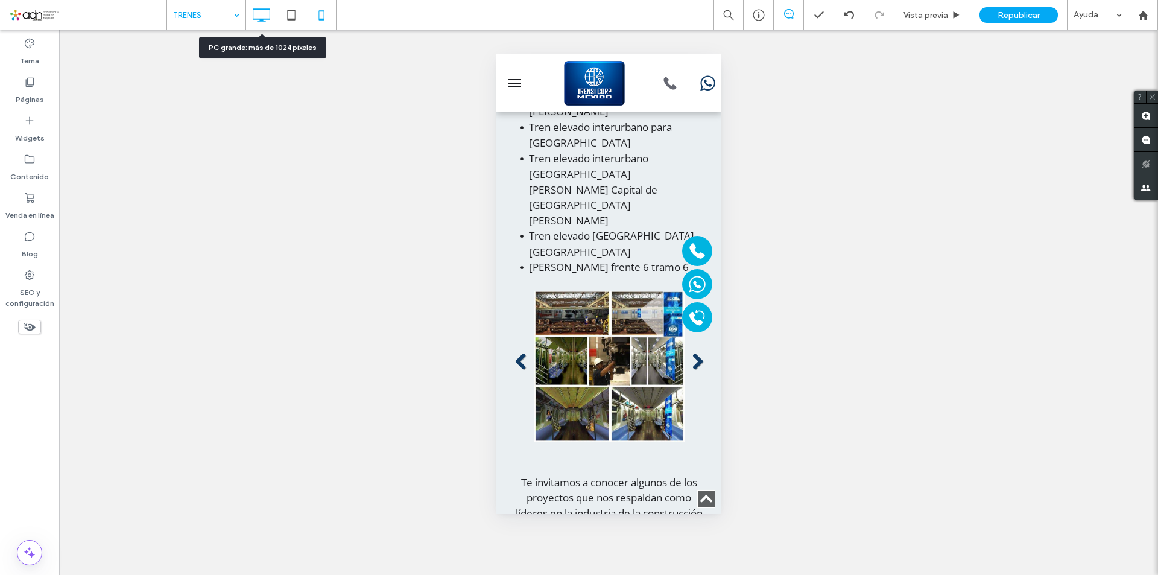
click at [259, 11] on icon at bounding box center [261, 15] width 24 height 24
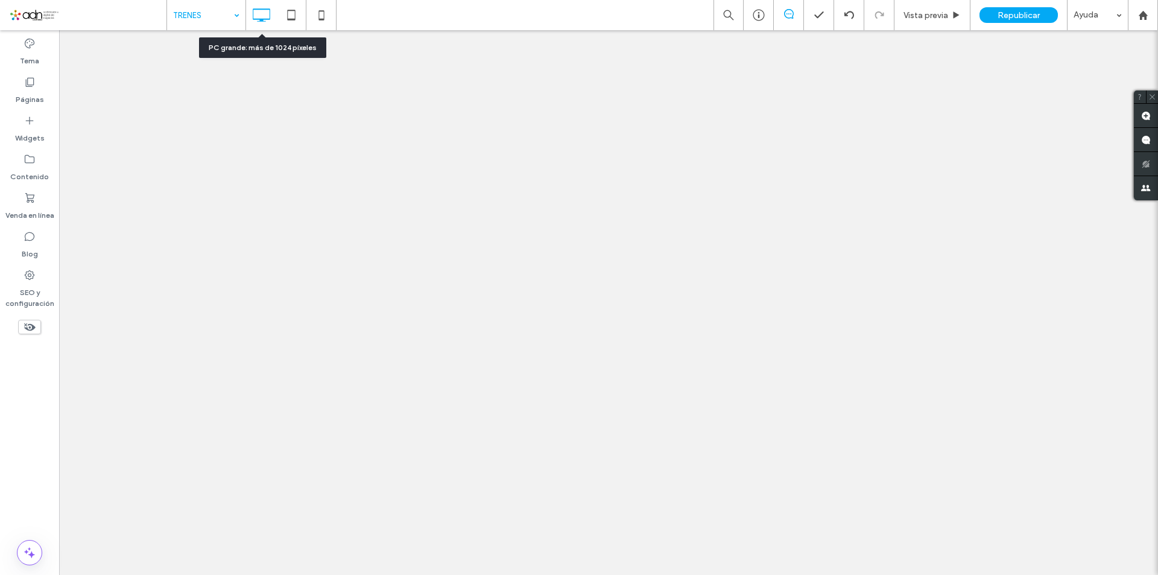
scroll to position [0, 0]
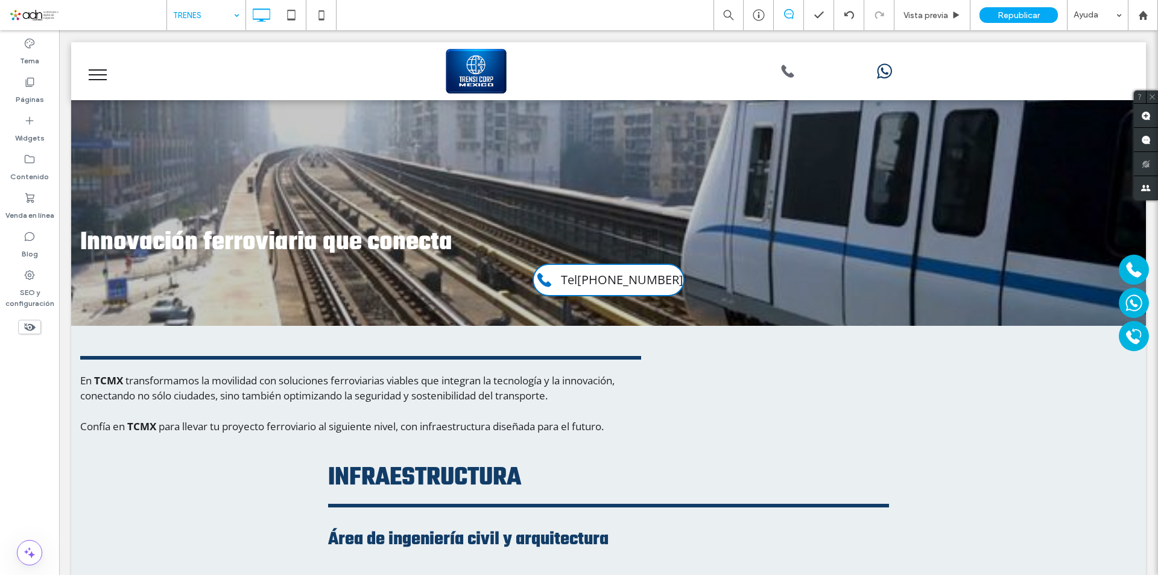
click at [1022, 16] on span "Republicar" at bounding box center [1018, 15] width 42 height 10
